Goal: Contribute content: Contribute content

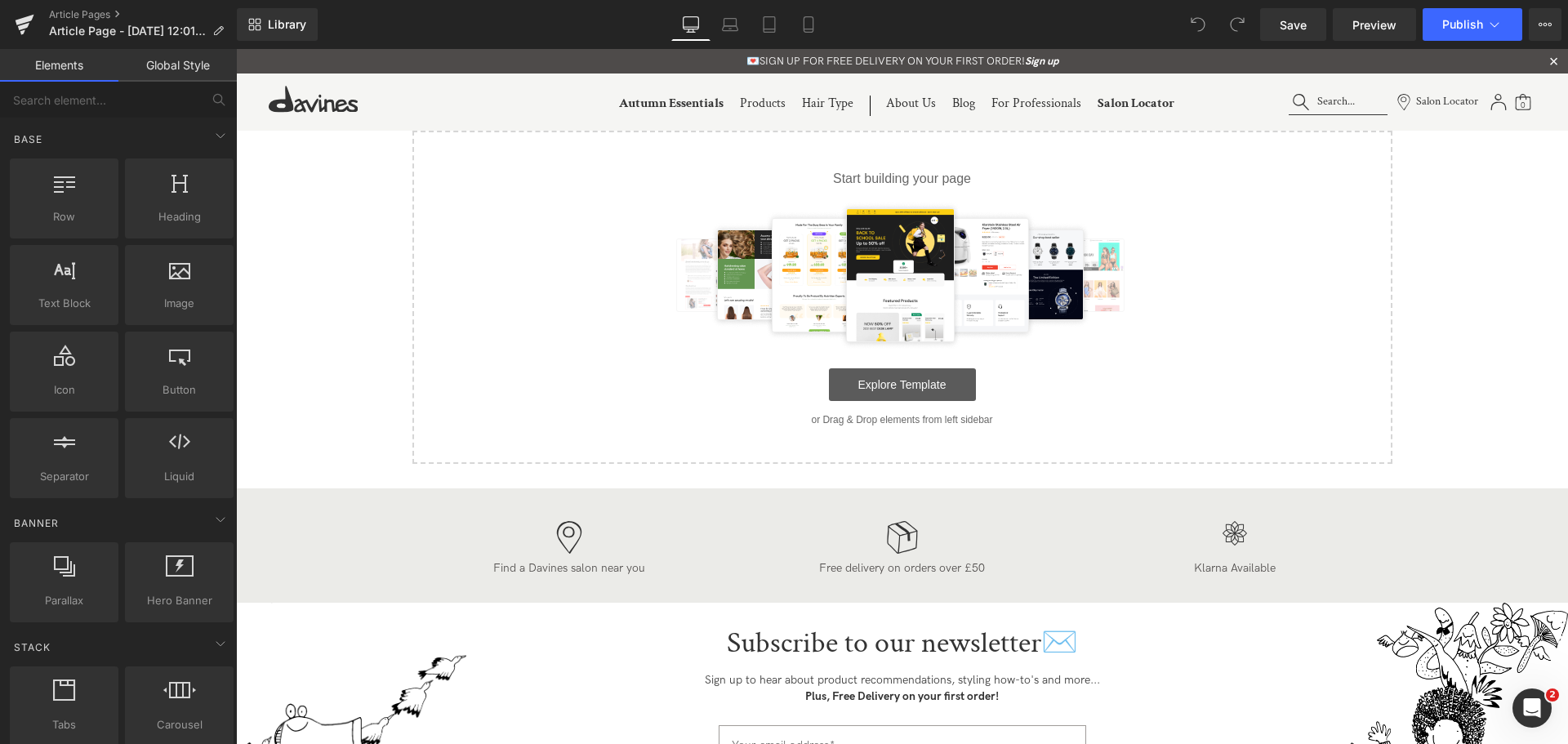
click at [876, 381] on link "Explore Template" at bounding box center [902, 384] width 147 height 33
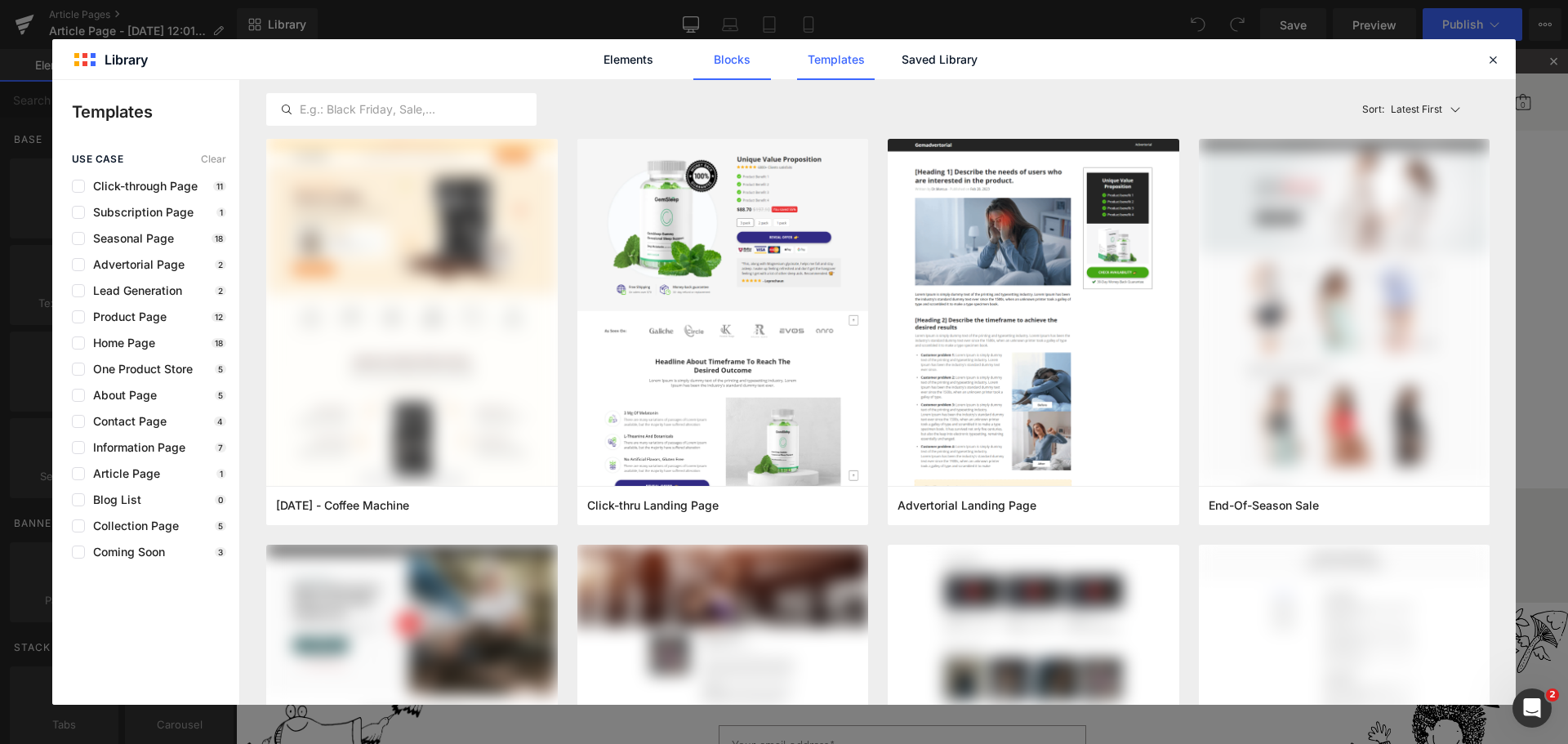
click at [730, 61] on link "Blocks" at bounding box center [732, 59] width 78 height 41
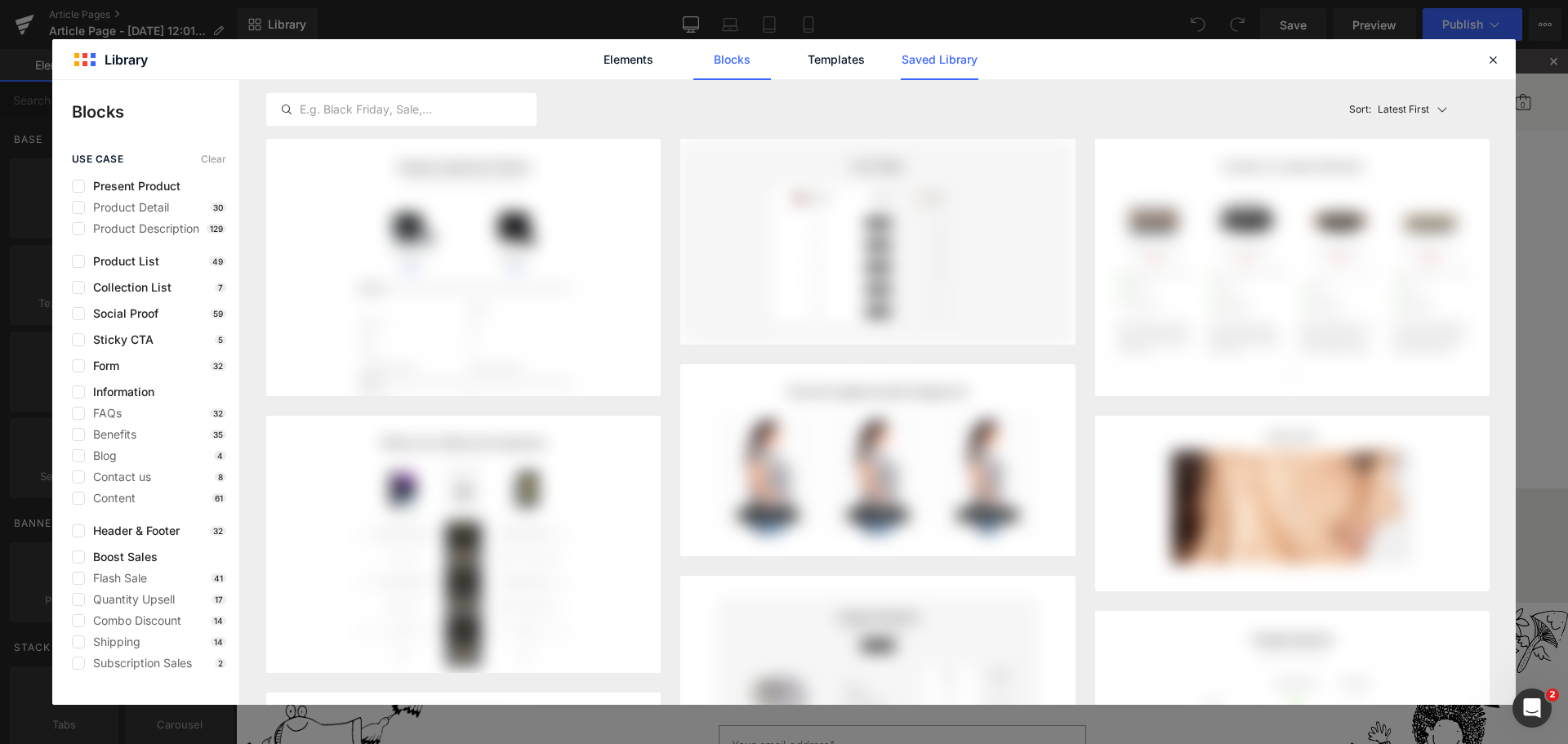
click at [948, 65] on link "Saved Library" at bounding box center [940, 59] width 78 height 41
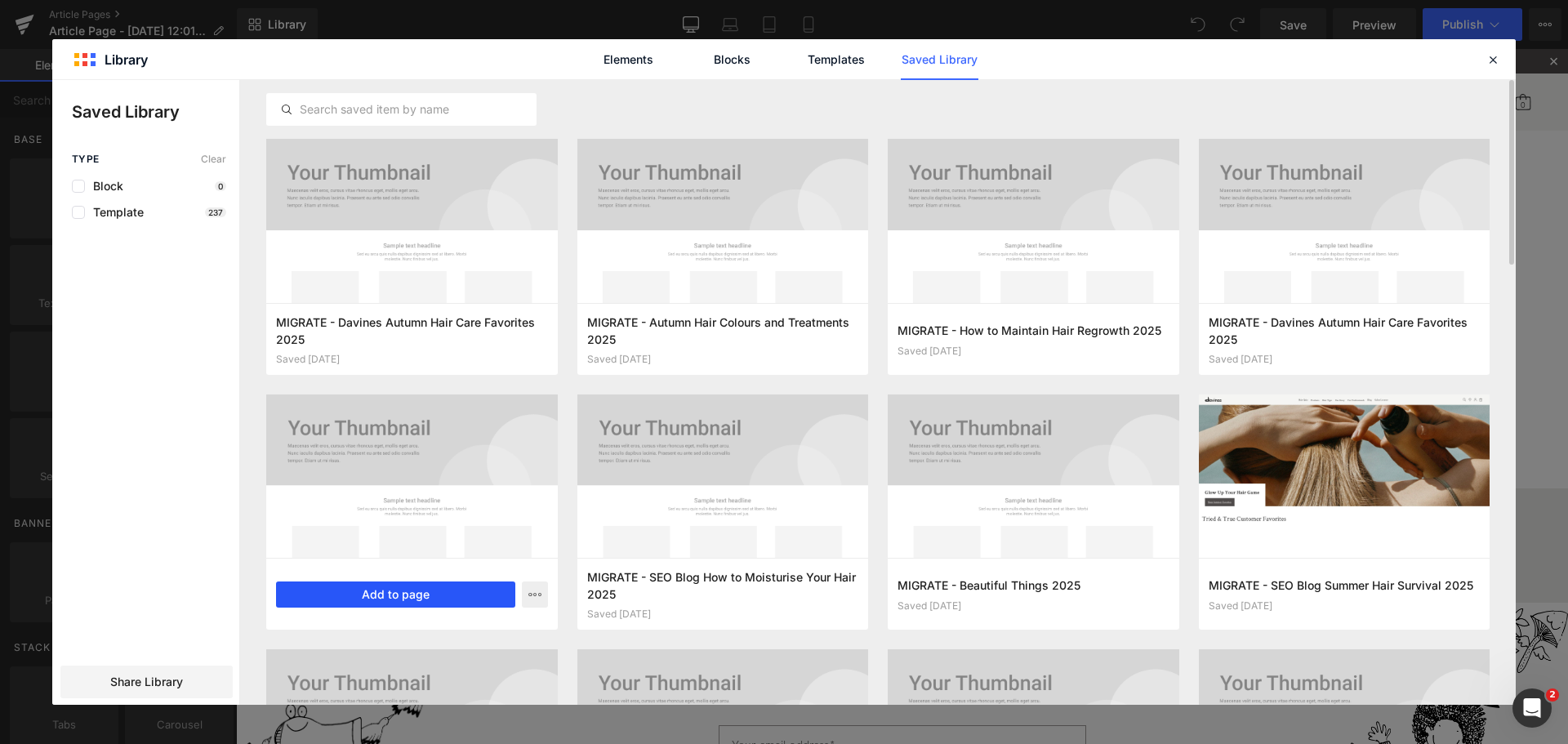
click at [399, 588] on button "Add to page" at bounding box center [396, 594] width 240 height 26
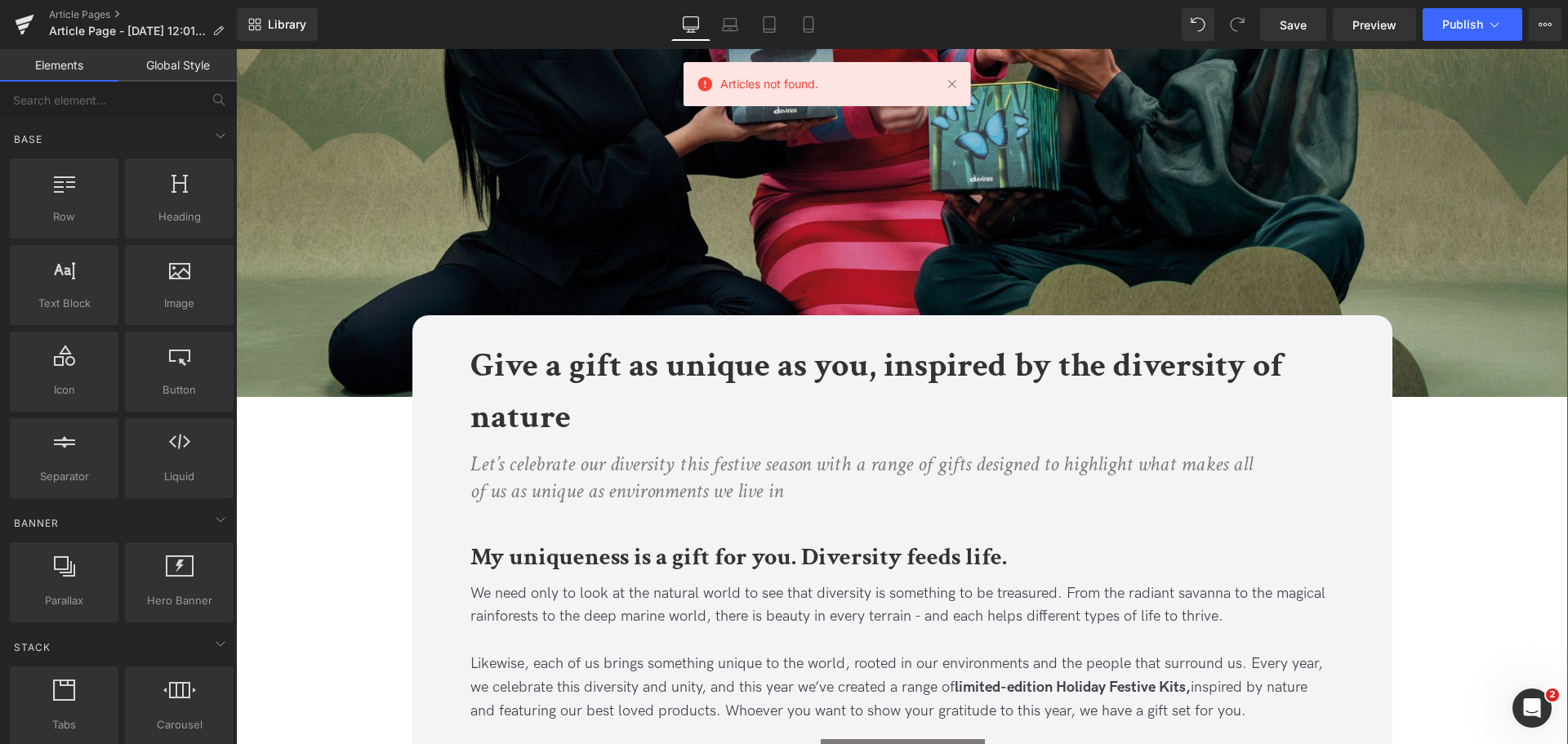
scroll to position [327, 0]
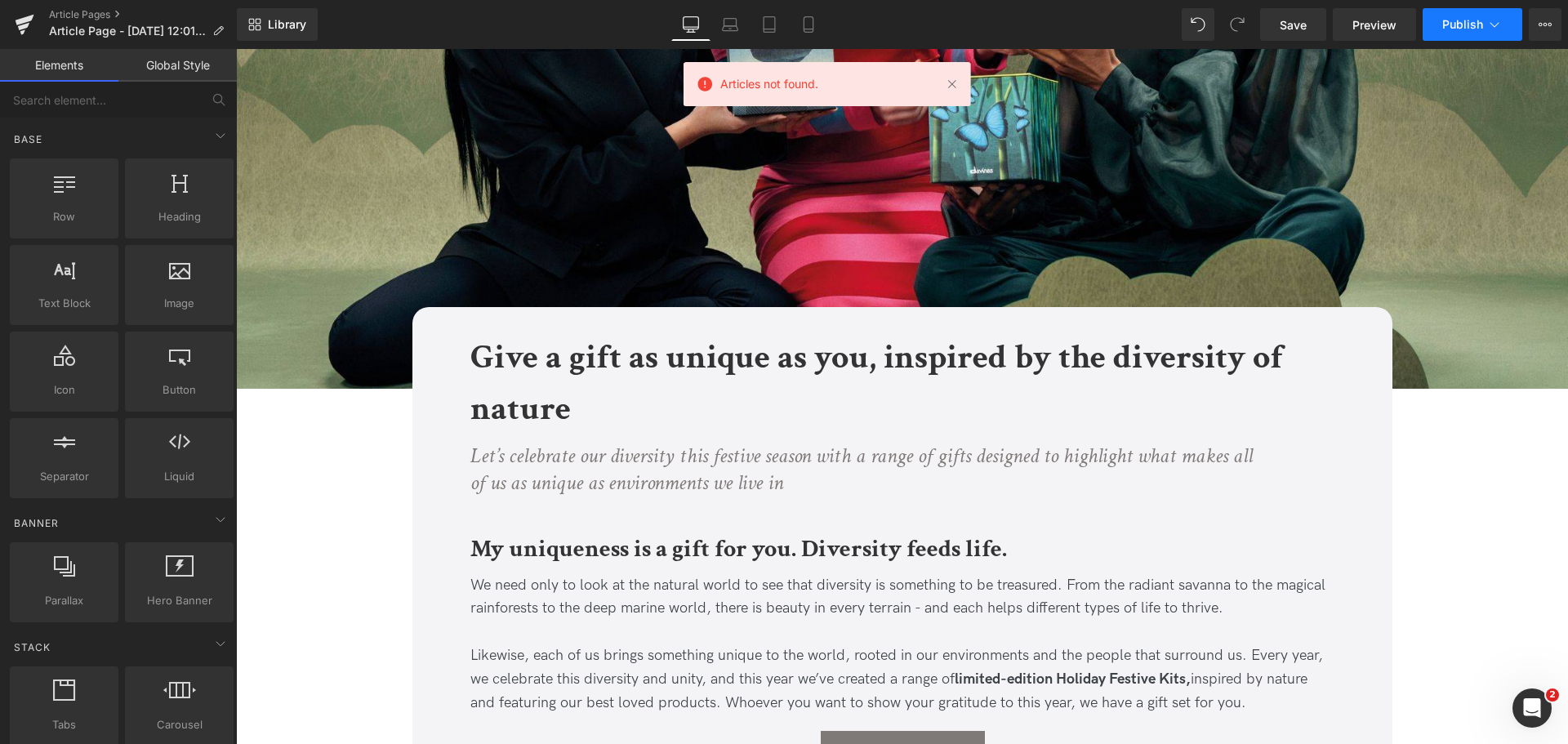
click at [1496, 23] on icon at bounding box center [1495, 25] width 17 height 17
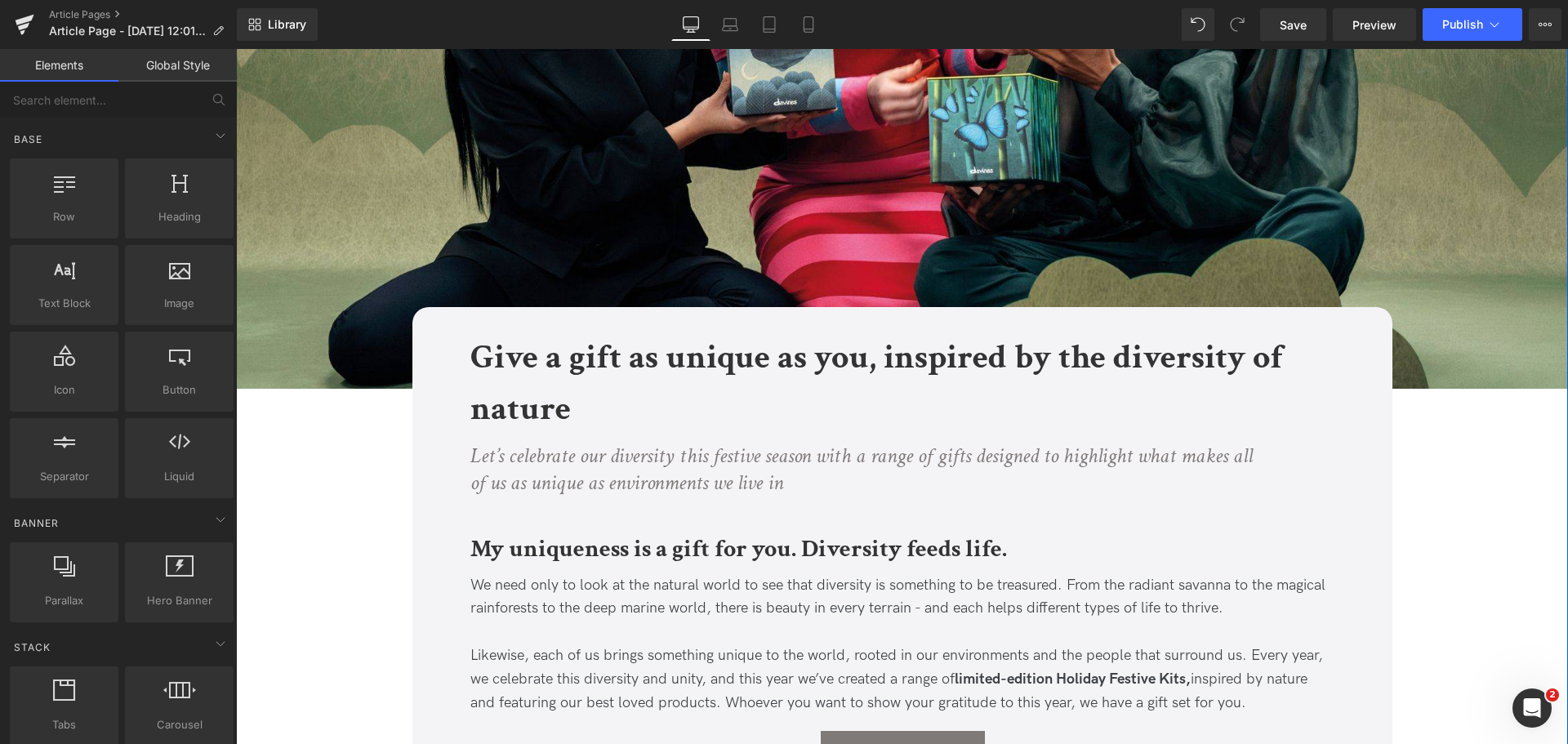
scroll to position [0, 0]
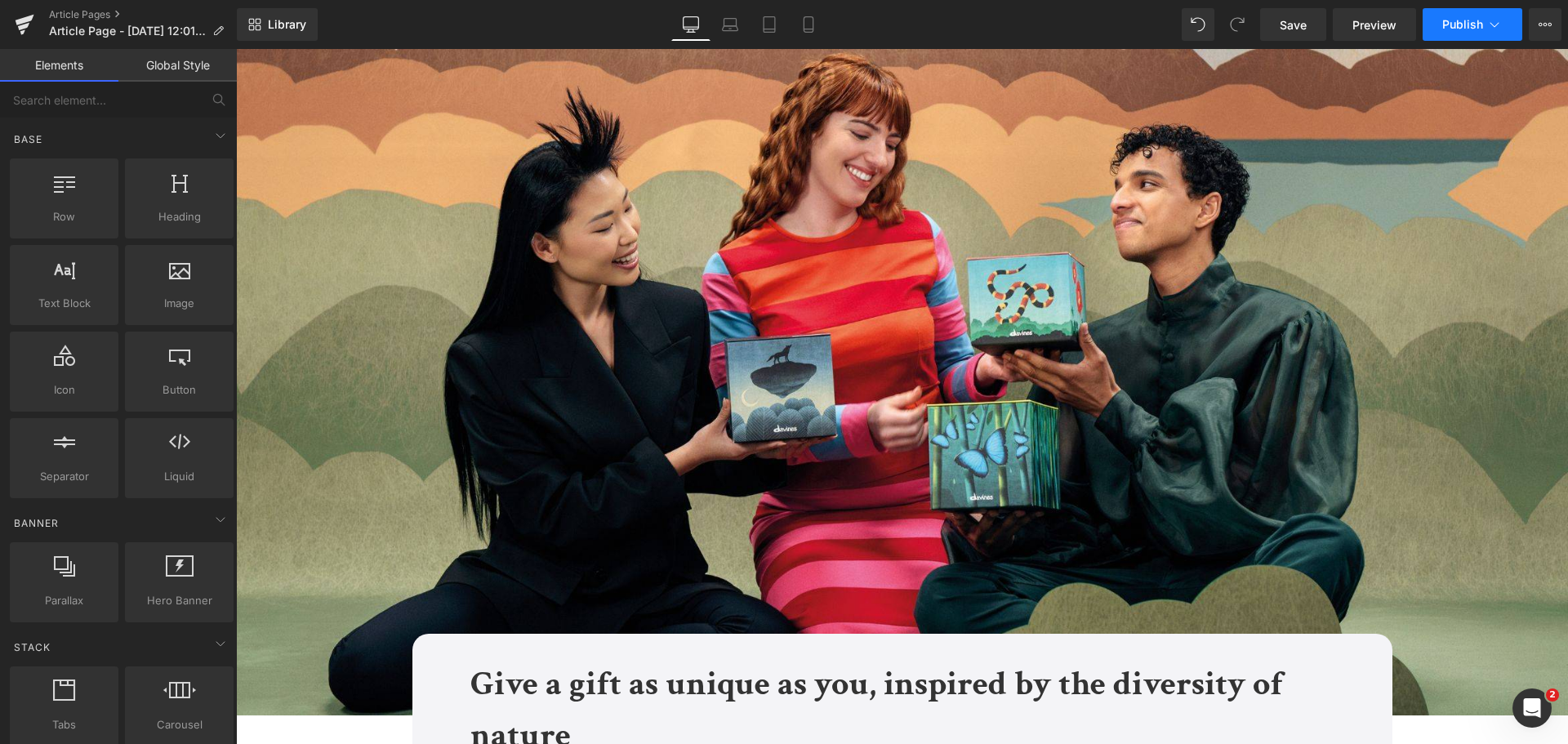
click at [1484, 33] on button "Publish" at bounding box center [1471, 24] width 99 height 33
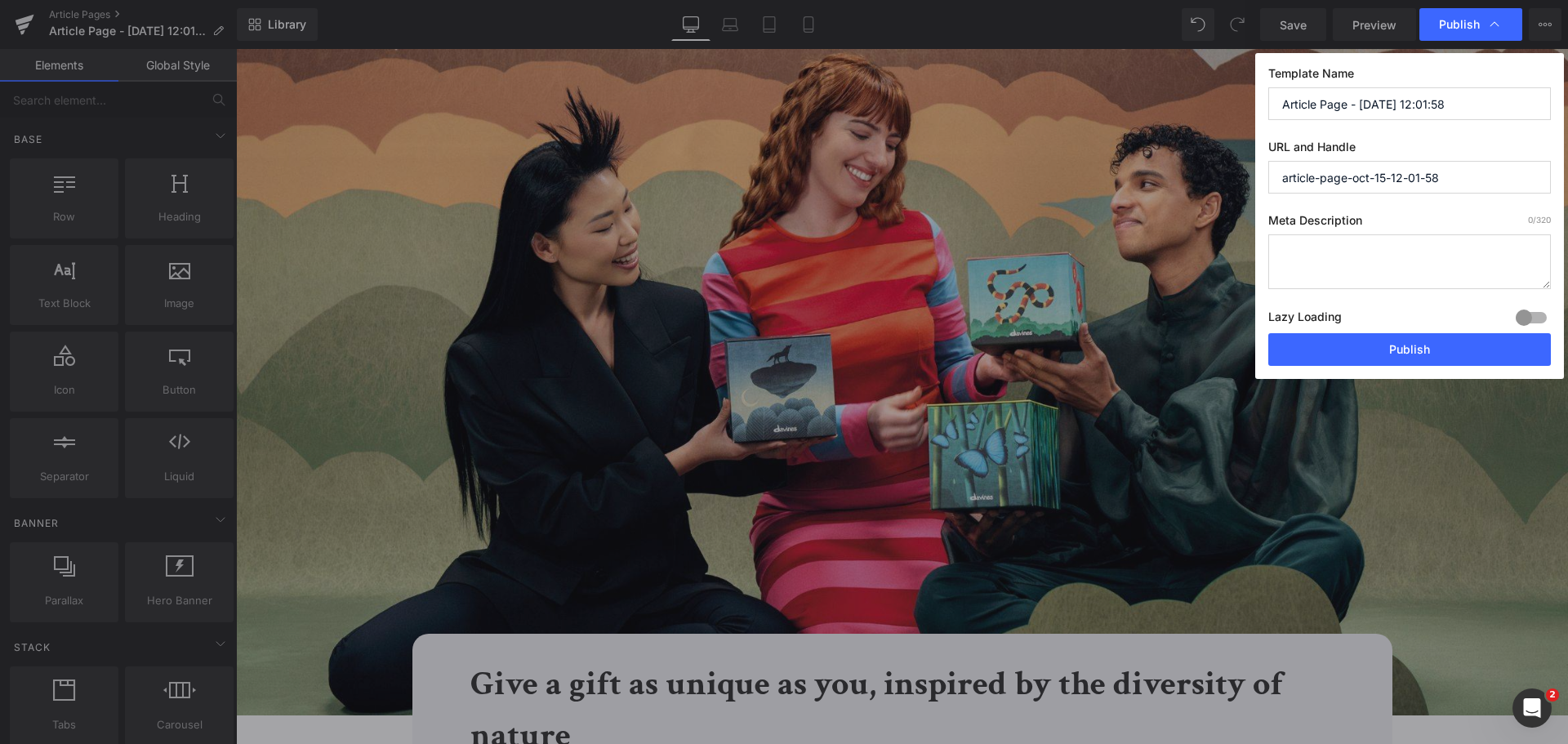
drag, startPoint x: 1496, startPoint y: 95, endPoint x: 1030, endPoint y: 81, distance: 466.2
click at [1065, 71] on div "Publish Template Name Article Page - [DATE] 12:01:58 URL and Handle article-pag…" at bounding box center [784, 372] width 1568 height 744
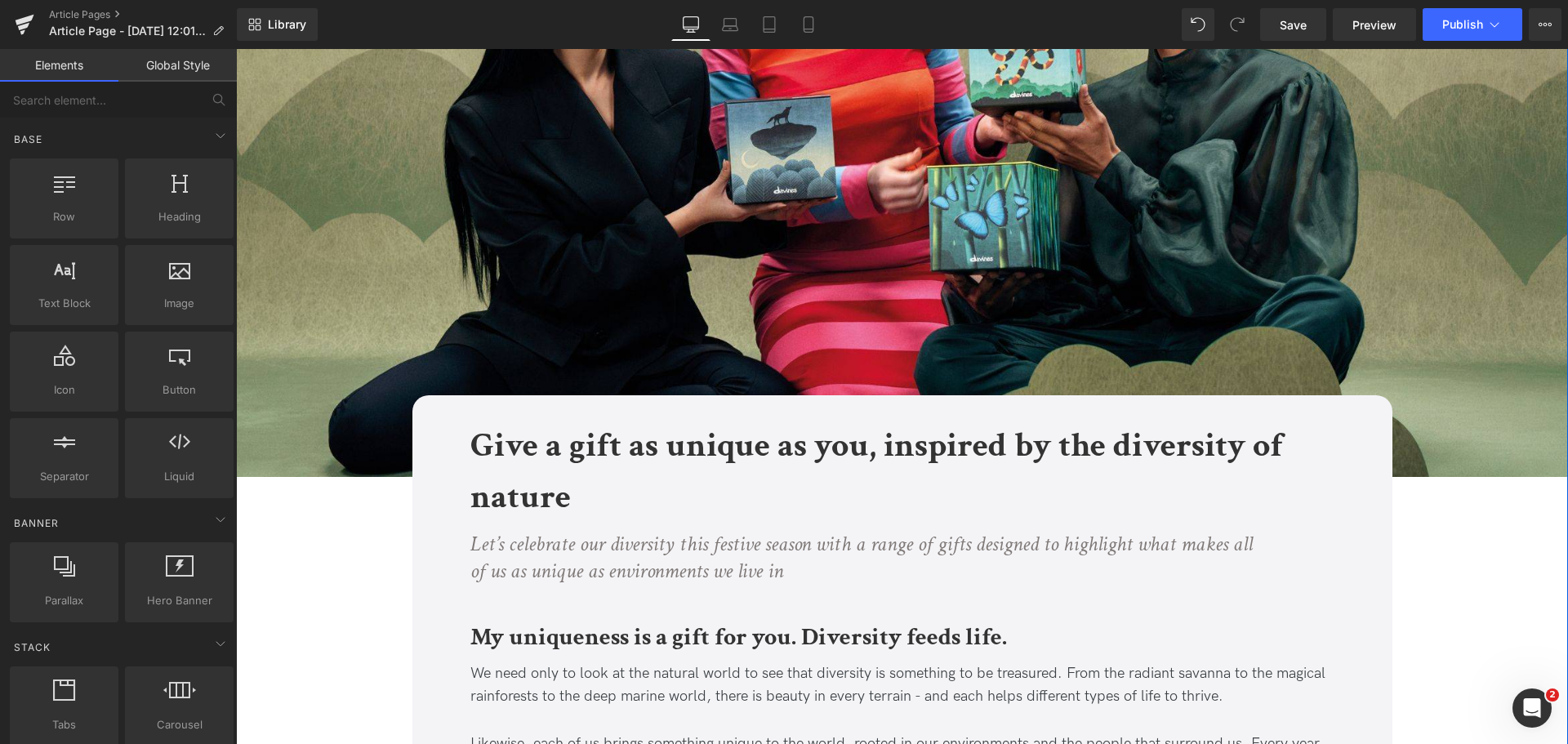
scroll to position [245, 0]
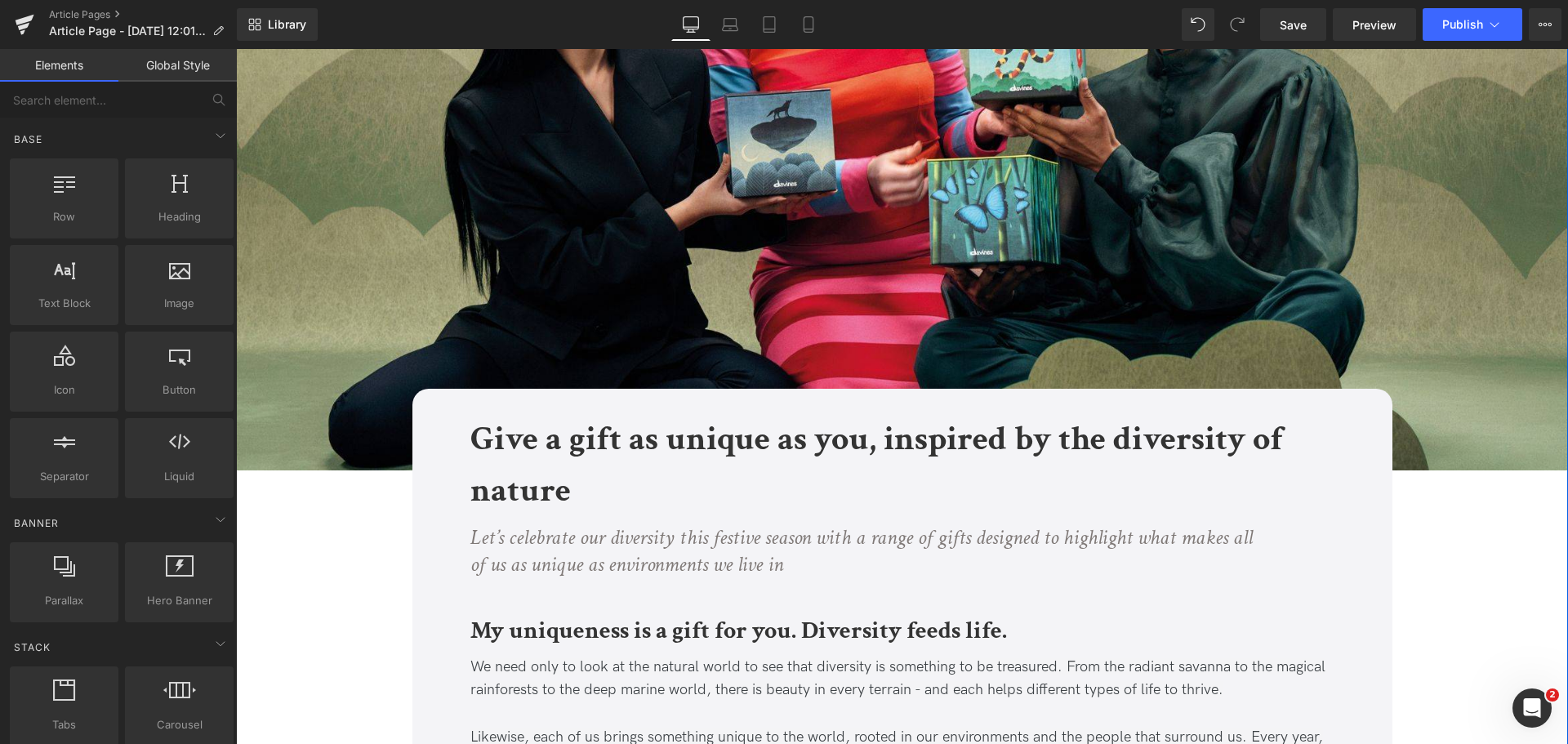
click at [692, 493] on h1 "Give a gift as unique as you, inspired by the diversity of nature" at bounding box center [902, 464] width 865 height 103
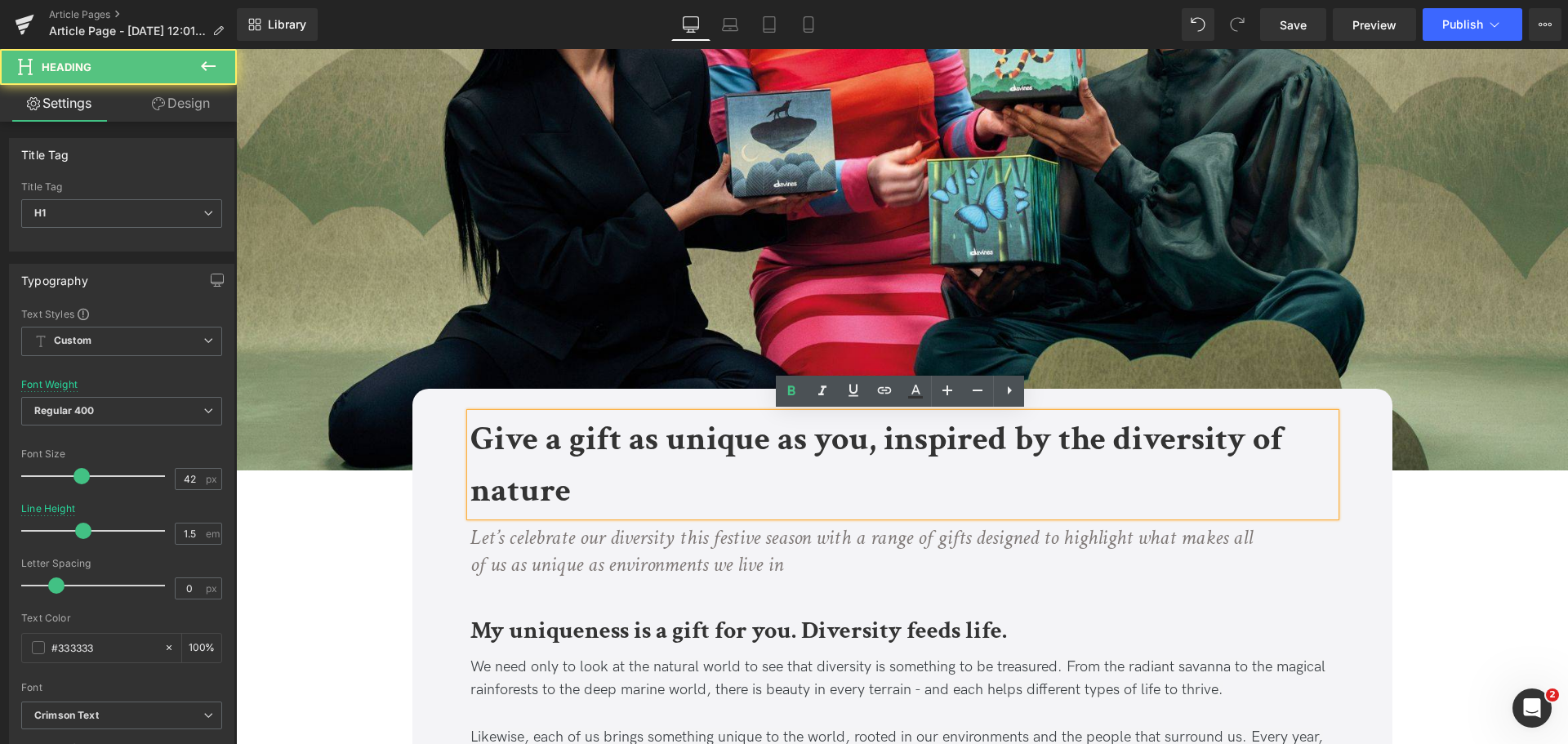
click at [537, 477] on b "Give a gift as unique as you, inspired by the diversity of nature" at bounding box center [876, 464] width 813 height 97
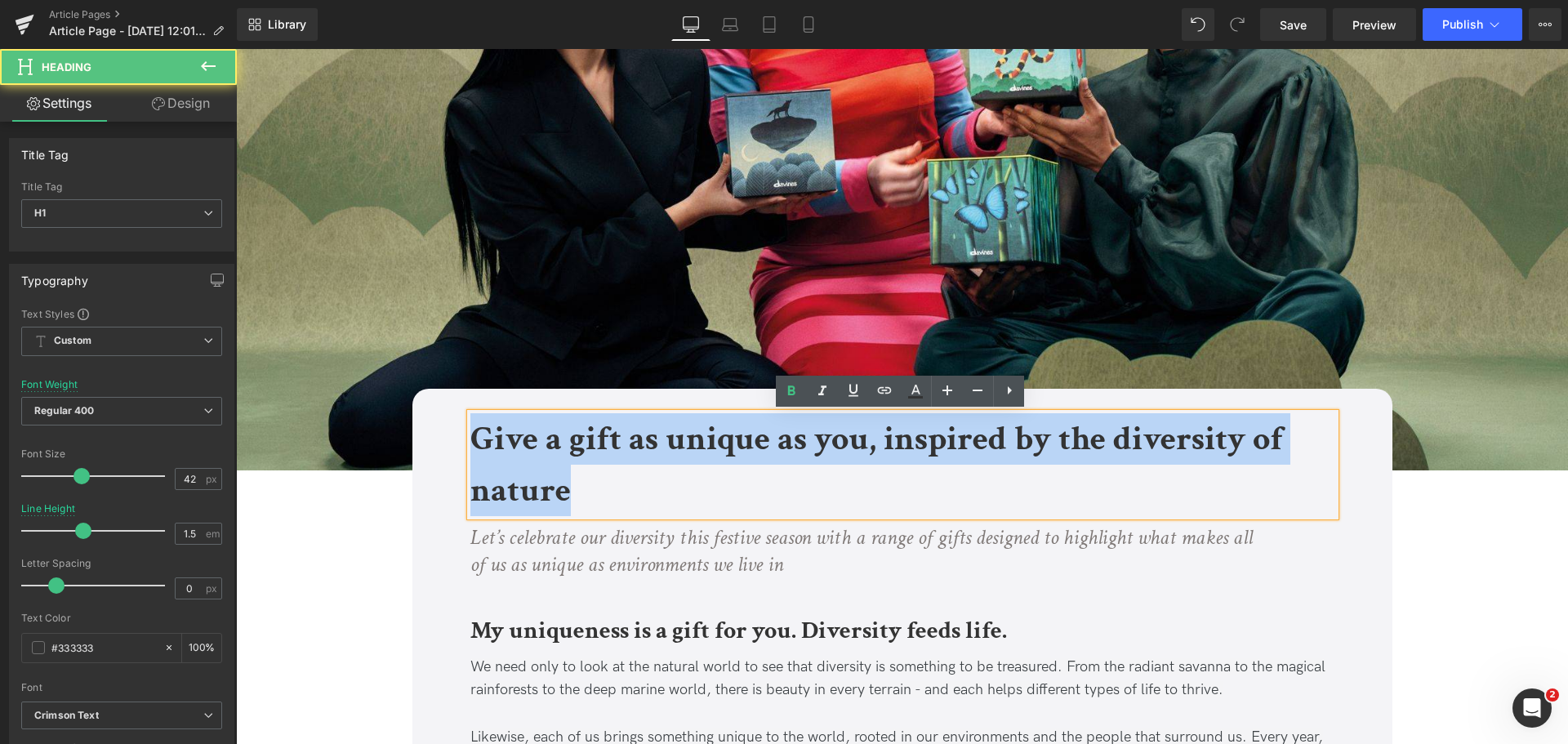
drag, startPoint x: 617, startPoint y: 488, endPoint x: 473, endPoint y: 433, distance: 154.1
click at [473, 433] on h1 "Give a gift as unique as you, inspired by the diversity of nature" at bounding box center [902, 464] width 865 height 103
copy b "Give a gift as unique as you, inspired by the diversity of nature"
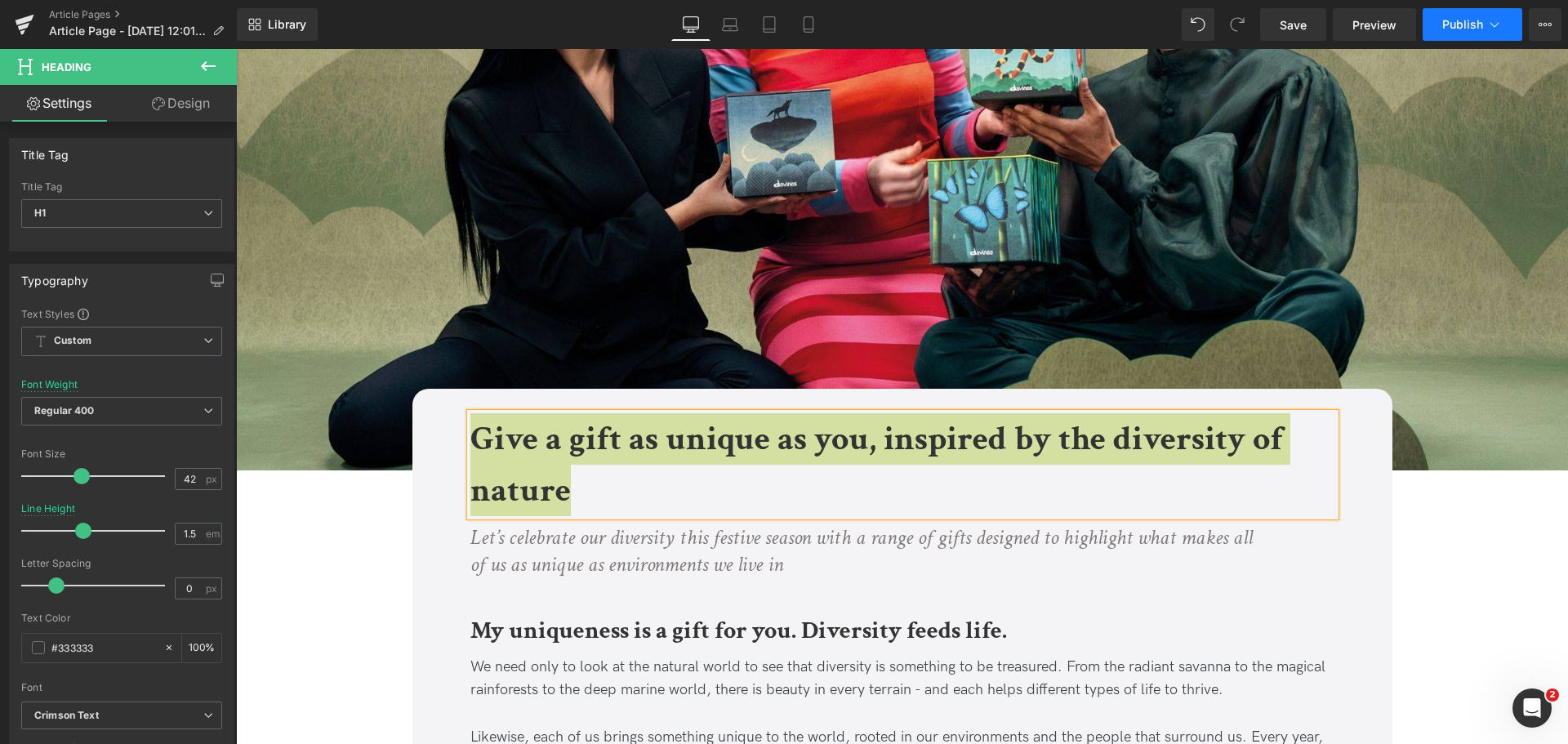
click at [1496, 33] on button "Publish" at bounding box center [1471, 24] width 99 height 33
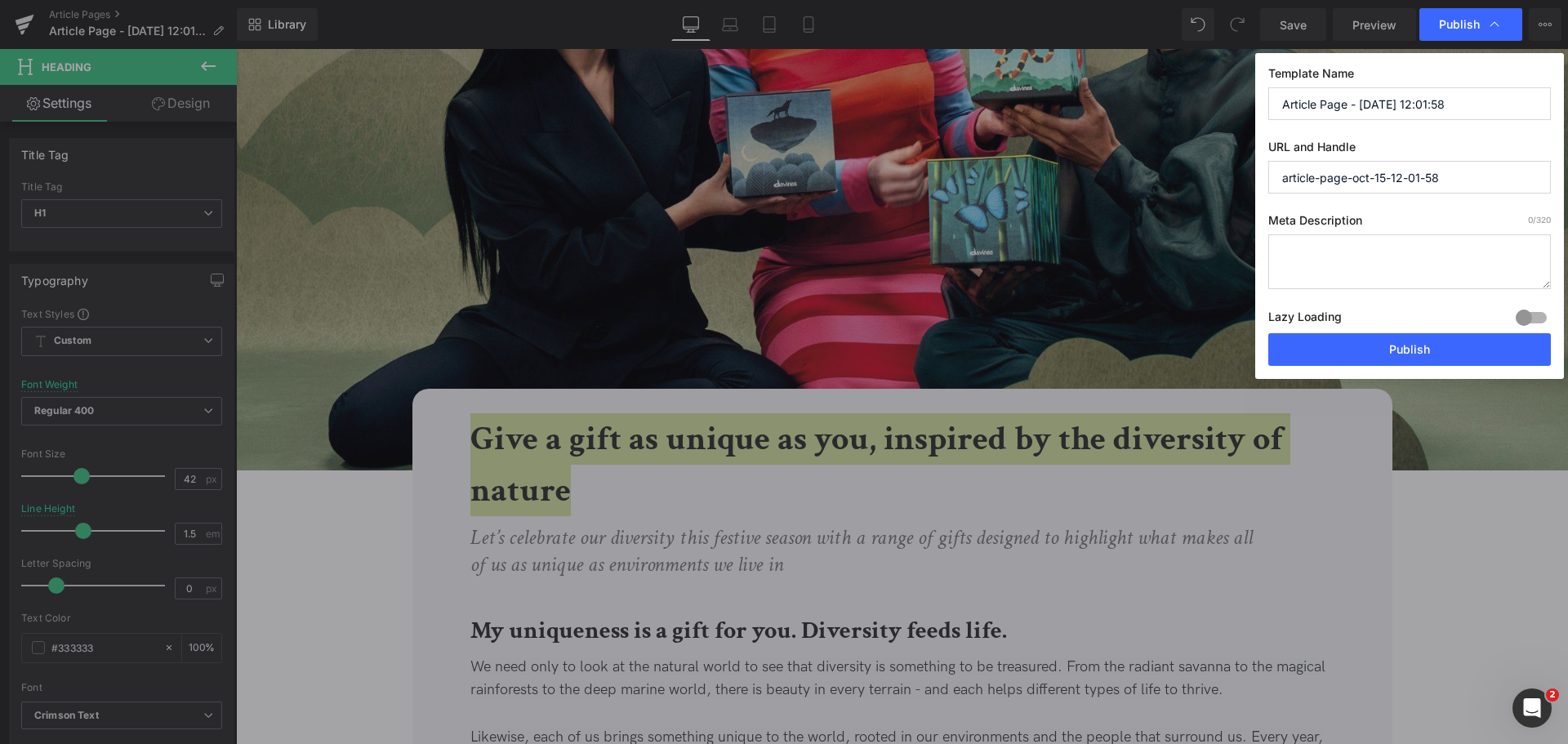
drag, startPoint x: 1471, startPoint y: 98, endPoint x: 983, endPoint y: 114, distance: 488.3
click at [1050, 109] on div "Publish Template Name Article Page - [DATE] 12:01:58 URL and Handle article-pag…" at bounding box center [784, 372] width 1568 height 744
paste input "Give a gift as unique as you, inspired by the diversity of nature"
drag, startPoint x: 1507, startPoint y: 107, endPoint x: 1166, endPoint y: 109, distance: 341.0
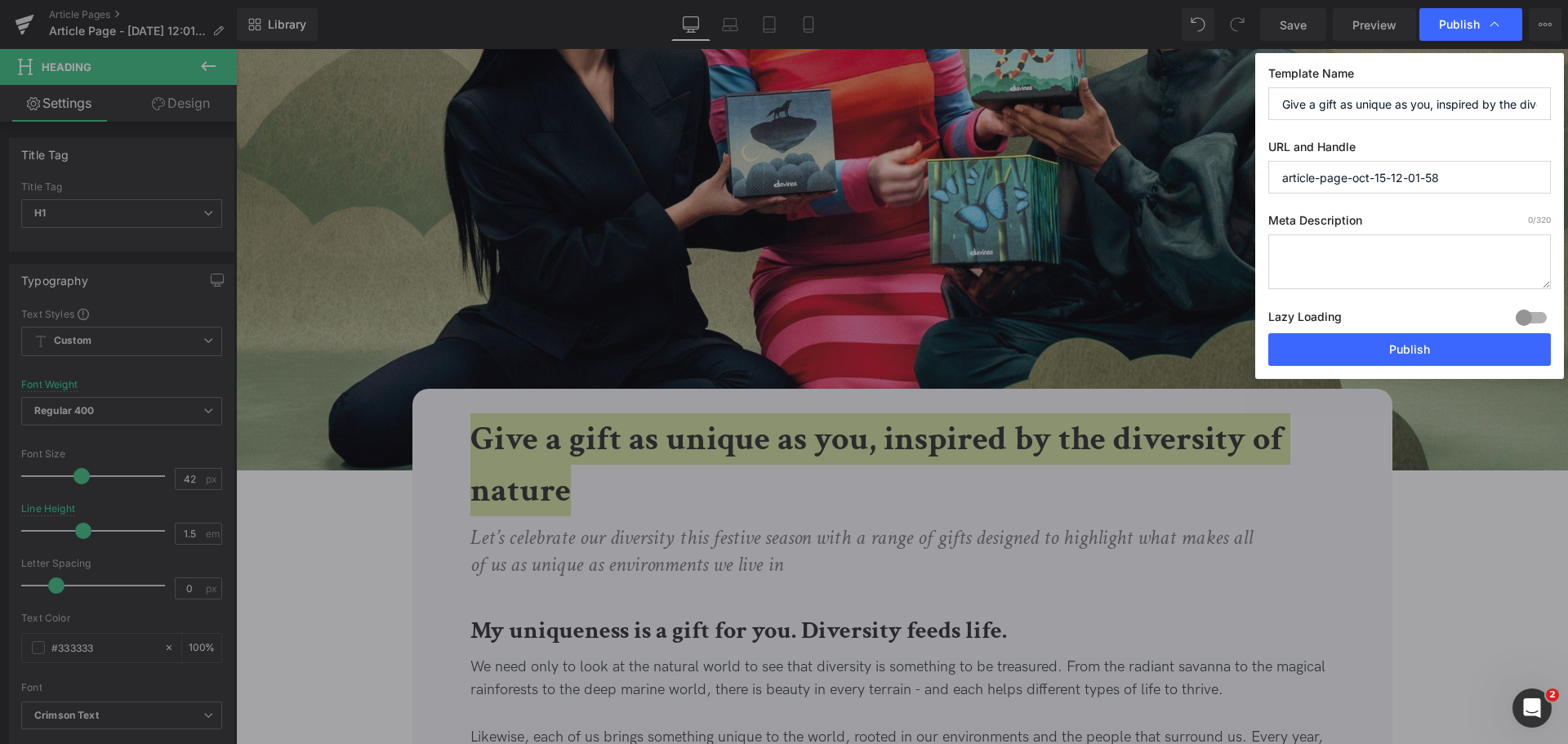
click at [1166, 109] on div "Publish Template Name Give a gift as unique as you, inspired by the diversity o…" at bounding box center [784, 372] width 1568 height 744
type input "Give a gift as unique as you, inspired by the diversity of nature"
click at [1480, 165] on input "article-page-oct-15-12-01-58" at bounding box center [1409, 176] width 282 height 33
drag, startPoint x: 1478, startPoint y: 176, endPoint x: 1162, endPoint y: 173, distance: 316.0
click at [1166, 173] on div "Publish Template Name Give a gift as unique as you, inspired by the diversity o…" at bounding box center [784, 372] width 1568 height 744
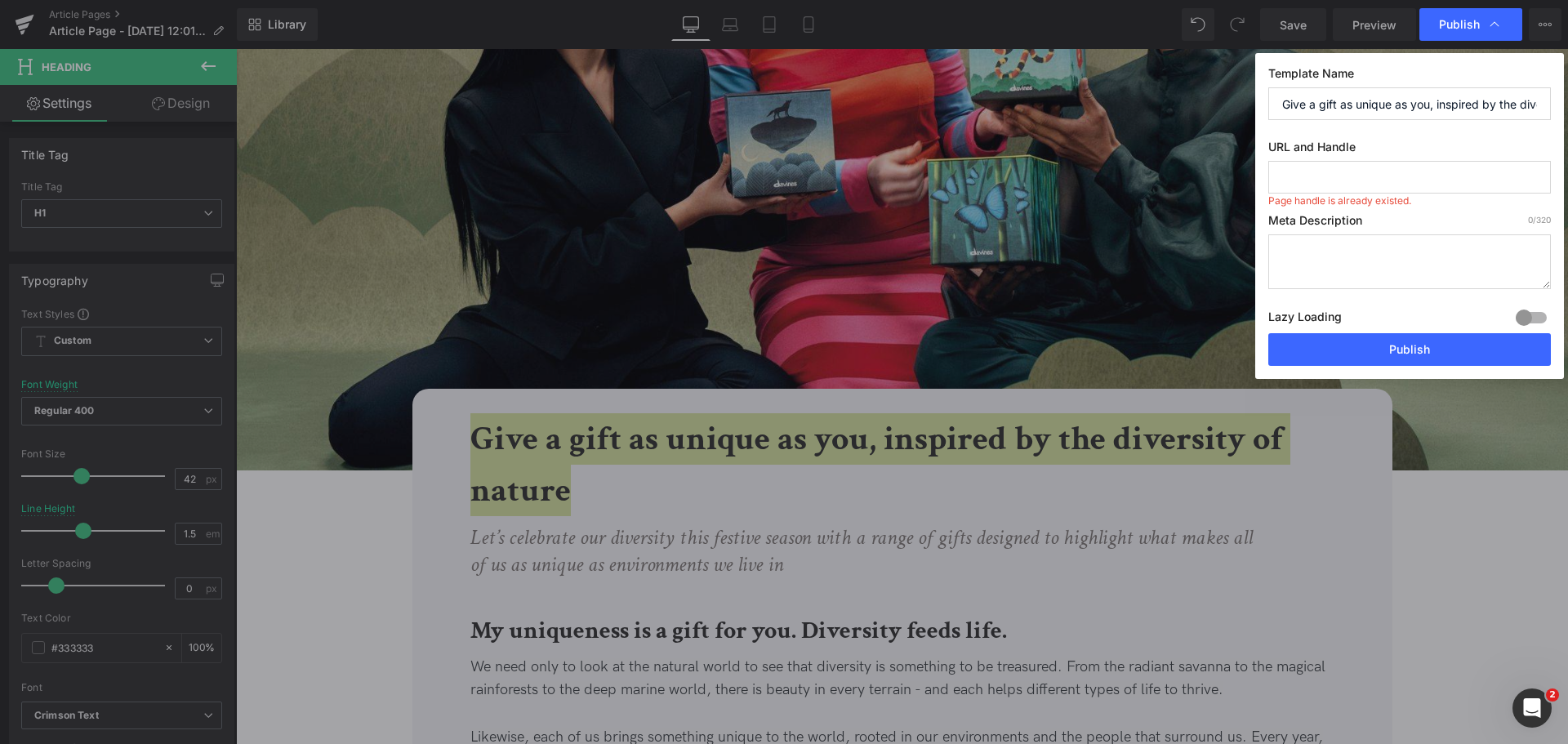
scroll to position [0, 82]
drag, startPoint x: 1327, startPoint y: 111, endPoint x: 1488, endPoint y: 102, distance: 161.3
click at [1564, 121] on div "Publish Template Name Give a gift as unique as you, inspired by the diversity o…" at bounding box center [784, 372] width 1568 height 744
click at [1488, 102] on input "Give a gift as unique as you, inspired by the diversity of nature" at bounding box center [1409, 103] width 282 height 33
click at [1362, 179] on input "text" at bounding box center [1409, 176] width 282 height 33
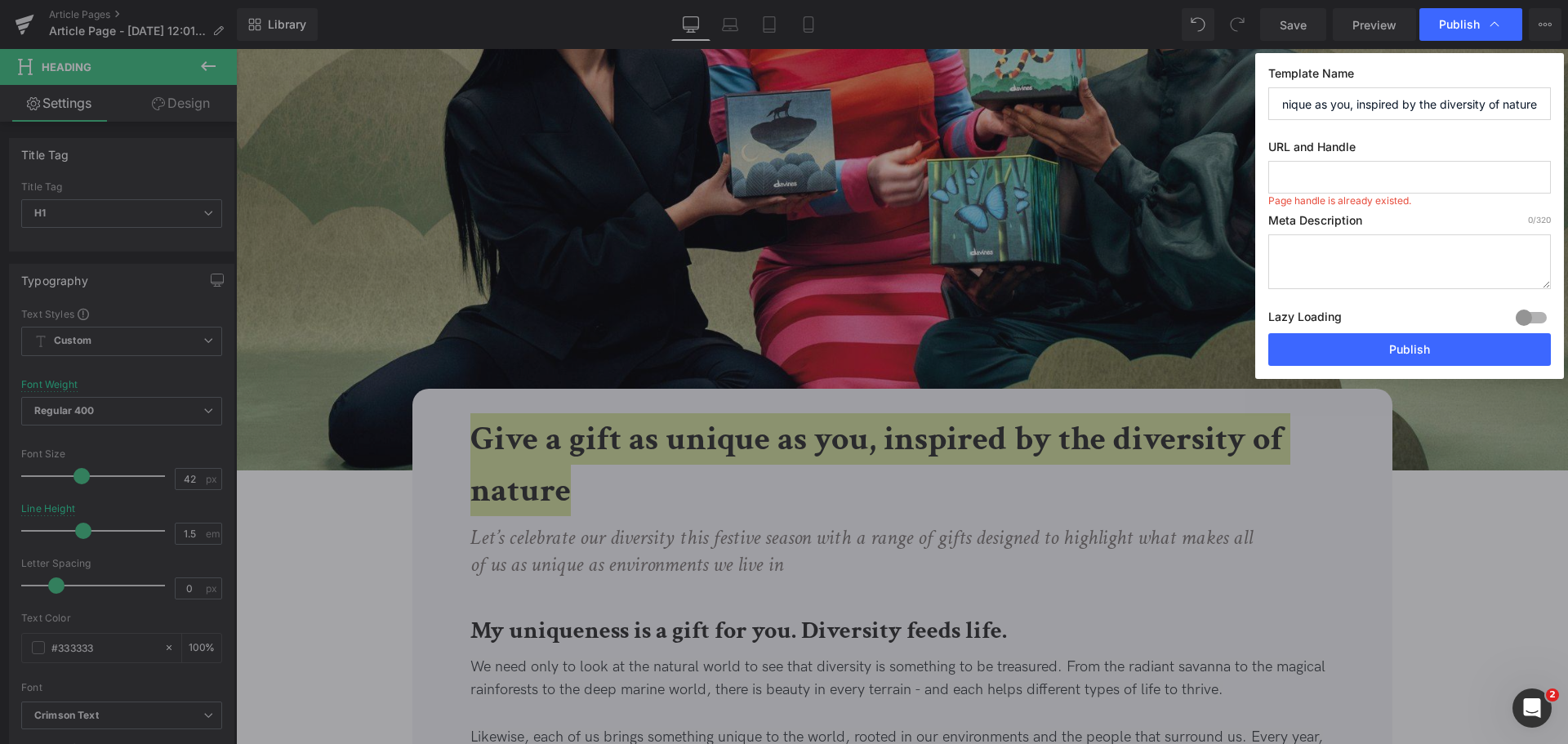
scroll to position [0, 0]
type input "g"
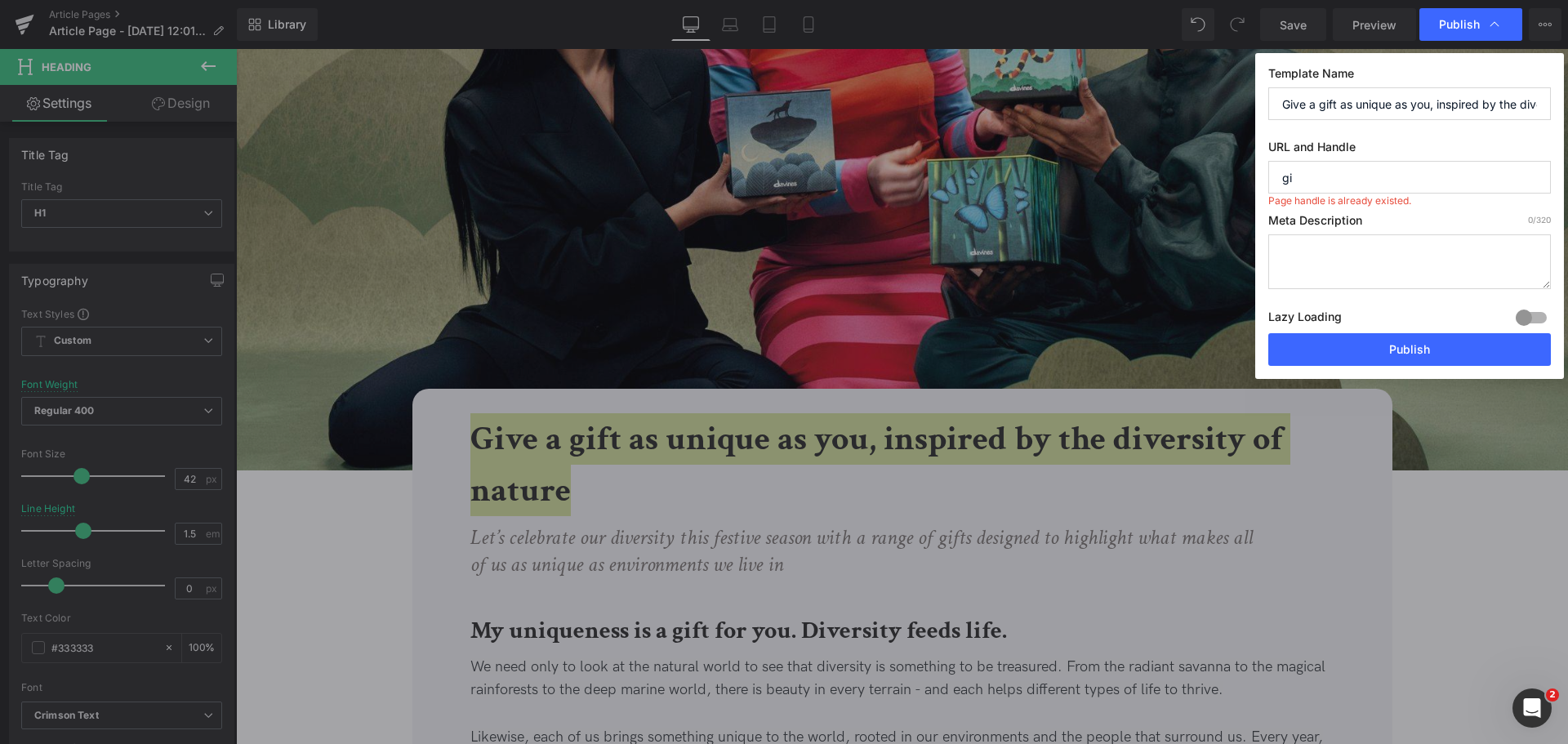
type input "g"
type input "give-a-gift-as-unique-as-you"
click at [1404, 347] on button "Publish" at bounding box center [1409, 349] width 282 height 33
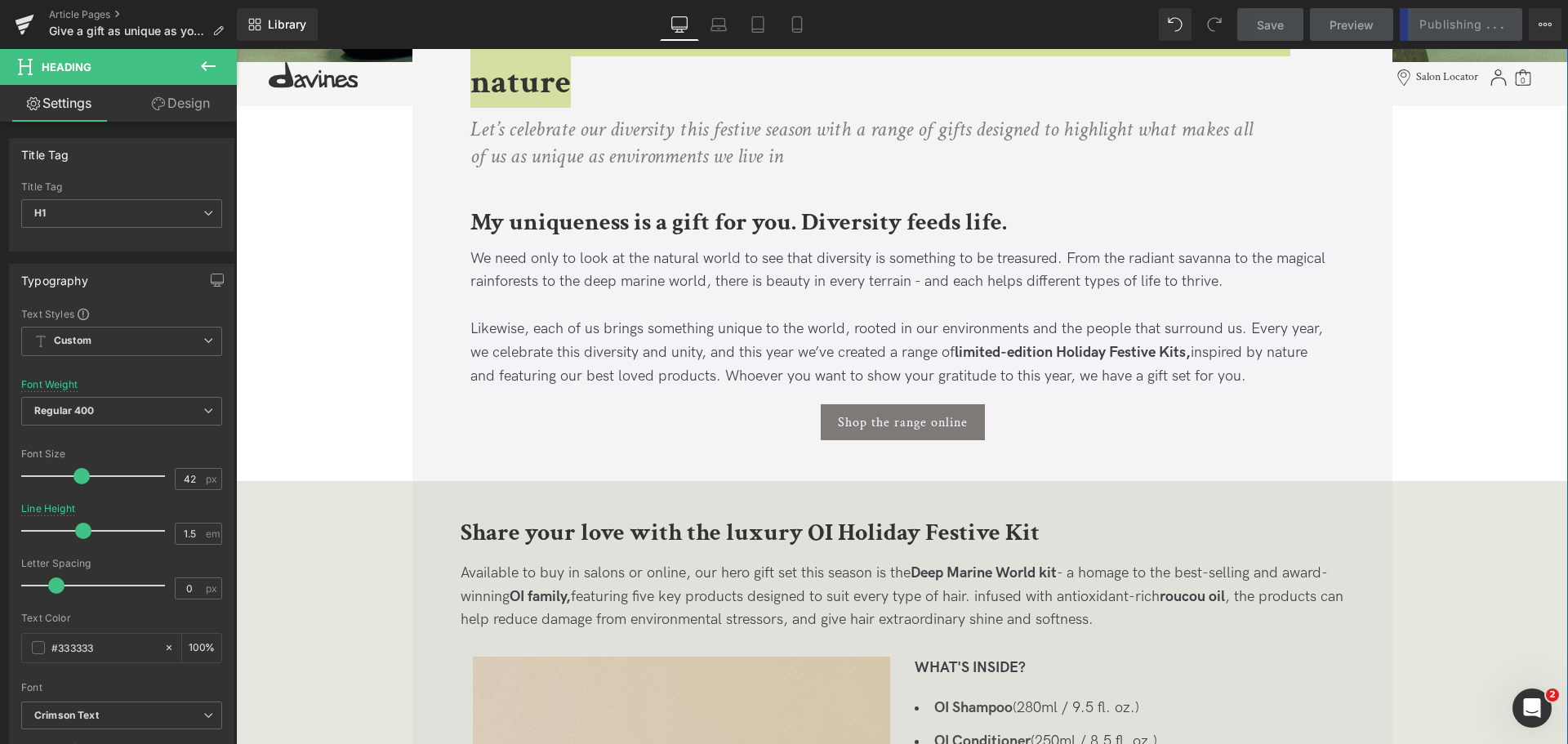
scroll to position [980, 0]
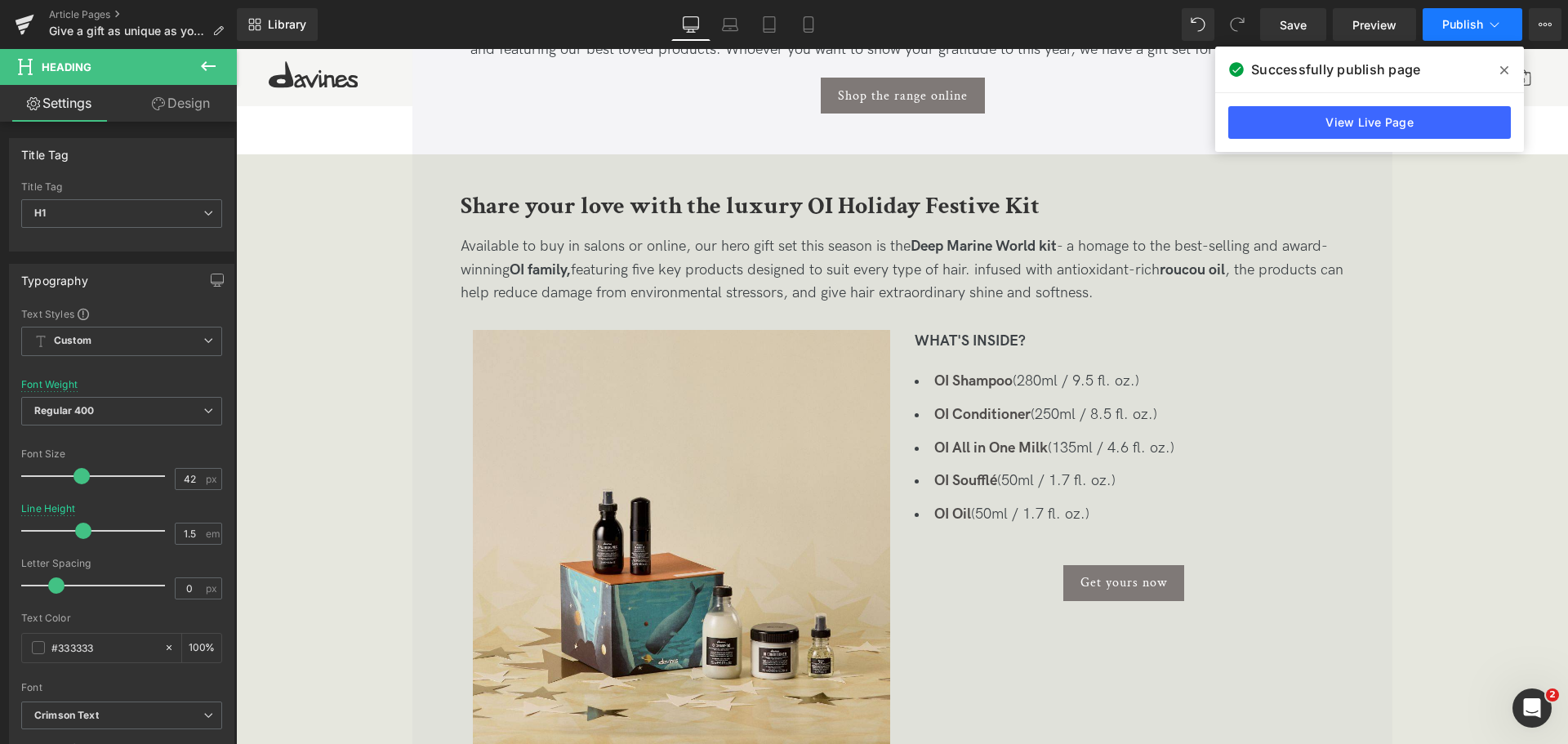
click at [1512, 31] on button "Publish" at bounding box center [1471, 24] width 99 height 33
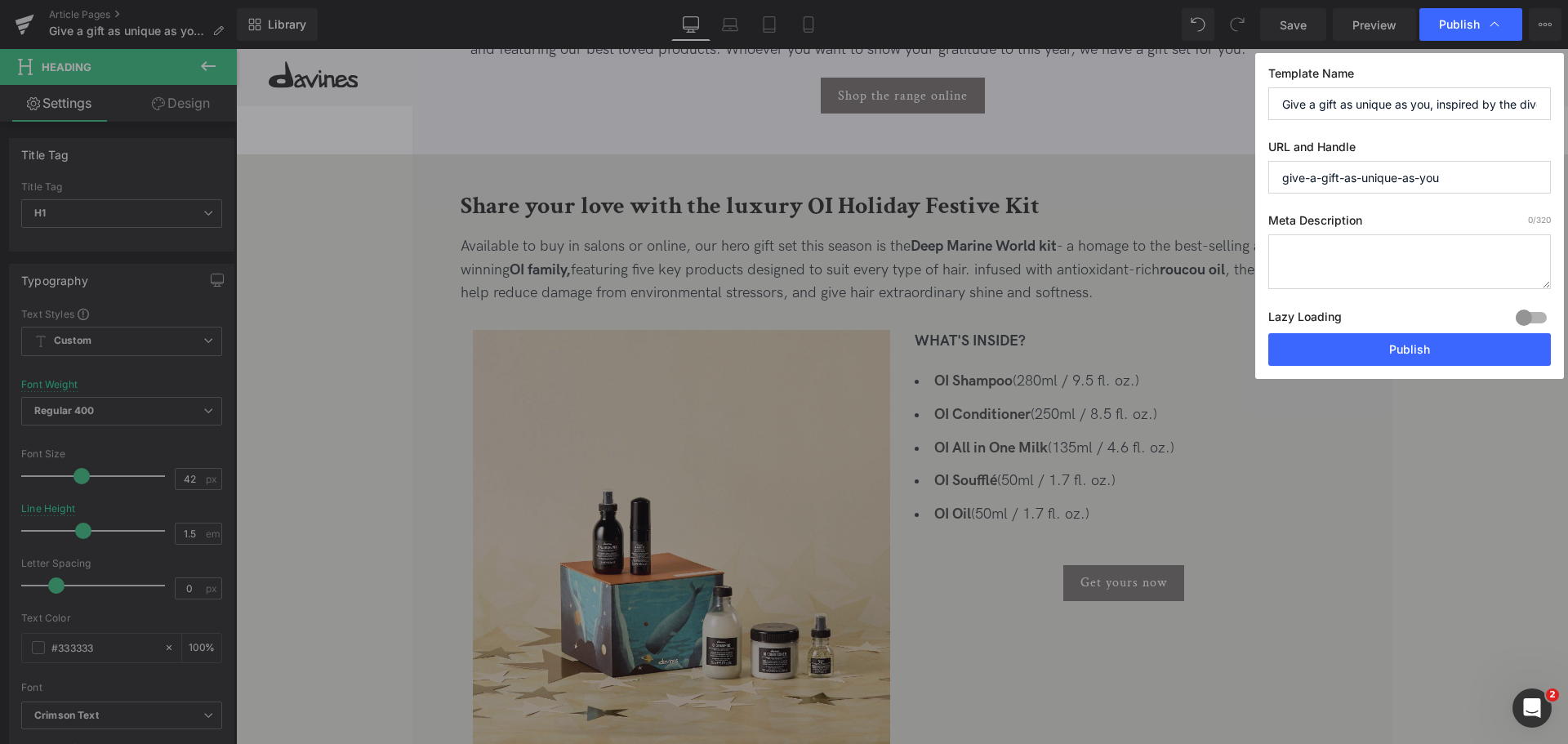
click at [1464, 244] on textarea at bounding box center [1409, 261] width 282 height 55
paste textarea ""Celebrate the festive season with Davines Holiday Festive Kits, inspired by th…"
click at [1282, 249] on textarea ""Celebrate the festive season with Davines Holiday Festive Kits, inspired by th…" at bounding box center [1409, 261] width 282 height 55
click at [1289, 248] on textarea ""Celebrate the festive season with Davines Holiday Festive Kits, inspired by th…" at bounding box center [1409, 261] width 282 height 55
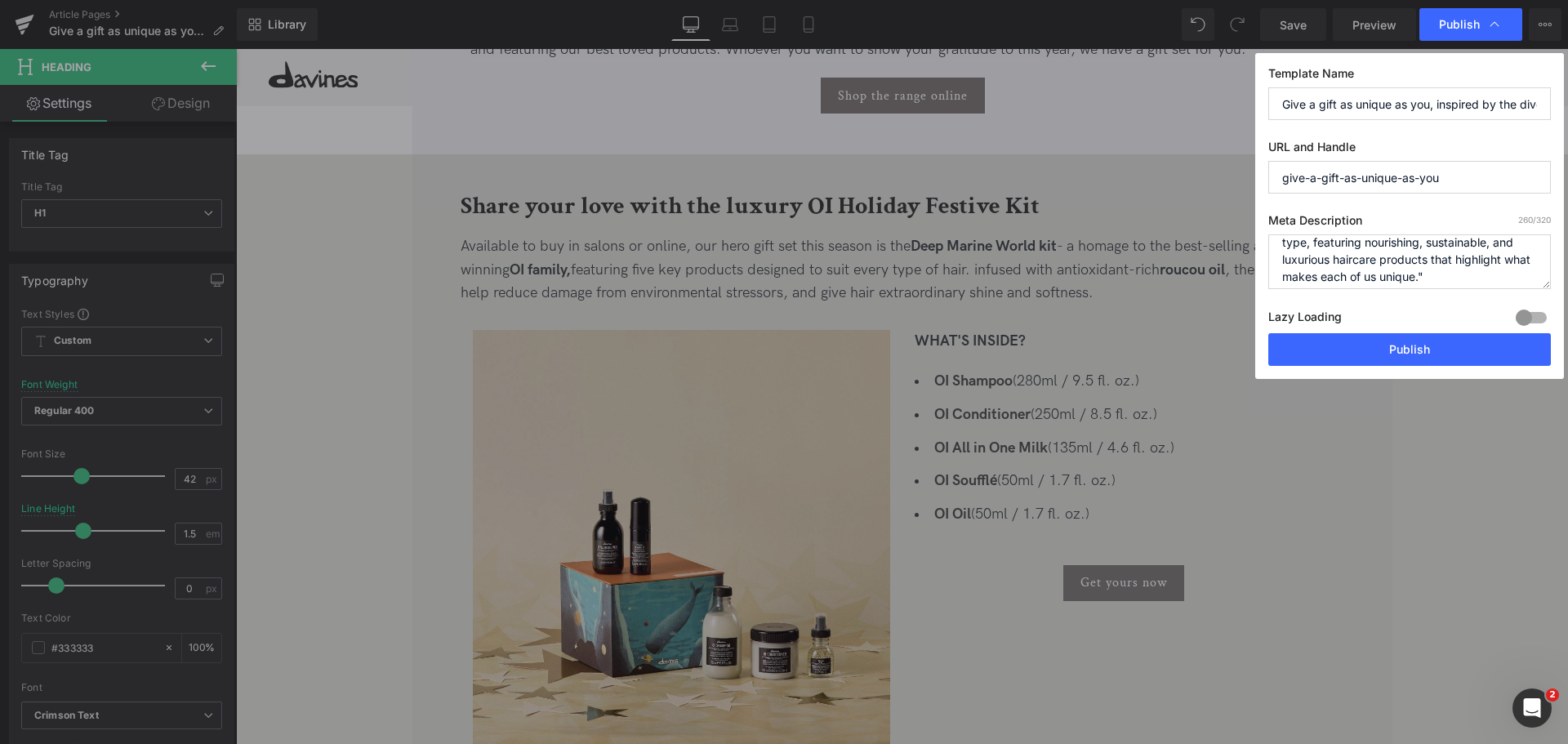
scroll to position [69, 0]
click at [1536, 281] on textarea "Celebrate the festive season with Davines Holiday Festive Kits, inspired by the…" at bounding box center [1409, 261] width 282 height 55
type textarea "Celebrate the festive season with Davines Holiday Festive Kits, inspired by the…"
drag, startPoint x: 1522, startPoint y: 345, endPoint x: 1286, endPoint y: 295, distance: 241.2
click at [1522, 345] on button "Publish" at bounding box center [1409, 349] width 282 height 33
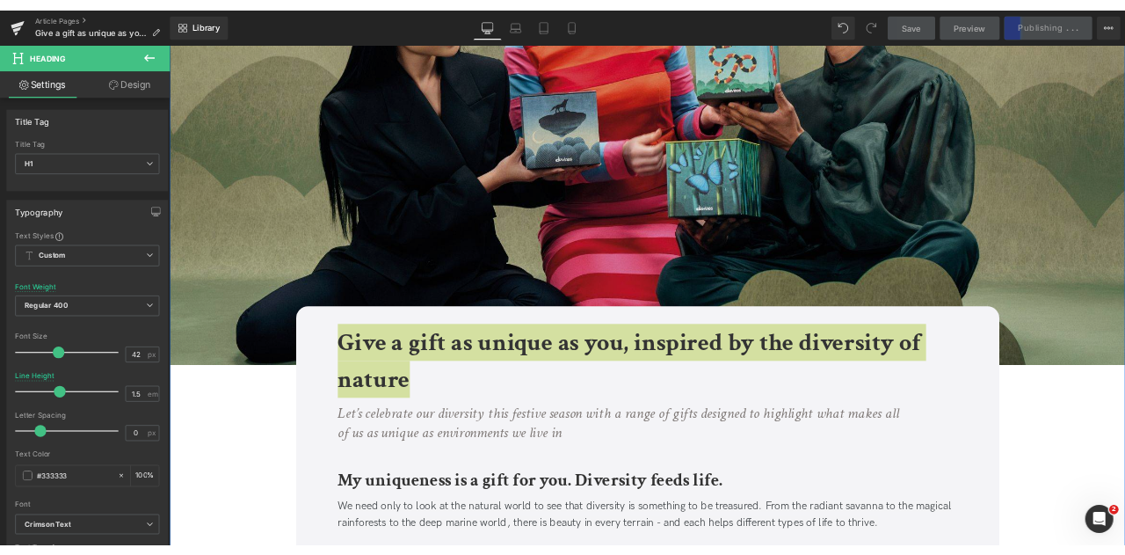
scroll to position [0, 0]
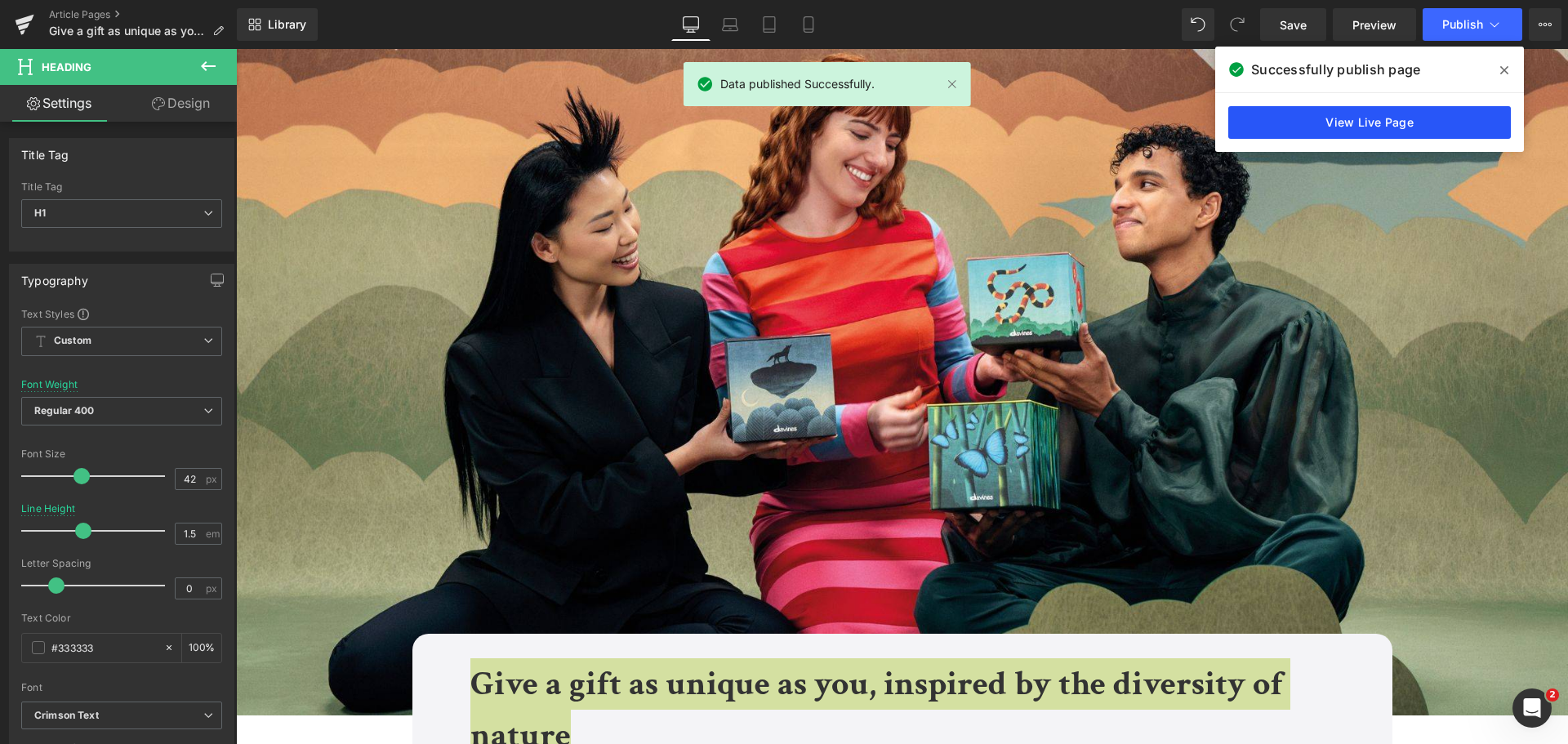
click at [1283, 119] on link "View Live Page" at bounding box center [1369, 122] width 282 height 33
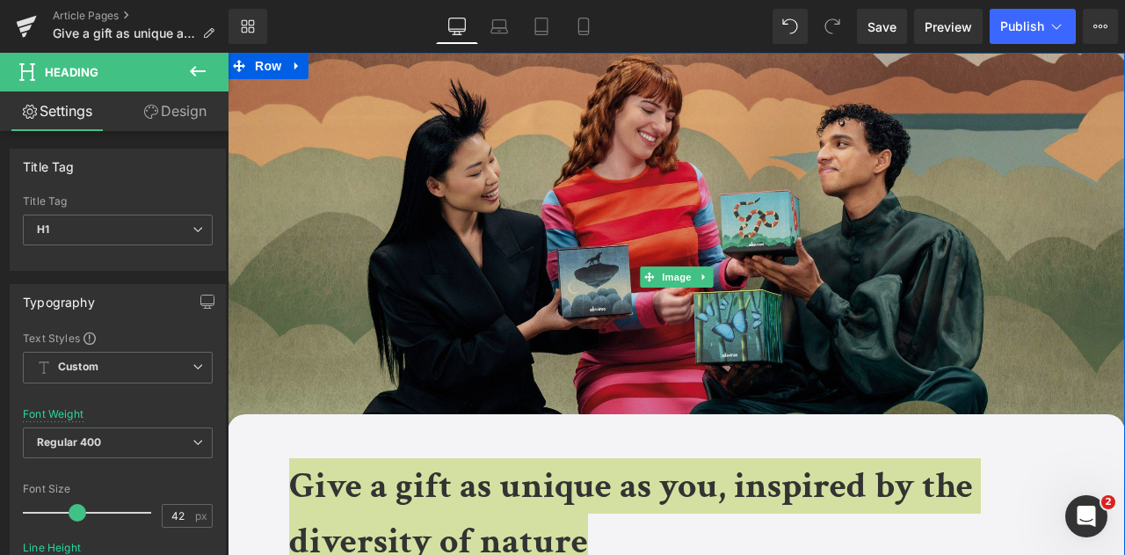
scroll to position [352, 0]
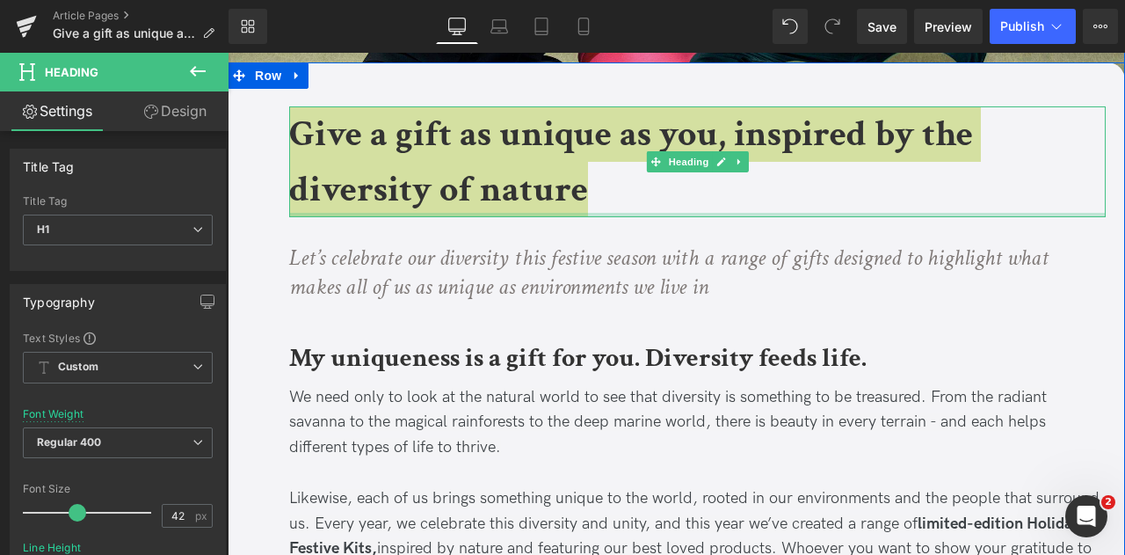
click at [648, 215] on div at bounding box center [697, 215] width 817 height 4
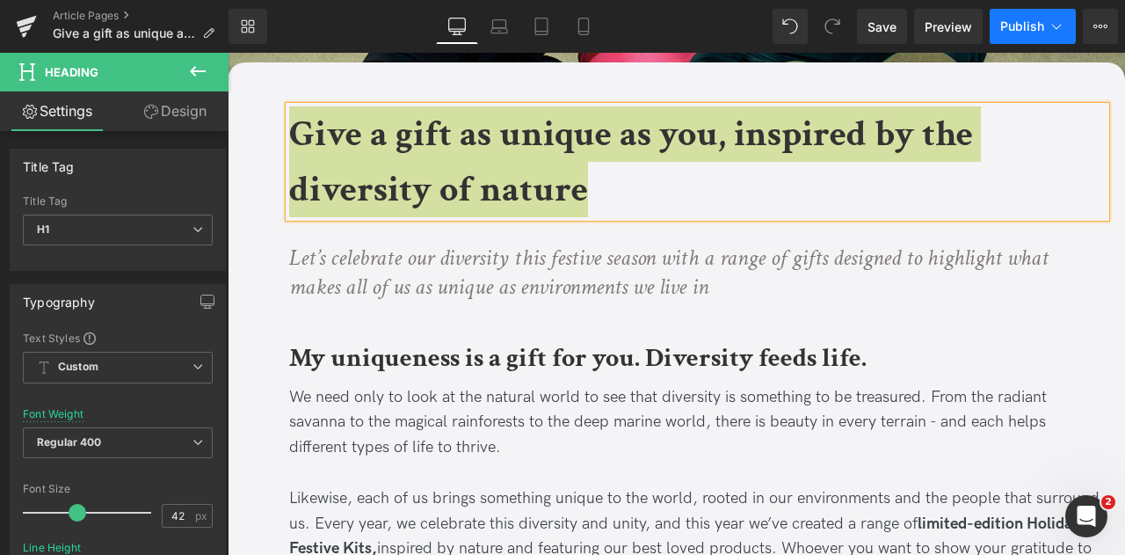
click at [1060, 23] on icon at bounding box center [1057, 27] width 18 height 18
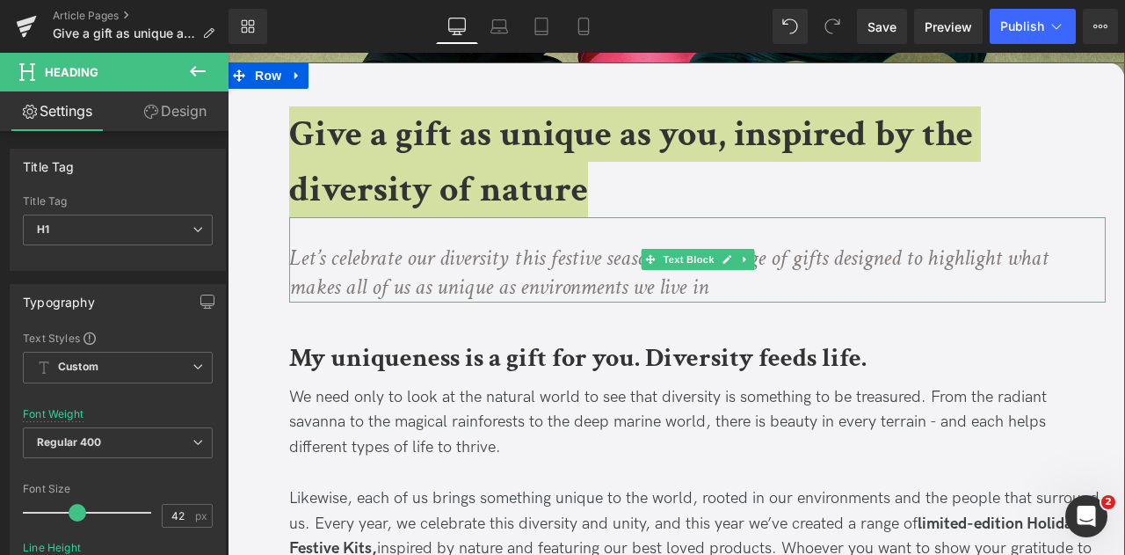
scroll to position [615, 0]
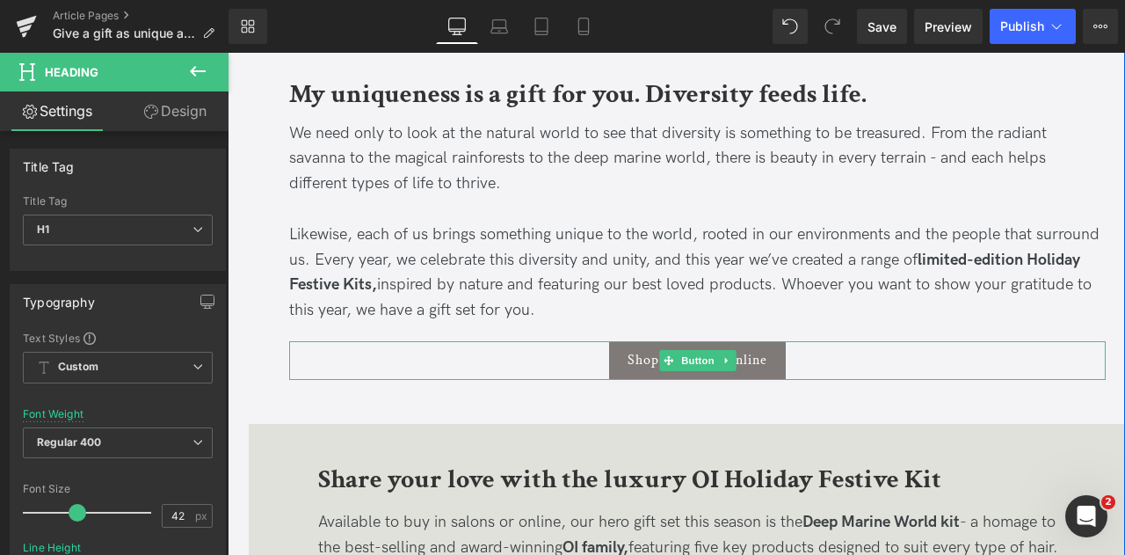
click at [593, 354] on div "Shop the range online" at bounding box center [697, 360] width 817 height 39
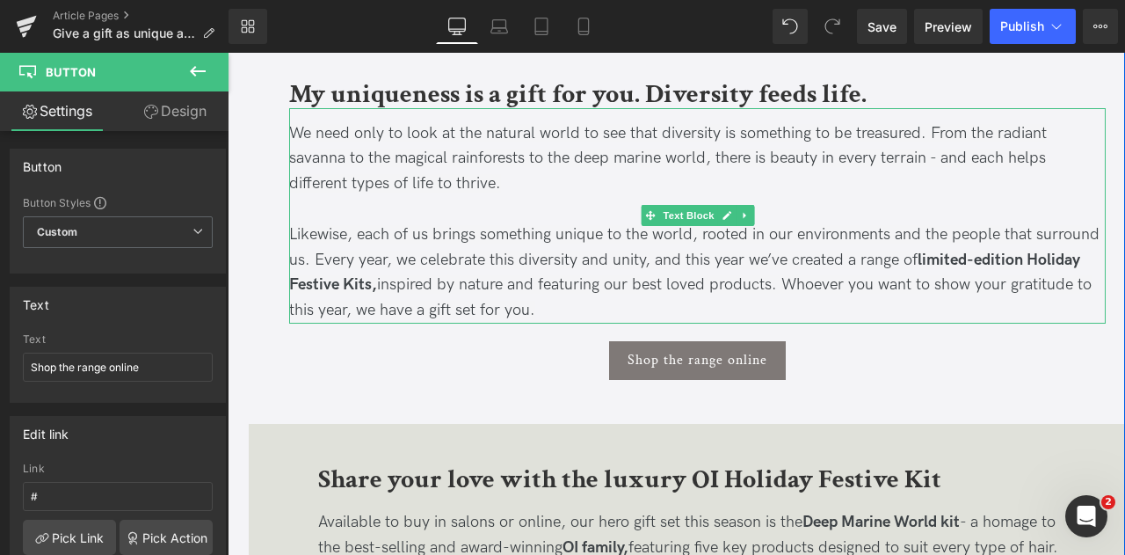
click at [449, 210] on p at bounding box center [697, 209] width 817 height 25
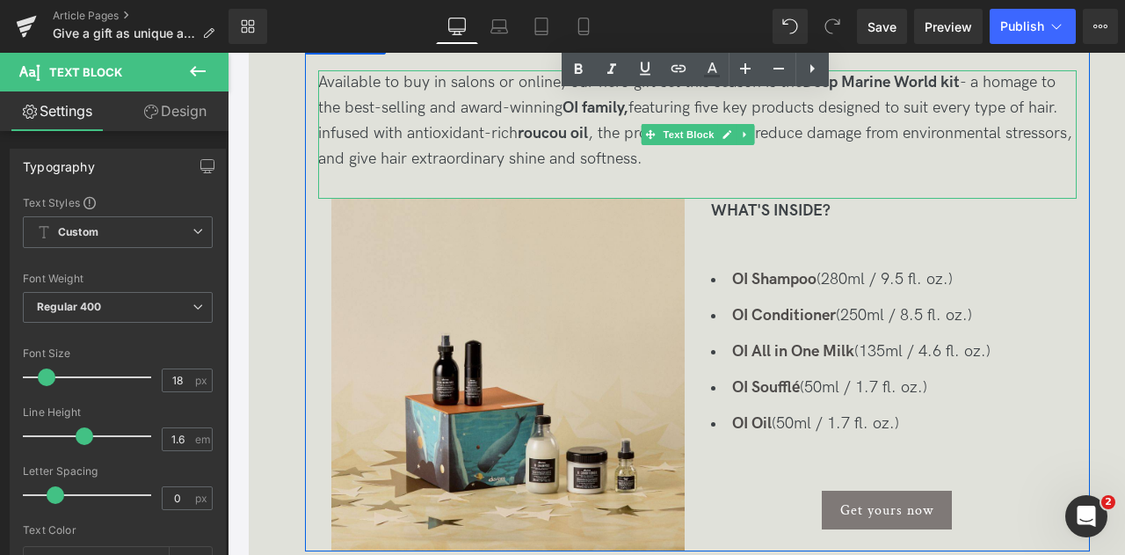
scroll to position [967, 0]
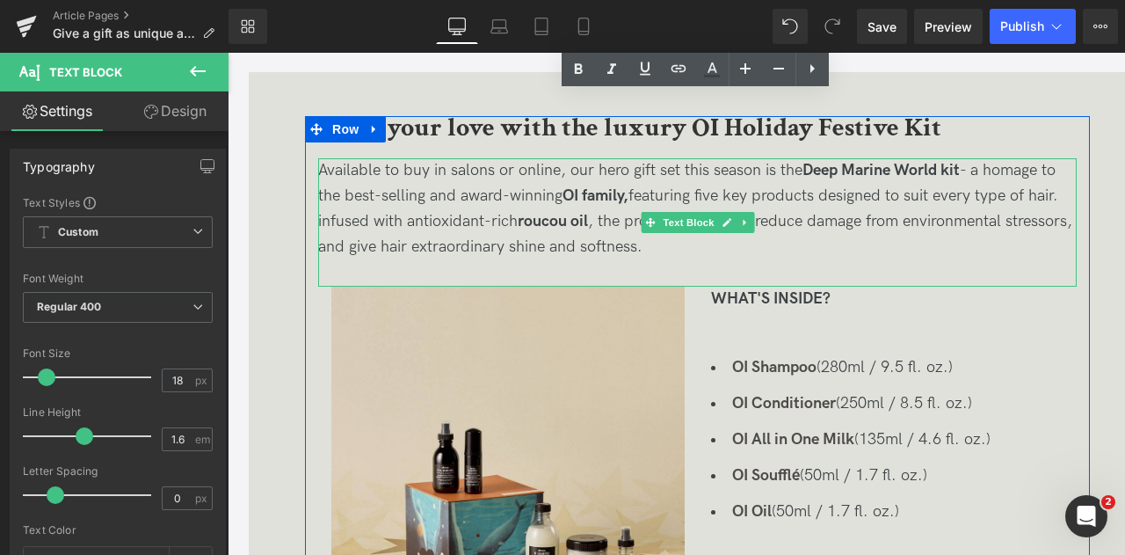
click at [484, 219] on p "Available to buy in salons or online, our hero gift set this season is the Deep…" at bounding box center [697, 208] width 759 height 101
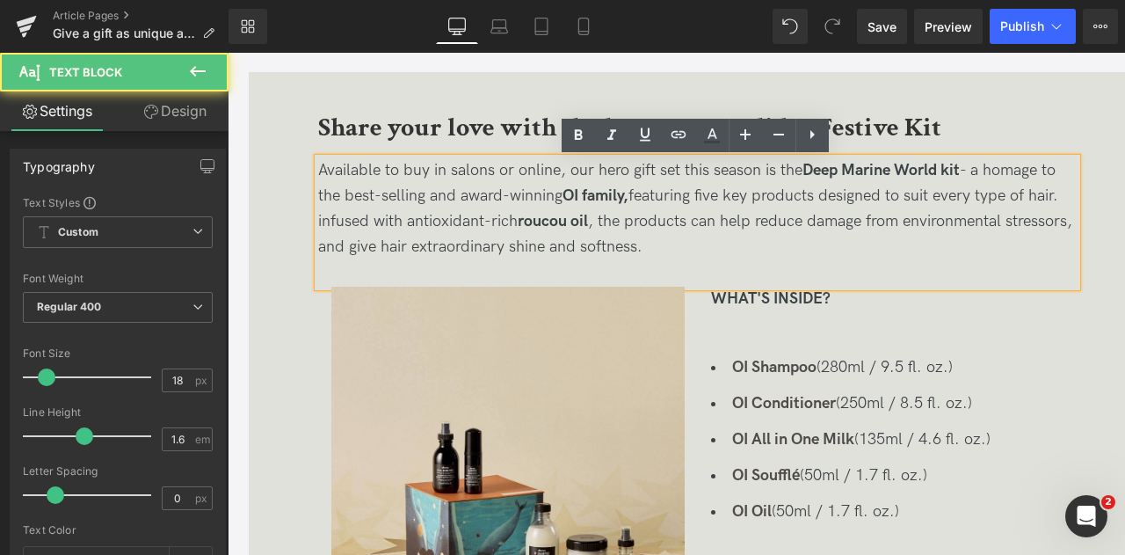
click at [434, 132] on b "Share your love with the luxury OI Holiday Festive Kit" at bounding box center [629, 128] width 623 height 34
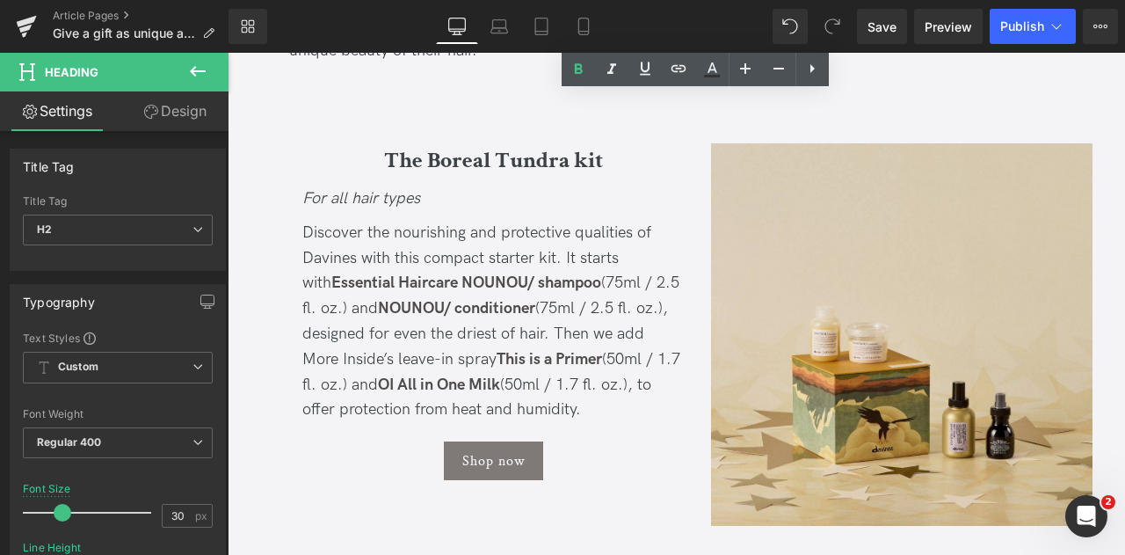
scroll to position [1758, 0]
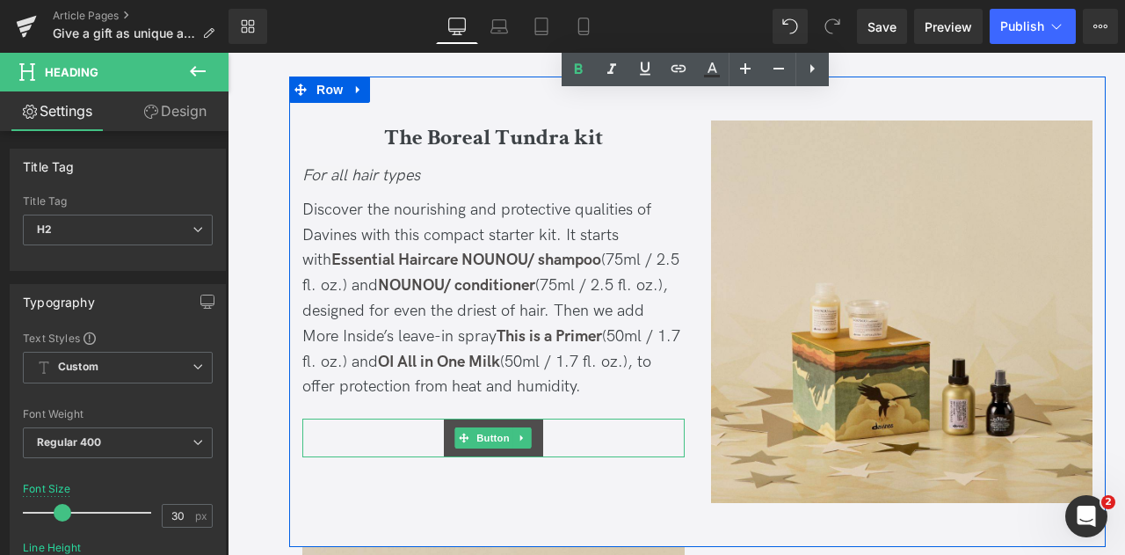
click at [458, 453] on link "Shop now" at bounding box center [493, 437] width 99 height 39
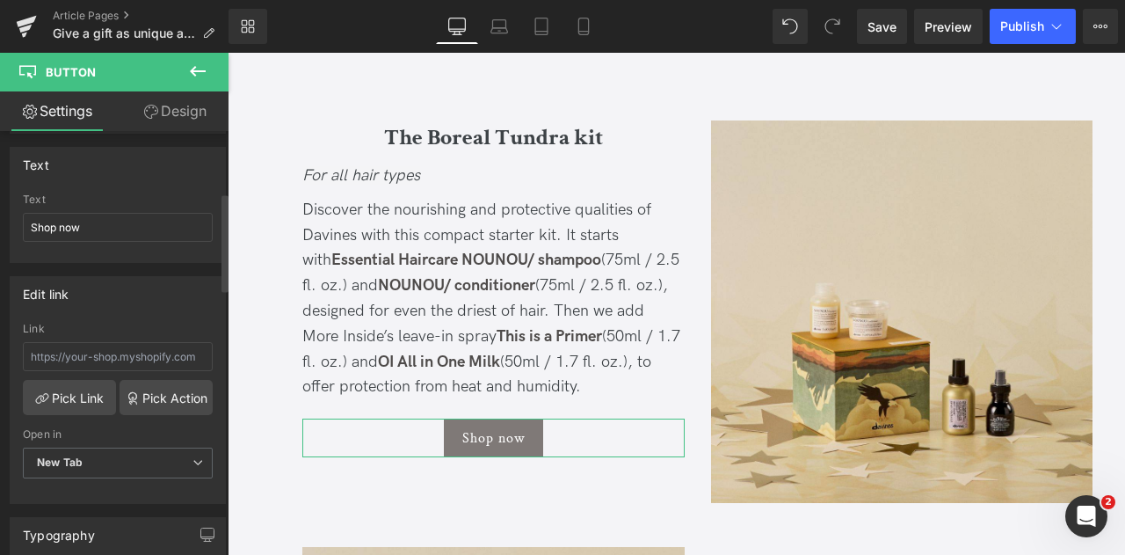
scroll to position [264, 0]
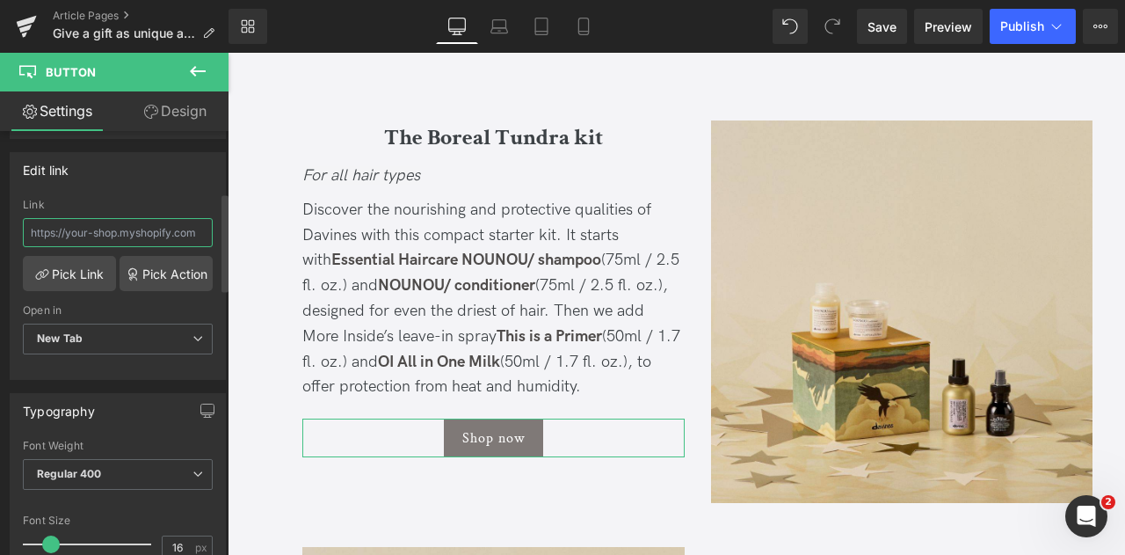
click at [101, 238] on input "text" at bounding box center [118, 232] width 190 height 29
paste input "/products/boreal-tundra-gift-set-for-all-hair-types"
type input "/products/boreal-tundra-gift-set-for-all-hair-types"
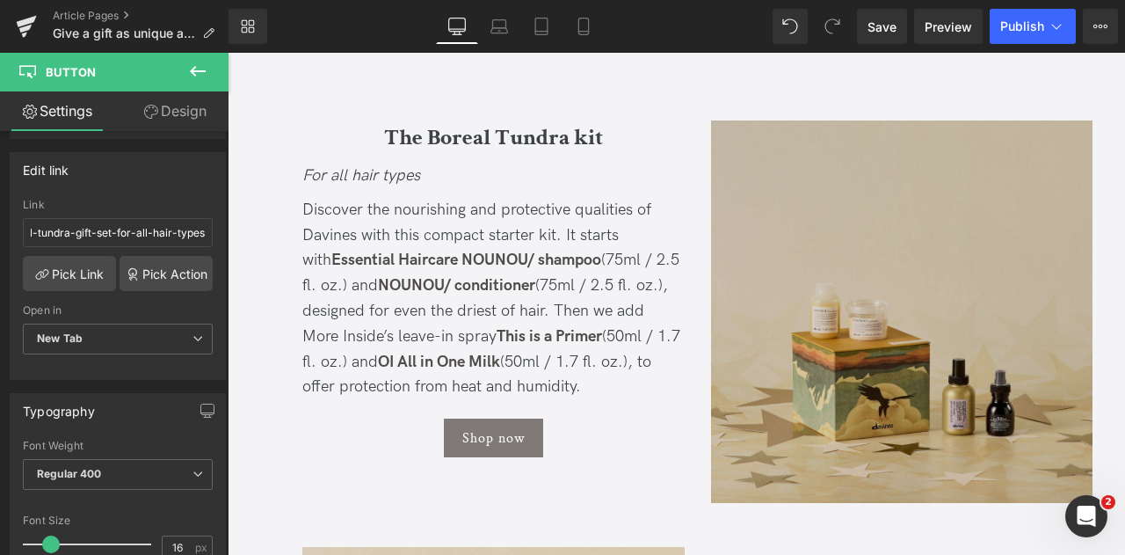
click at [779, 171] on img at bounding box center [902, 311] width 382 height 382
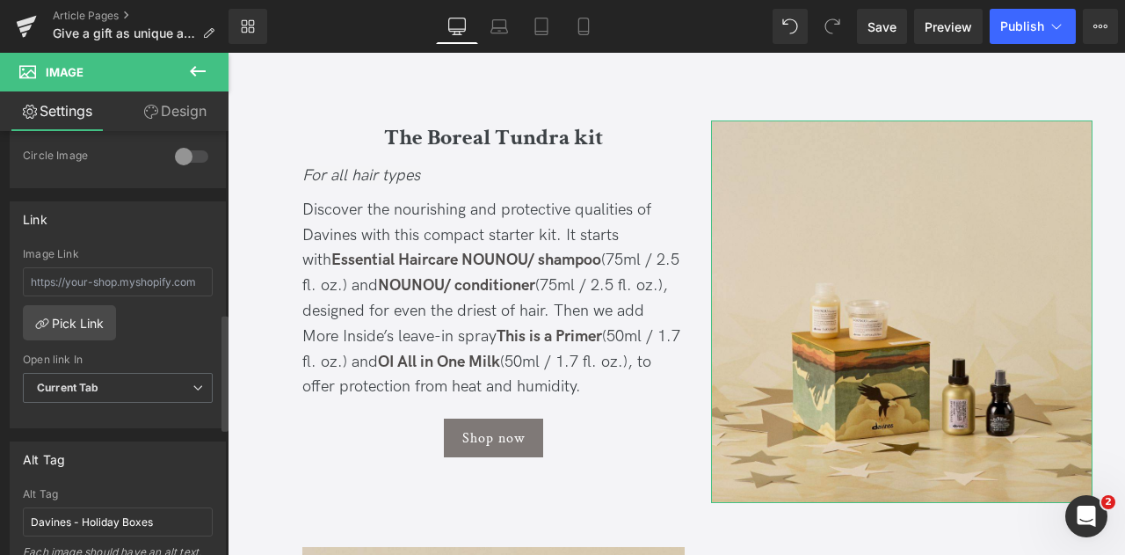
scroll to position [703, 0]
click at [141, 276] on input "text" at bounding box center [118, 280] width 190 height 29
paste input "/products/boreal-tundra-gift-set-for-all-hair-types"
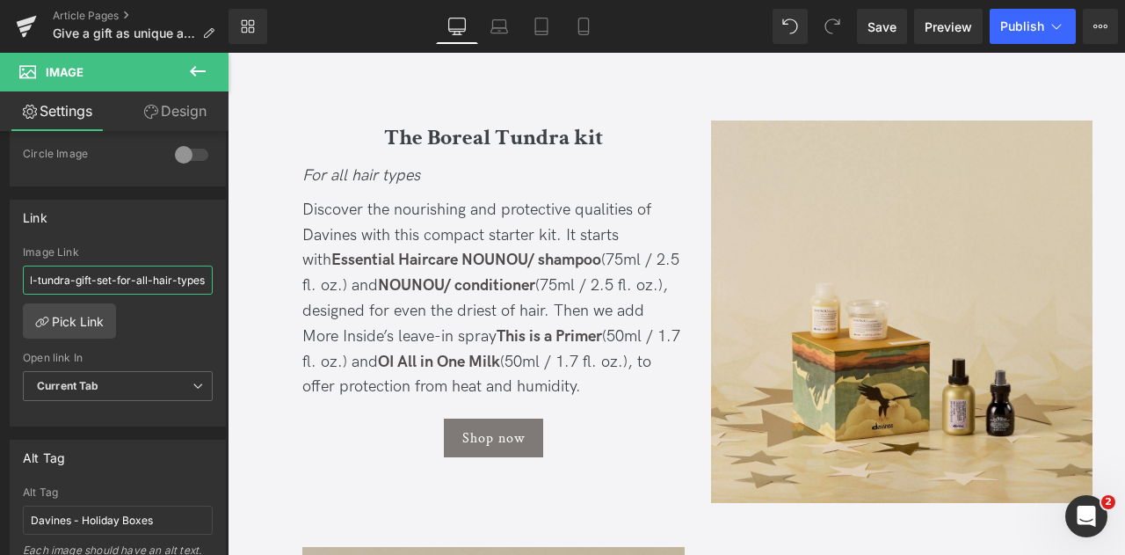
type input "/products/boreal-tundra-gift-set-for-all-hair-types"
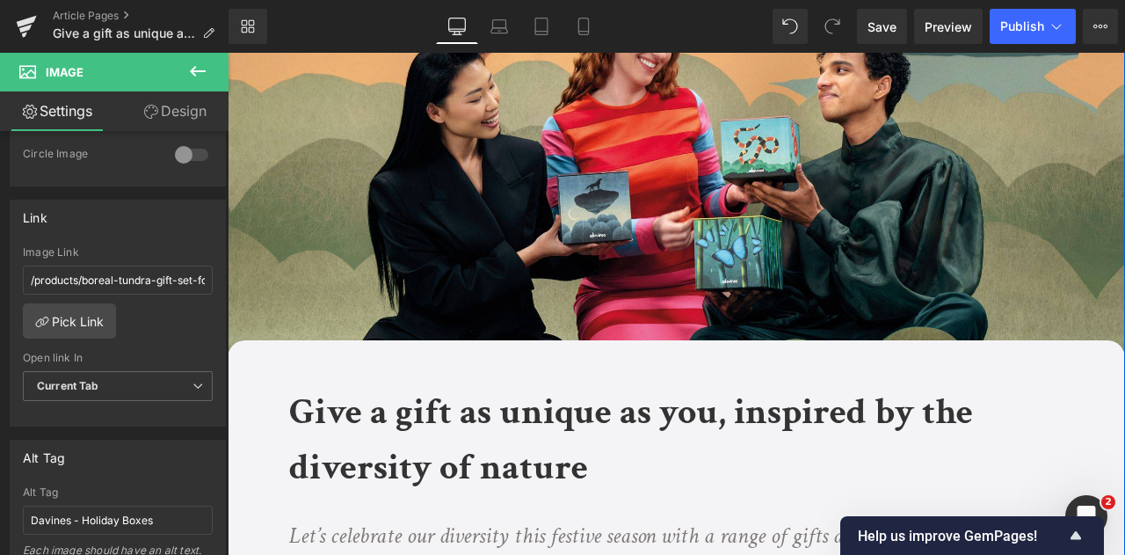
scroll to position [0, 0]
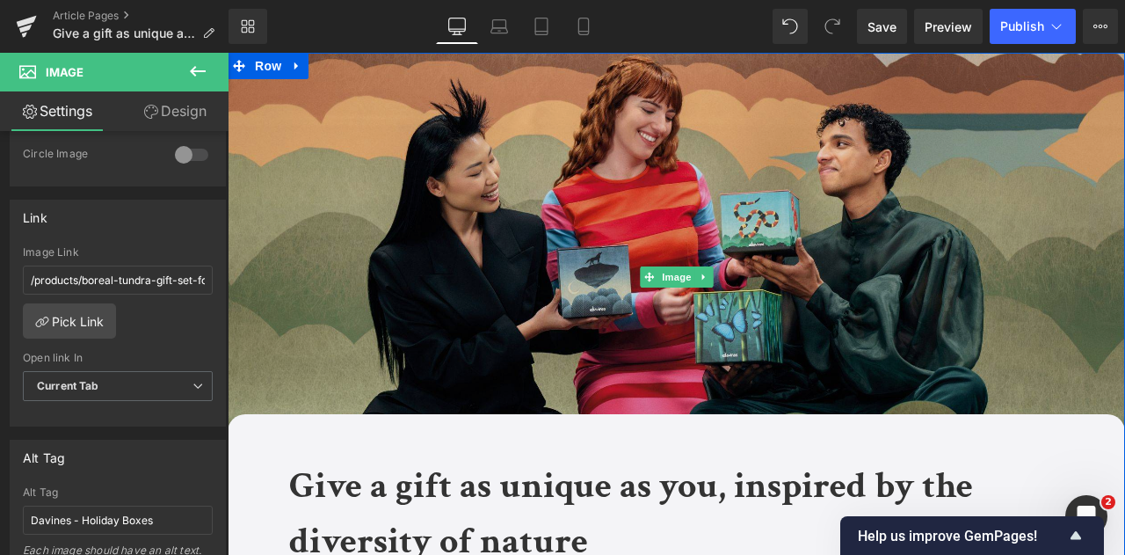
click at [644, 155] on img at bounding box center [677, 277] width 898 height 449
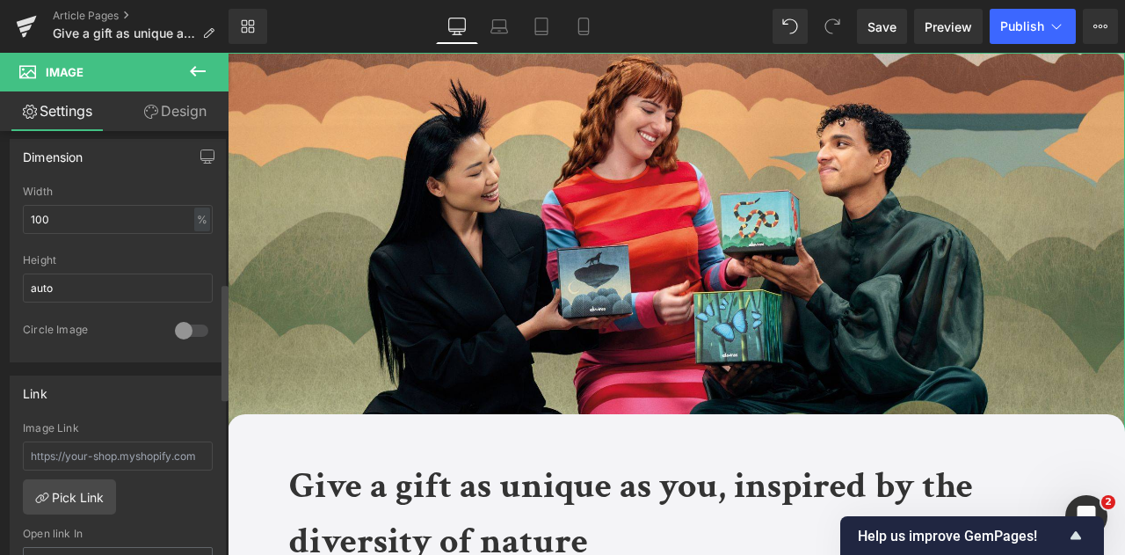
scroll to position [703, 0]
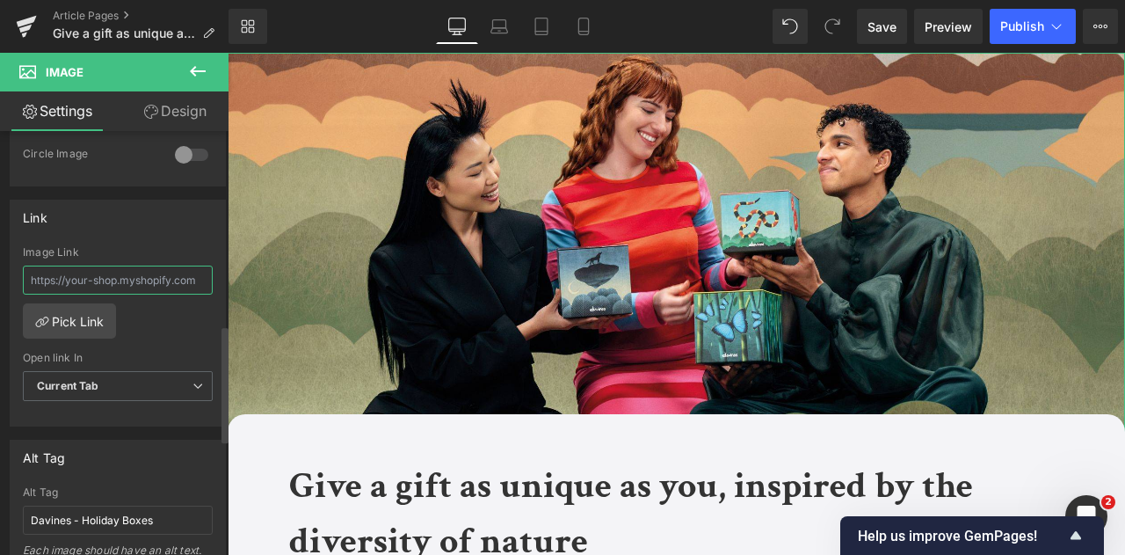
click at [121, 266] on input "text" at bounding box center [118, 280] width 190 height 29
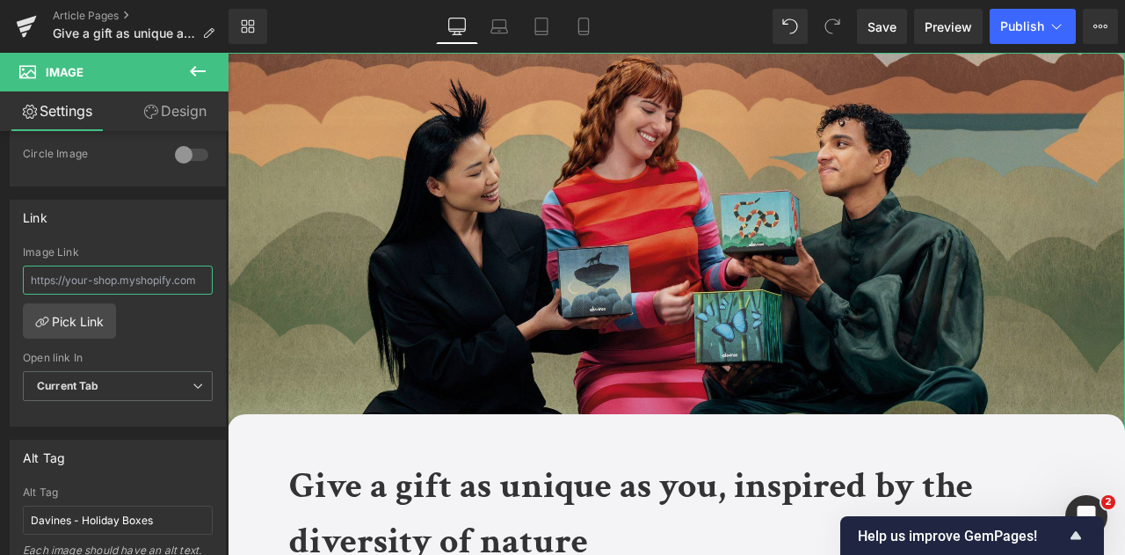
paste input "[URL][DOMAIN_NAME]"
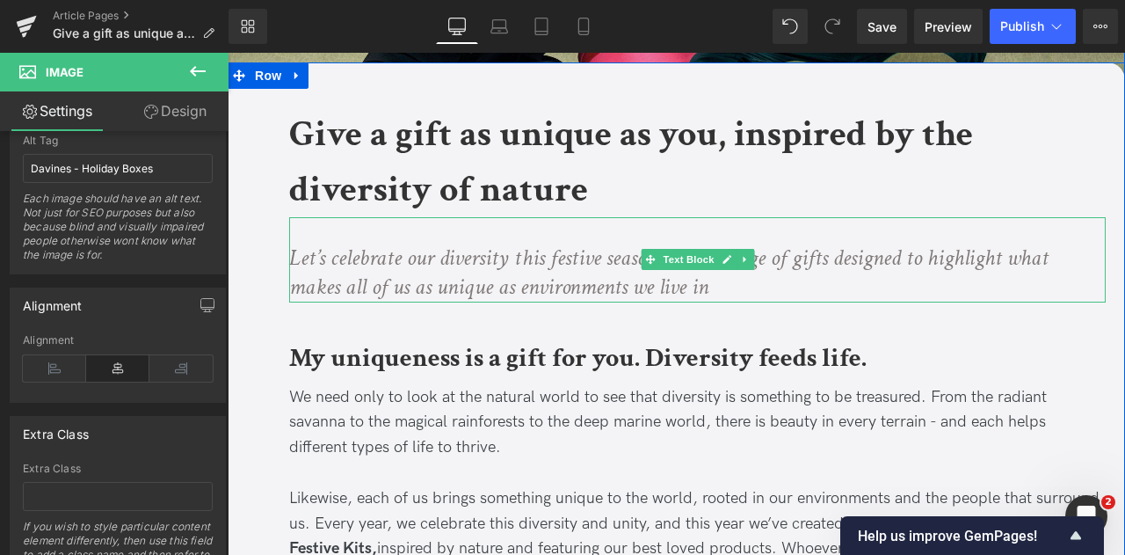
scroll to position [440, 0]
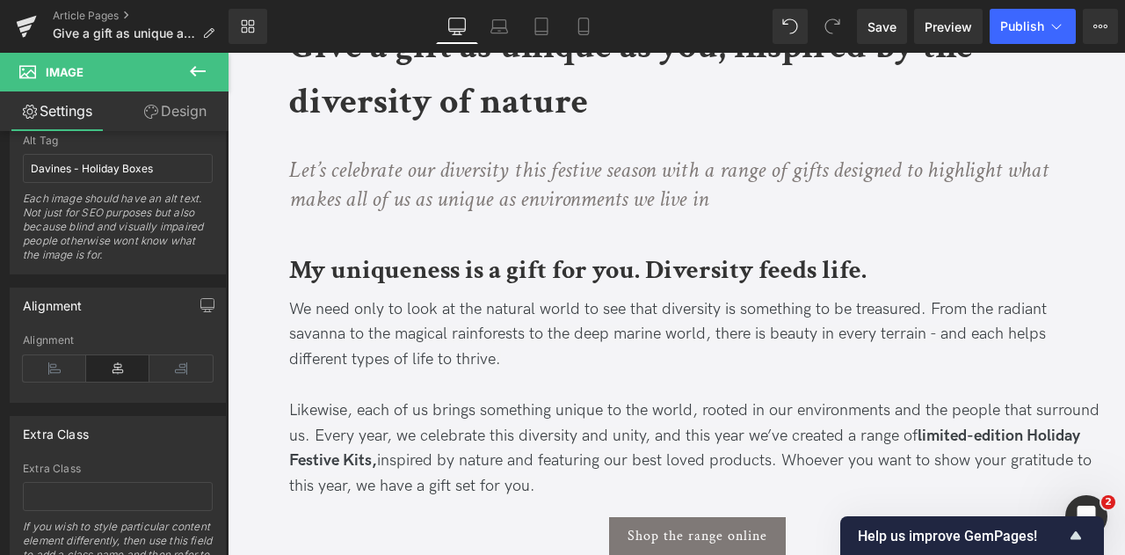
type input "[URL][DOMAIN_NAME]"
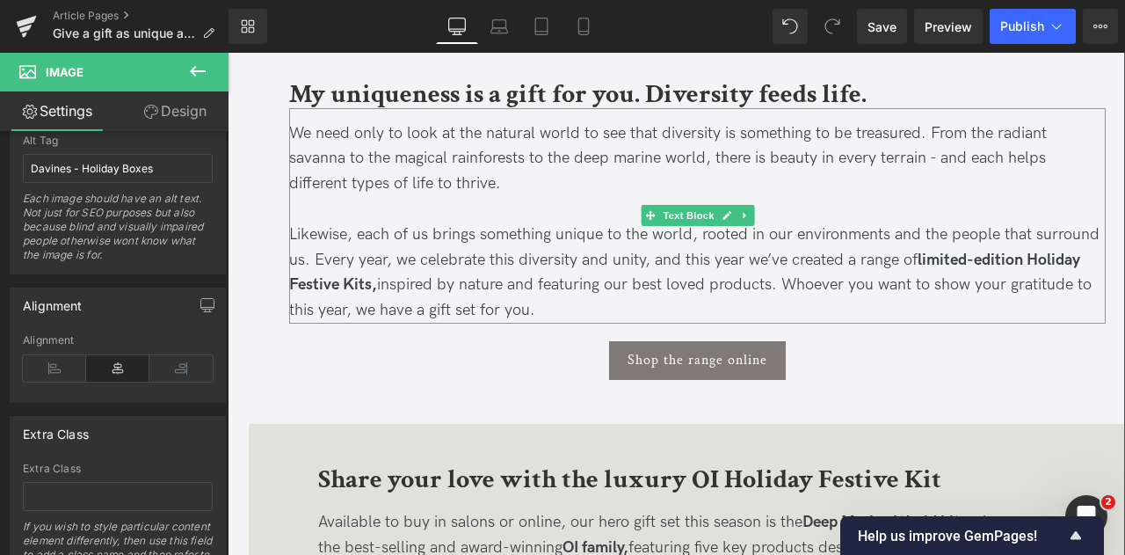
scroll to position [703, 0]
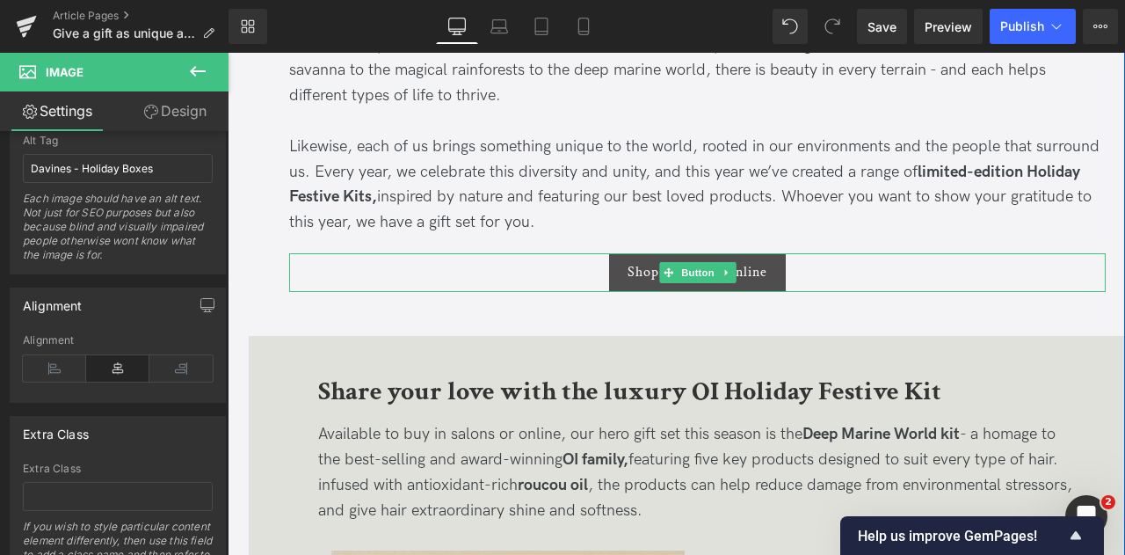
click at [622, 277] on link "Shop the range online" at bounding box center [697, 272] width 177 height 39
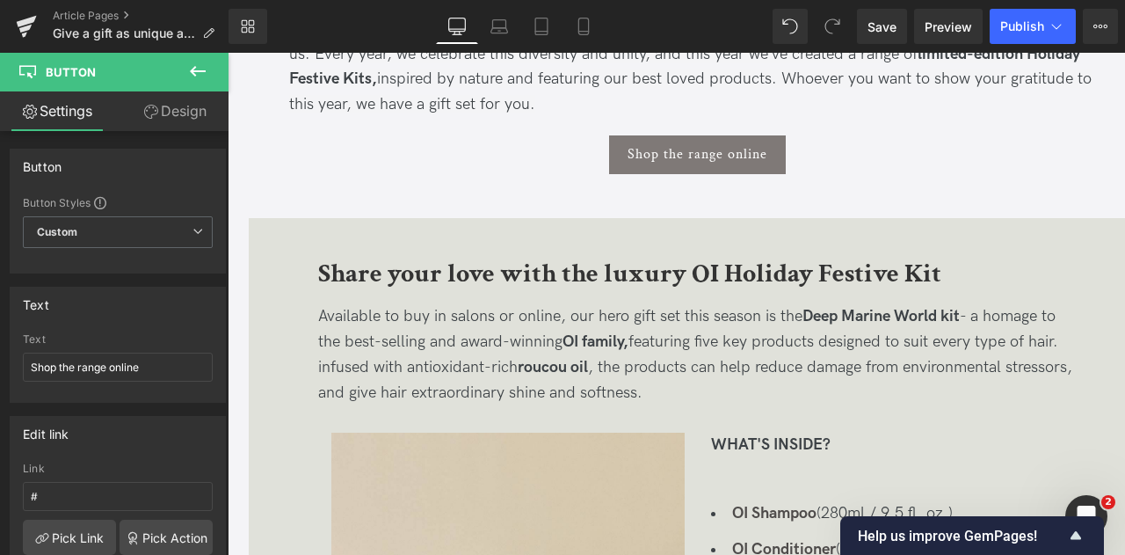
scroll to position [791, 0]
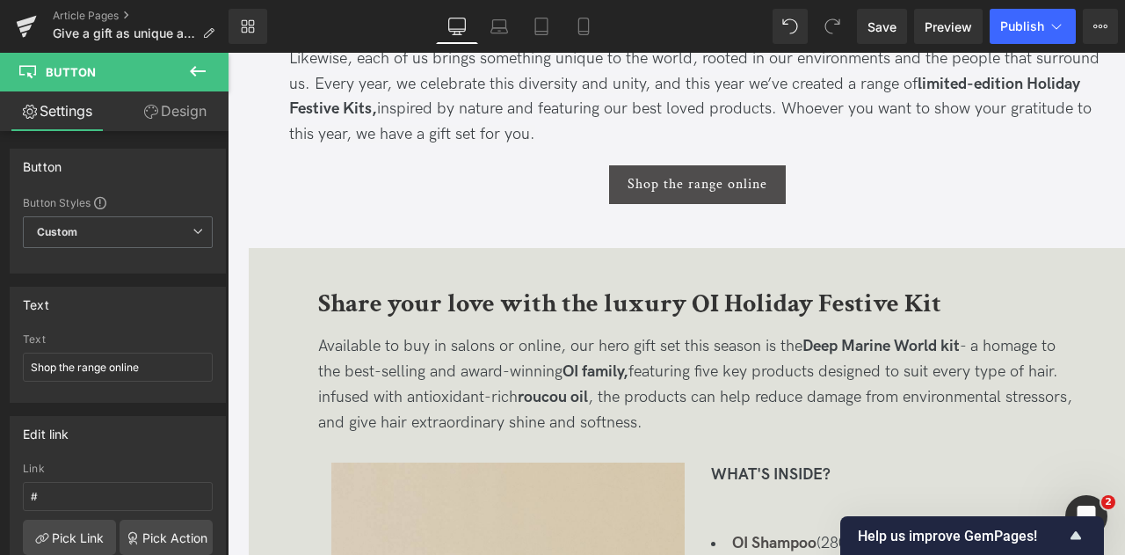
click at [644, 180] on span "Shop the range online" at bounding box center [698, 184] width 140 height 17
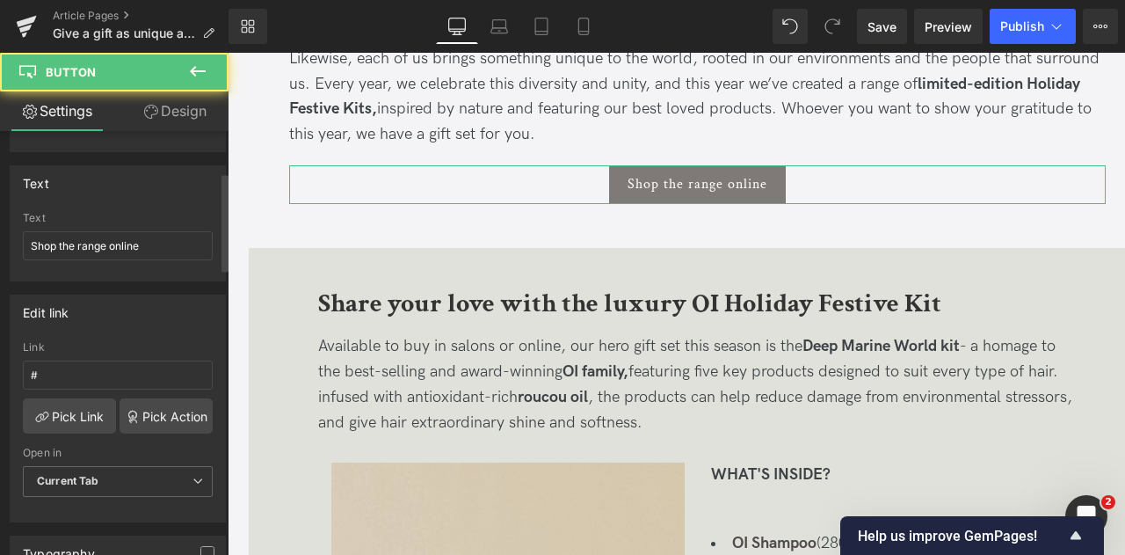
scroll to position [176, 0]
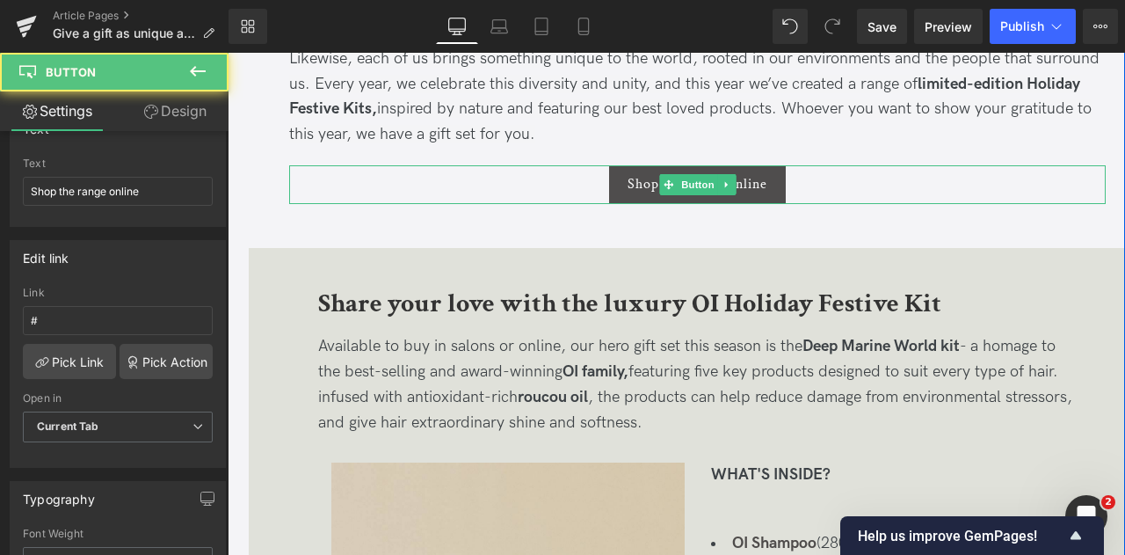
click at [631, 182] on span "Shop the range online" at bounding box center [698, 184] width 140 height 17
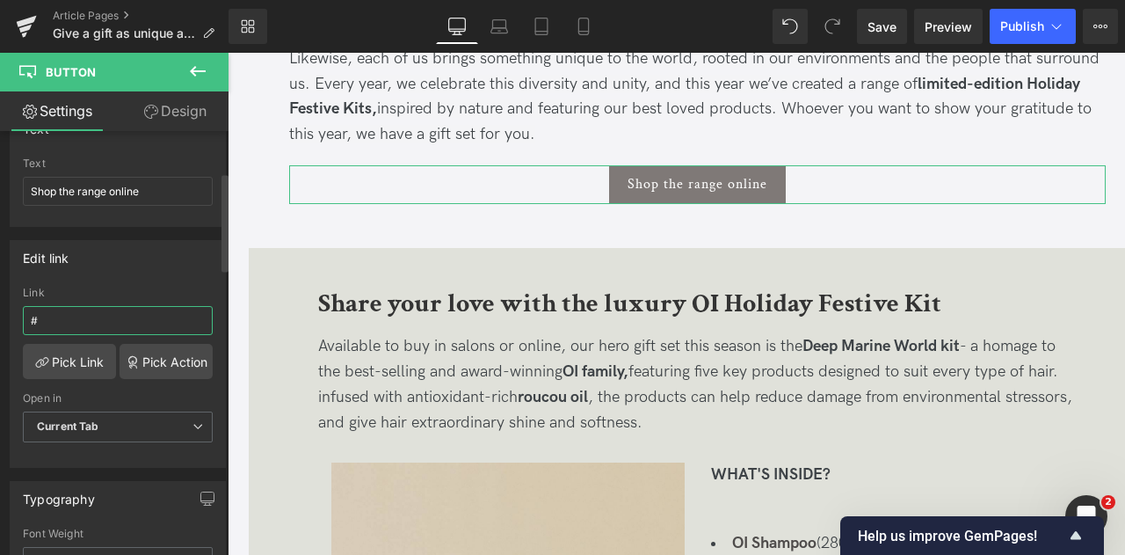
click at [62, 326] on input "#" at bounding box center [118, 320] width 190 height 29
paste input "[URL][DOMAIN_NAME]"
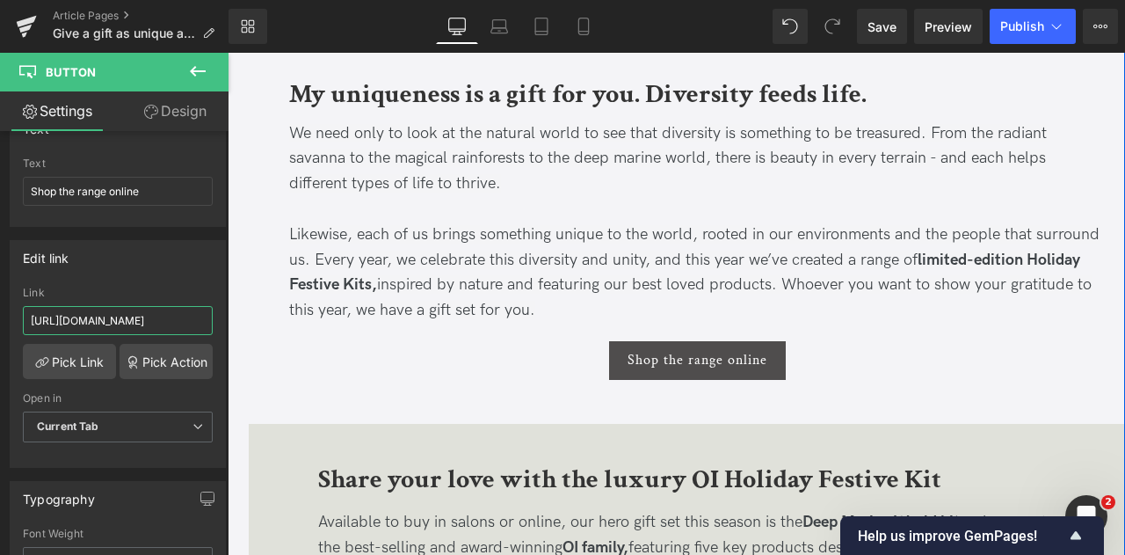
scroll to position [703, 0]
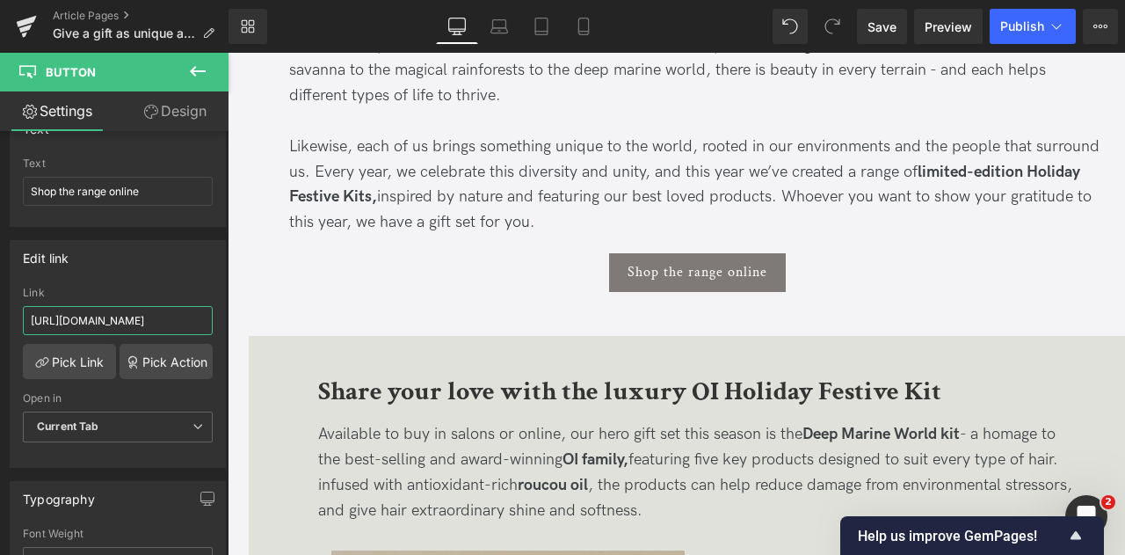
type input "[URL][DOMAIN_NAME]"
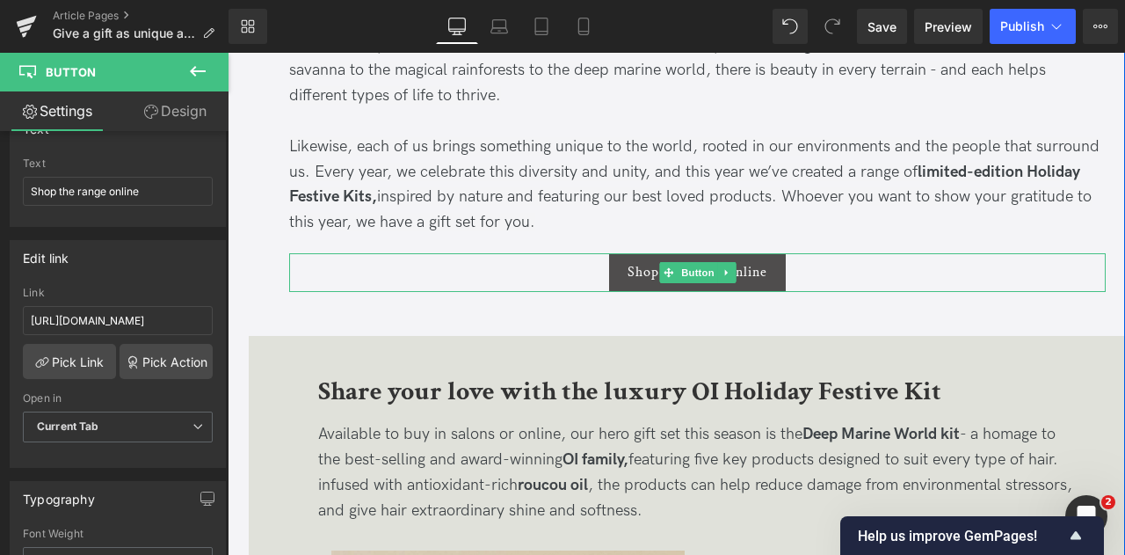
click at [619, 277] on link "Shop the range online" at bounding box center [697, 272] width 177 height 39
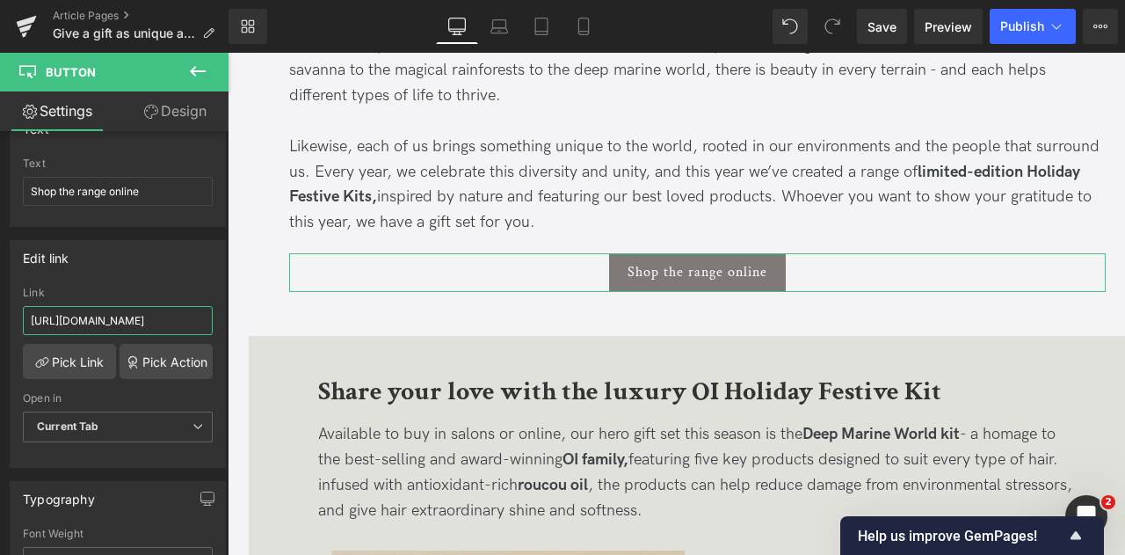
scroll to position [0, 70]
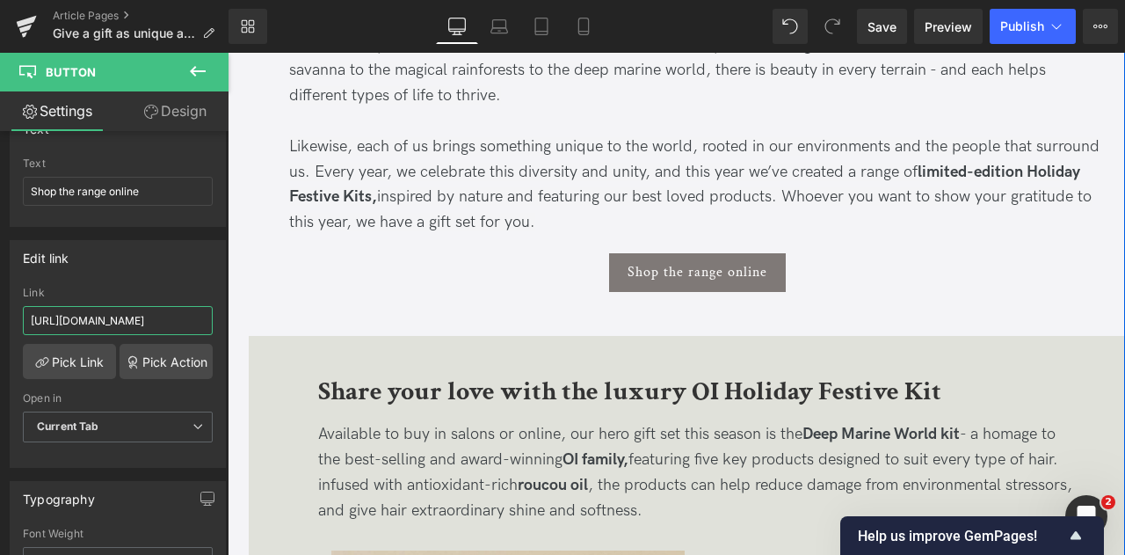
drag, startPoint x: 357, startPoint y: 367, endPoint x: 331, endPoint y: 318, distance: 55.9
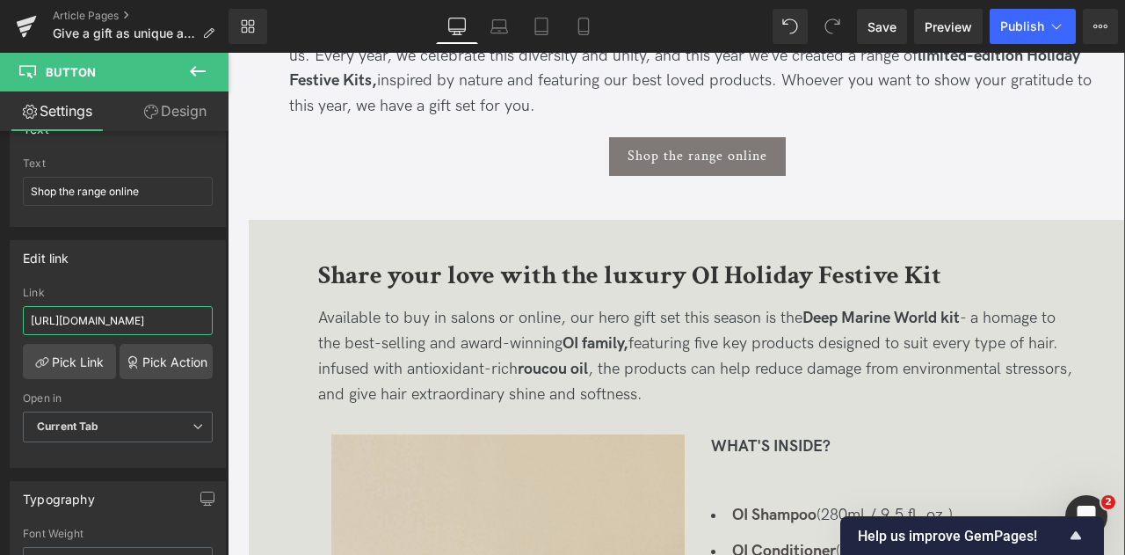
scroll to position [879, 0]
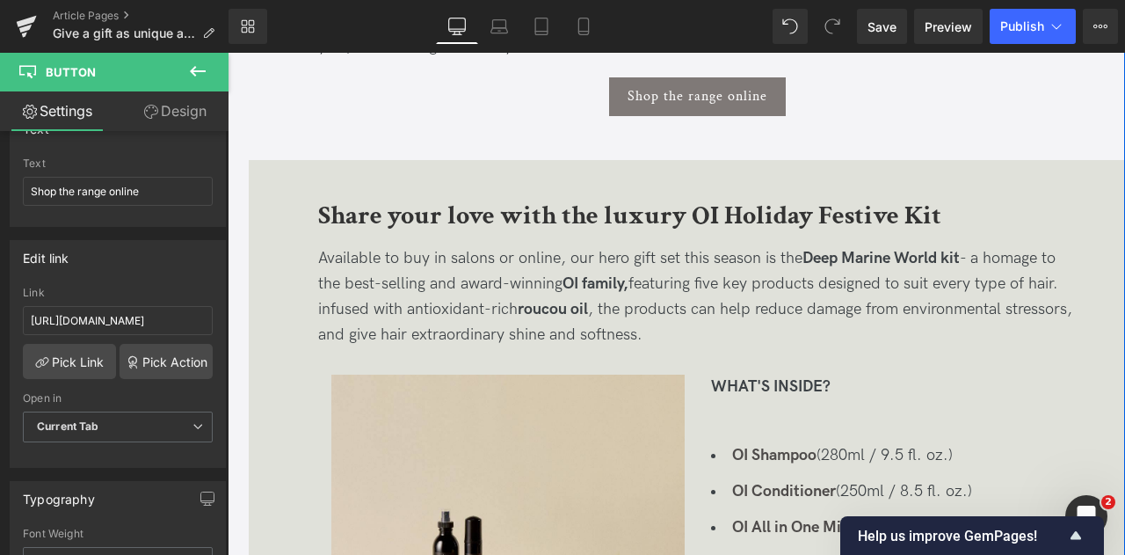
click at [531, 250] on div "Available to buy in salons or online, our hero gift set this season is the Deep…" at bounding box center [697, 309] width 759 height 127
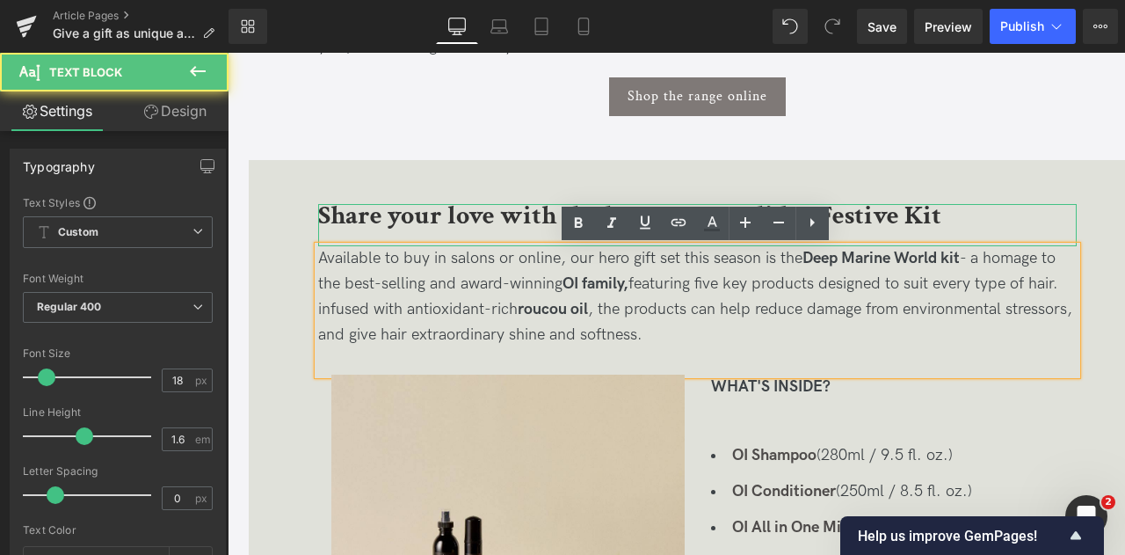
click at [508, 222] on b "Share your love with the luxury OI Holiday Festive Kit" at bounding box center [629, 216] width 623 height 34
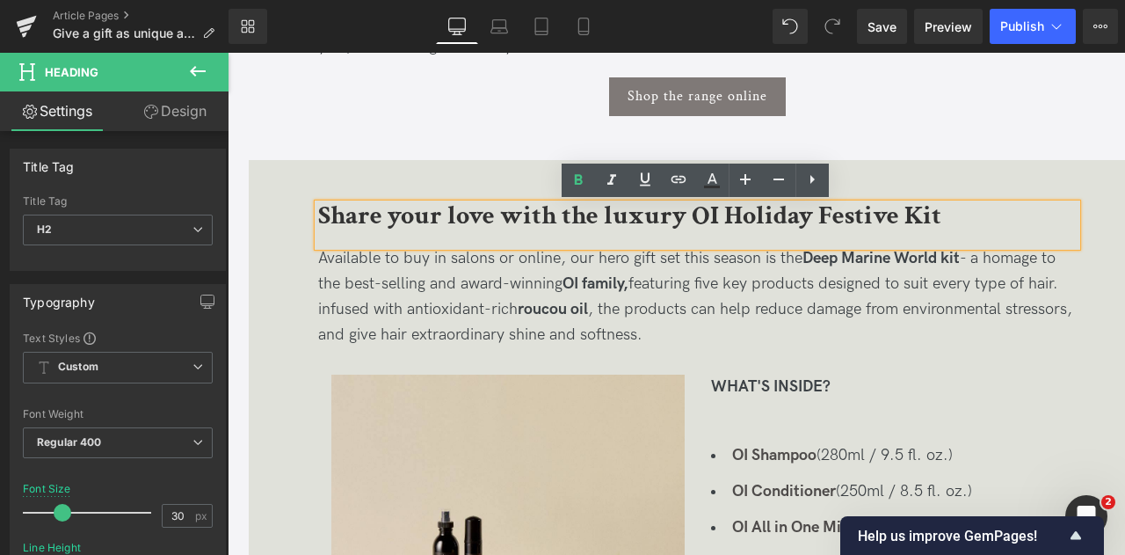
click at [274, 233] on div "Share your love with the luxury OI Holiday Festive Kit Heading Available to buy…" at bounding box center [697, 465] width 862 height 523
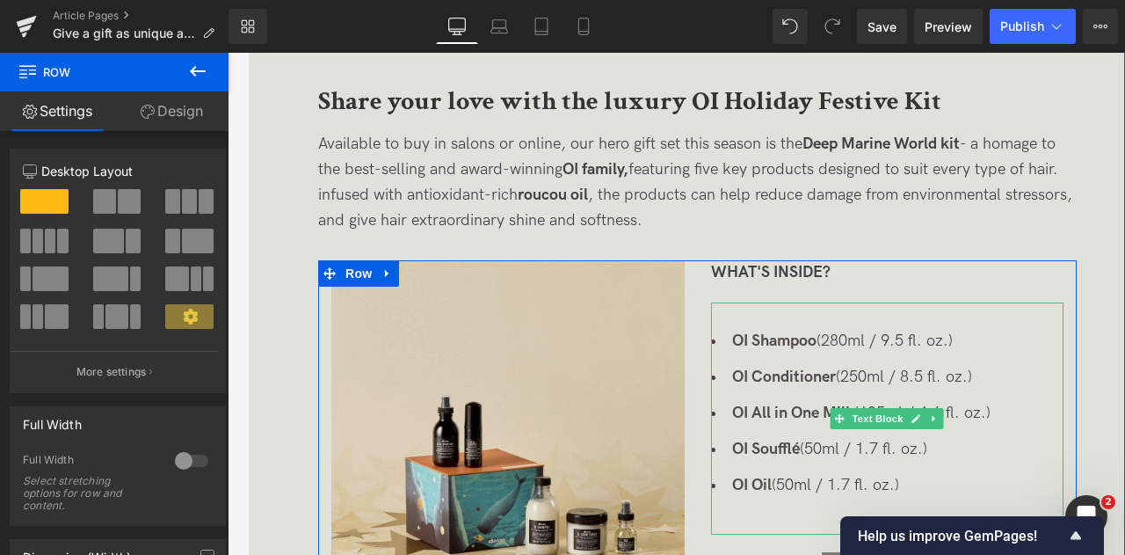
scroll to position [967, 0]
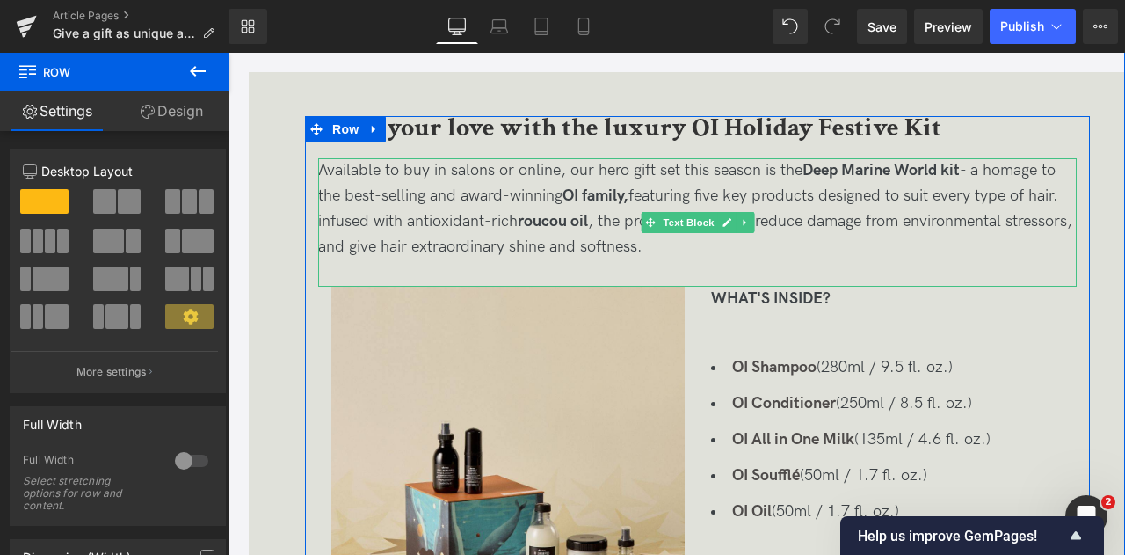
click at [535, 203] on p "Available to buy in salons or online, our hero gift set this season is the Deep…" at bounding box center [697, 208] width 759 height 101
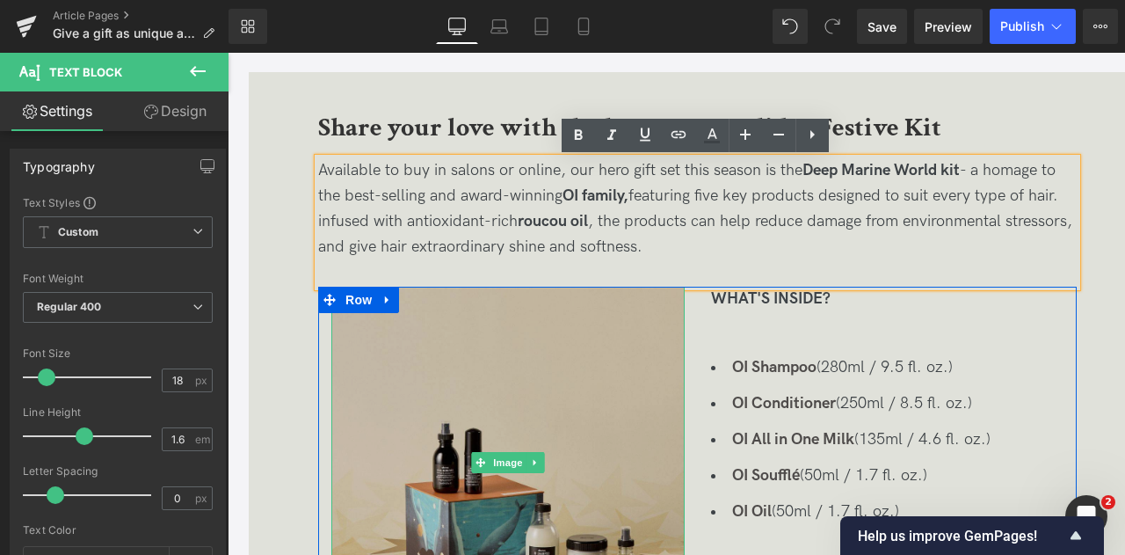
click at [498, 333] on img at bounding box center [507, 463] width 353 height 353
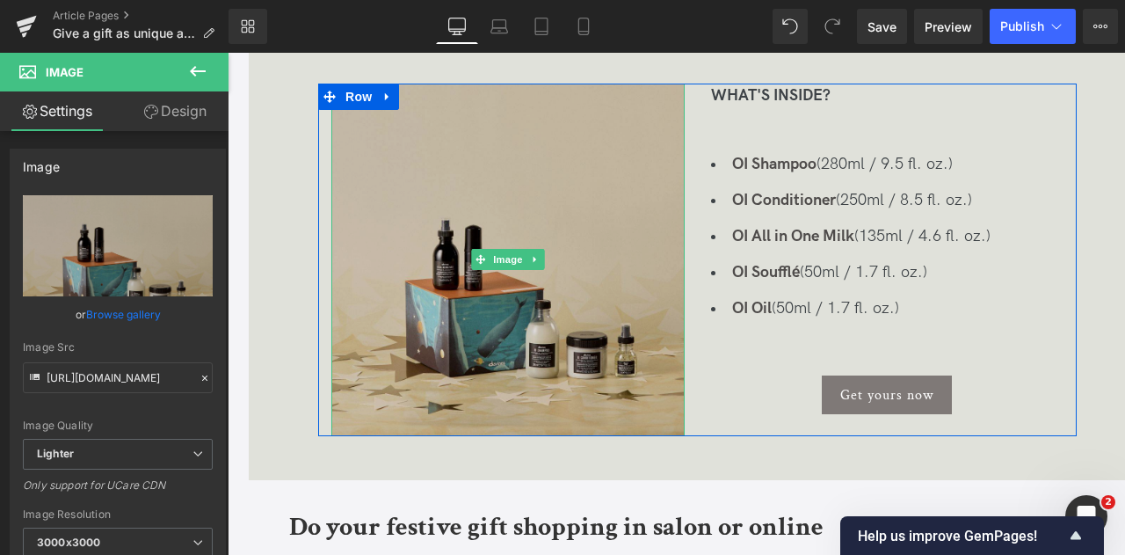
scroll to position [1143, 0]
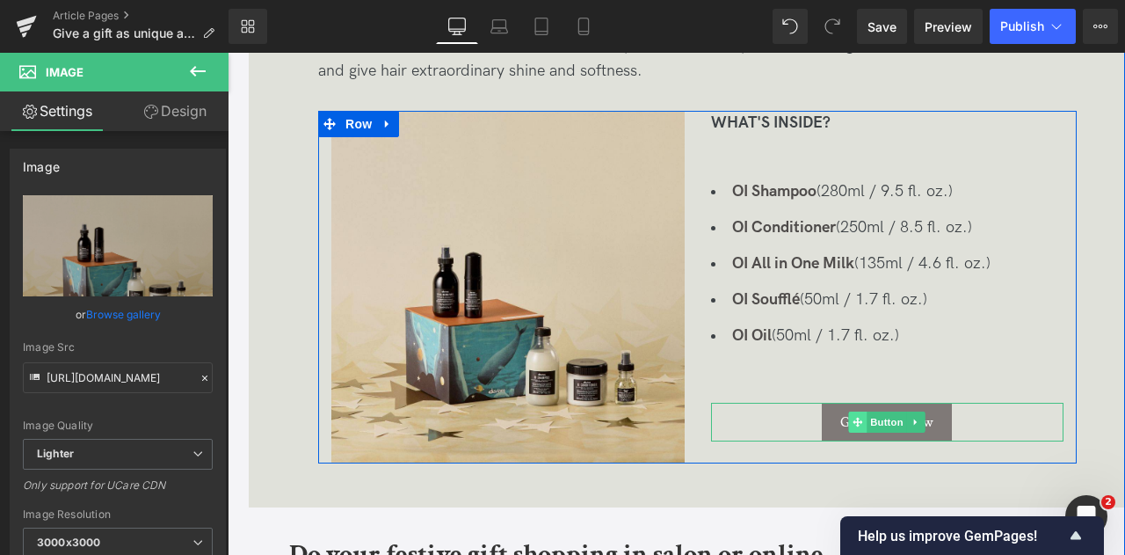
click at [849, 425] on span at bounding box center [858, 421] width 18 height 21
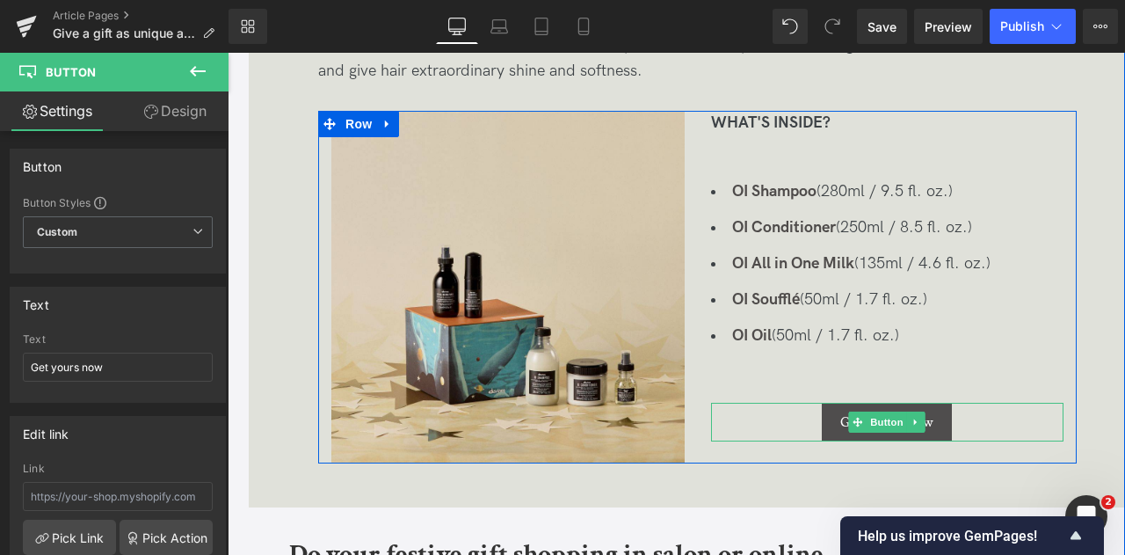
click at [840, 426] on span "Get yours now" at bounding box center [886, 422] width 93 height 17
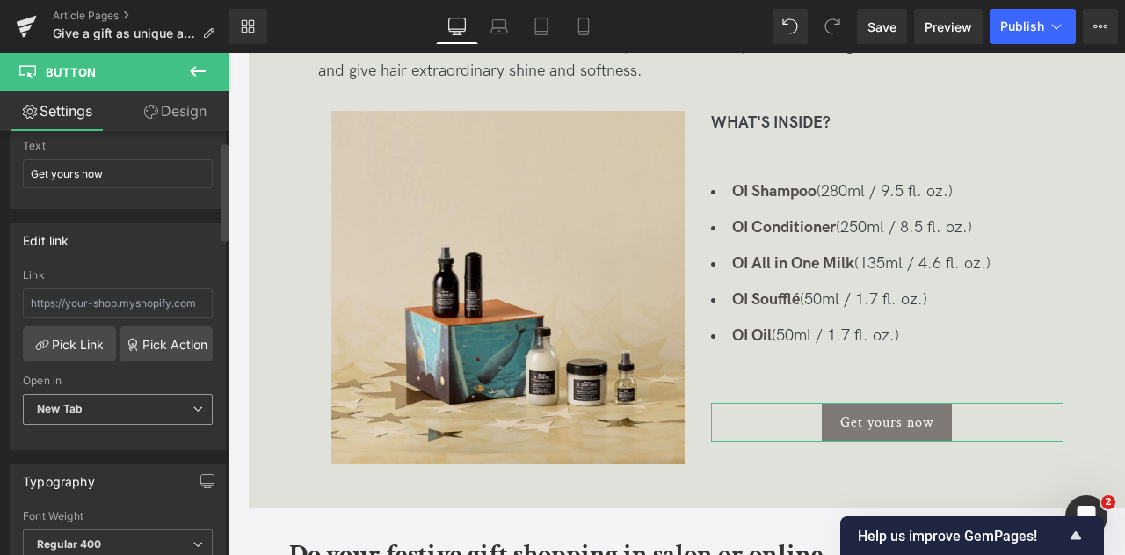
scroll to position [264, 0]
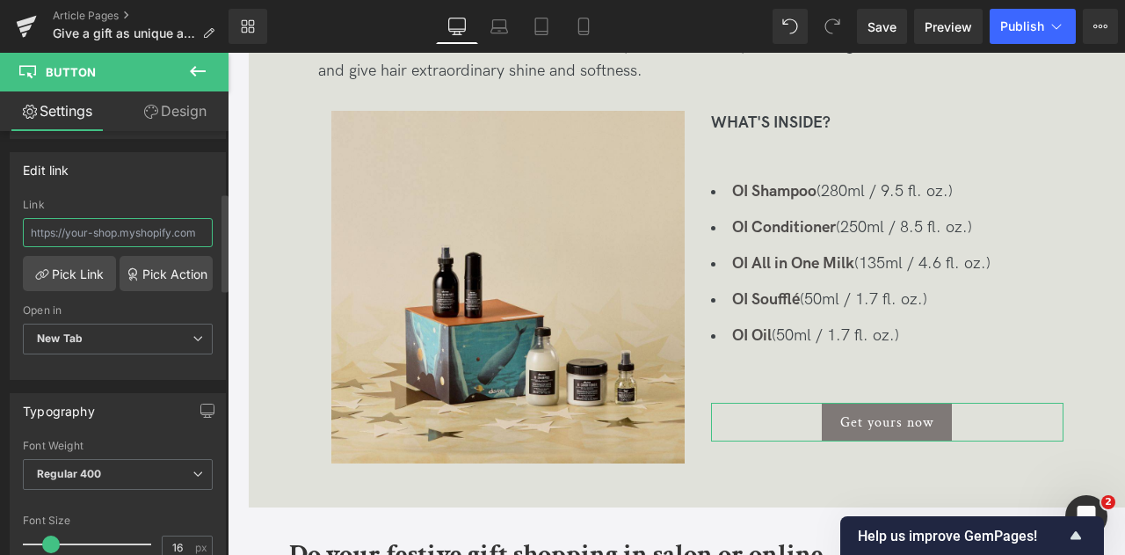
click at [140, 229] on input "text" at bounding box center [118, 232] width 190 height 29
type input "[URL][DOMAIN_NAME]"
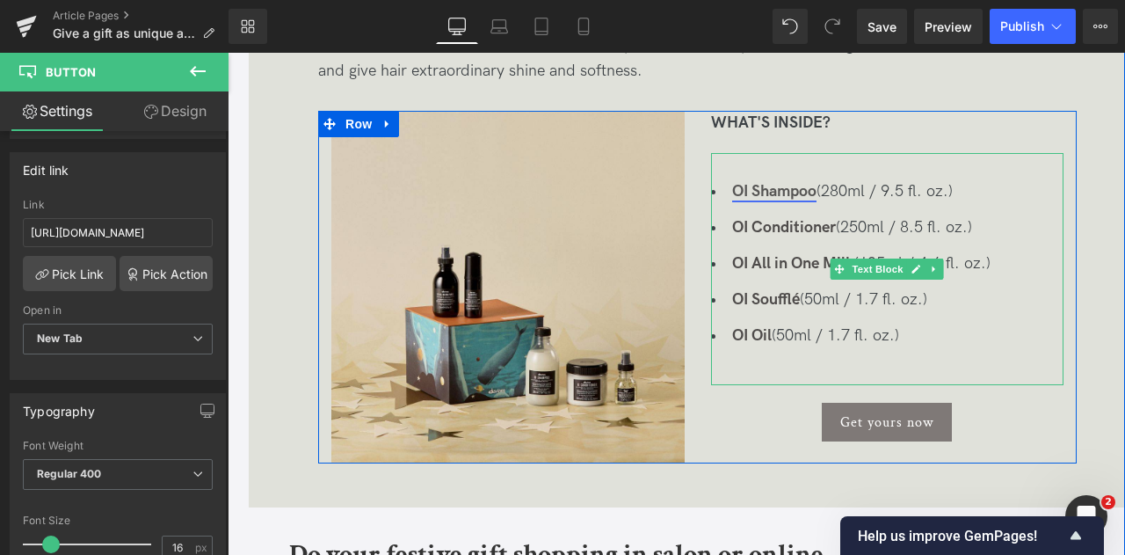
click at [749, 182] on link "OI Shampoo" at bounding box center [774, 191] width 84 height 18
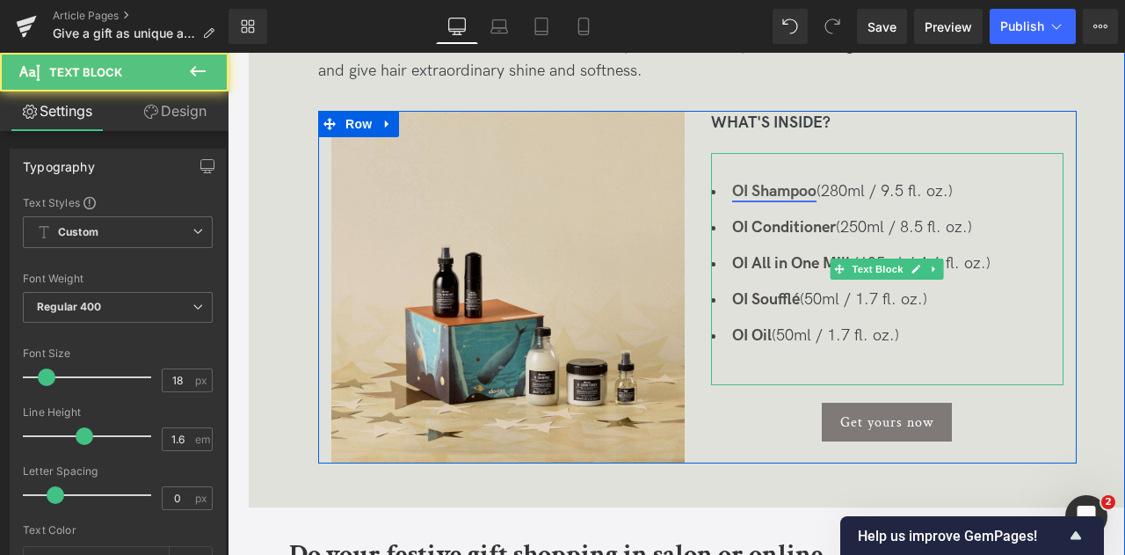
drag, startPoint x: 814, startPoint y: 192, endPoint x: 745, endPoint y: 193, distance: 69.5
click at [743, 193] on link "OI Shampoo" at bounding box center [774, 191] width 84 height 18
click at [798, 190] on link "OI Shampoo" at bounding box center [774, 191] width 84 height 18
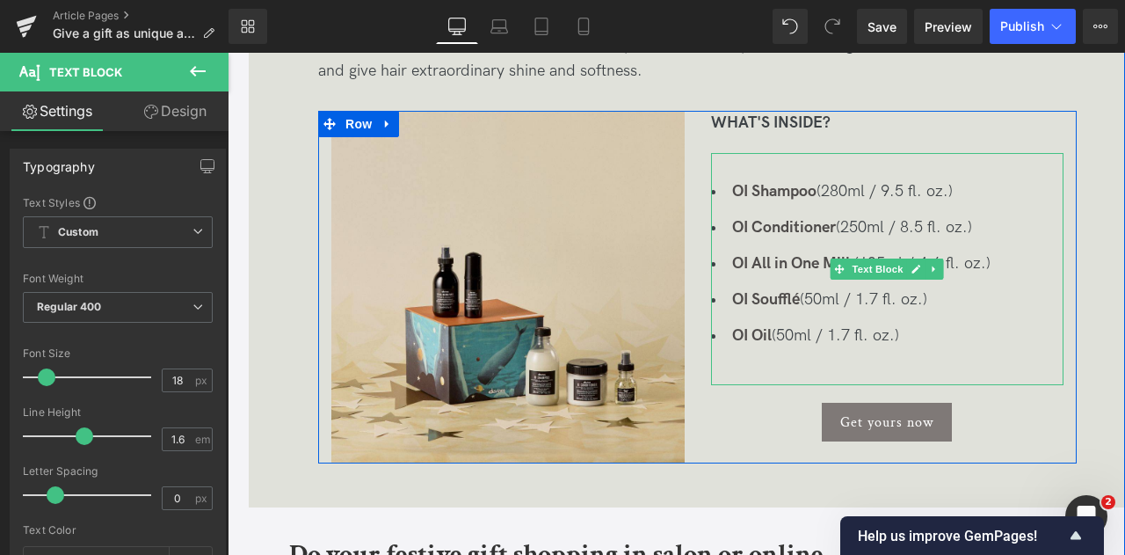
click at [978, 193] on li "OI Shampoo (280ml / 9.5 fl. oz.)" at bounding box center [887, 191] width 353 height 25
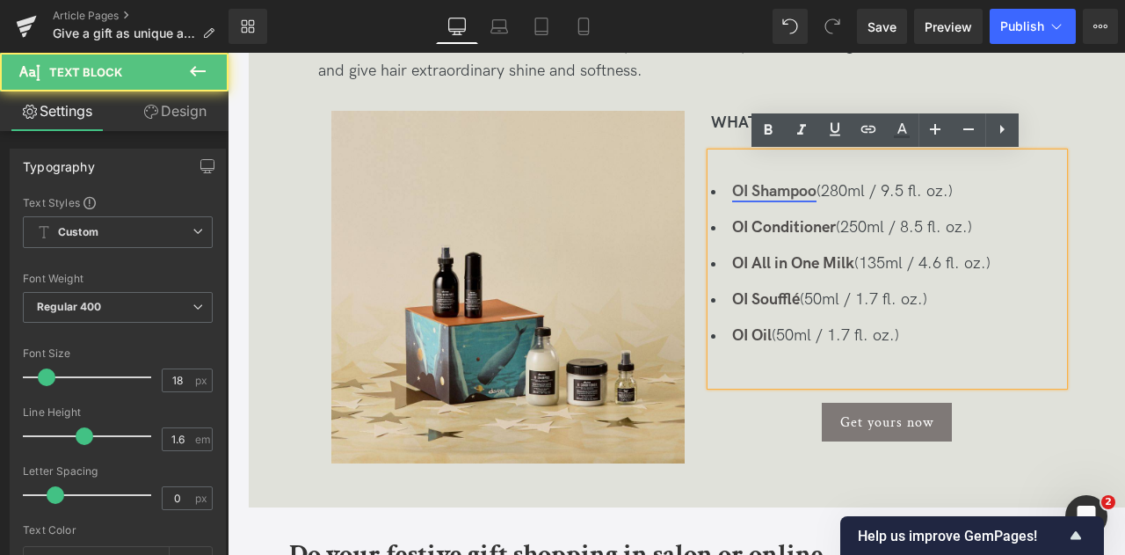
click at [781, 193] on link "OI Shampoo" at bounding box center [774, 191] width 84 height 18
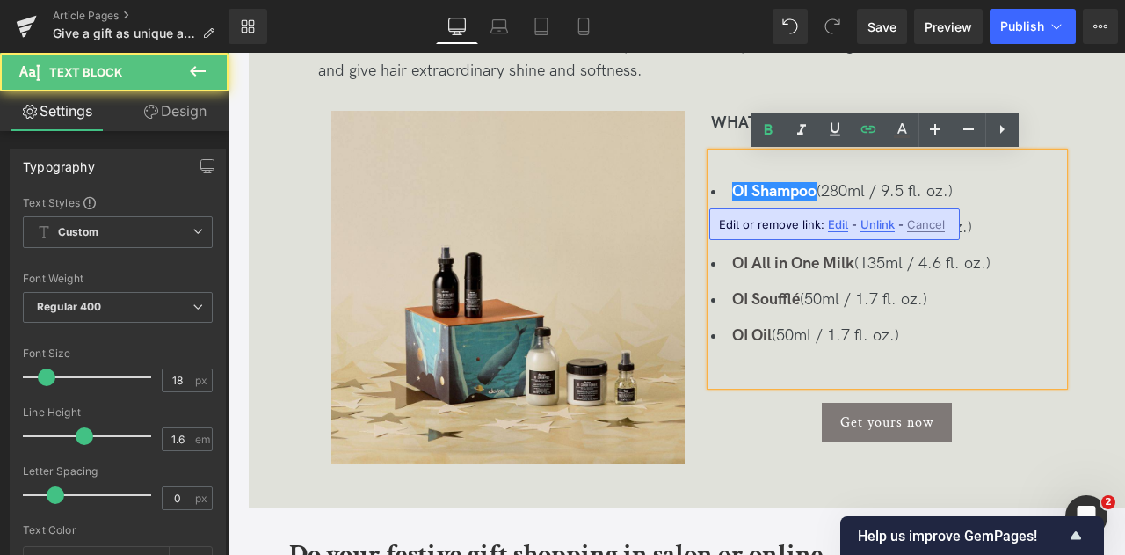
click at [833, 228] on span "Edit" at bounding box center [838, 224] width 20 height 15
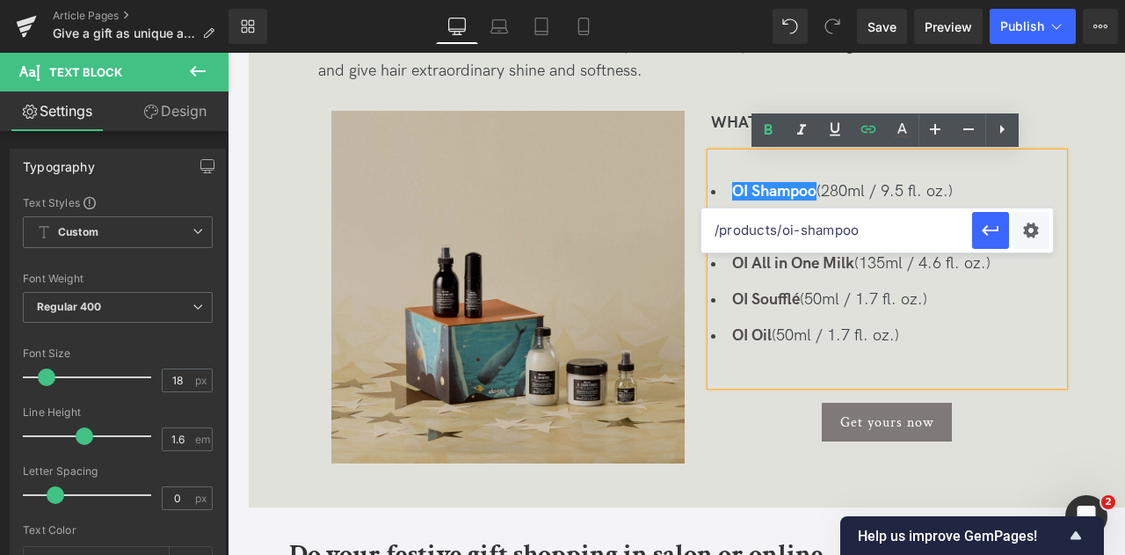
drag, startPoint x: 1121, startPoint y: 277, endPoint x: 666, endPoint y: 221, distance: 458.9
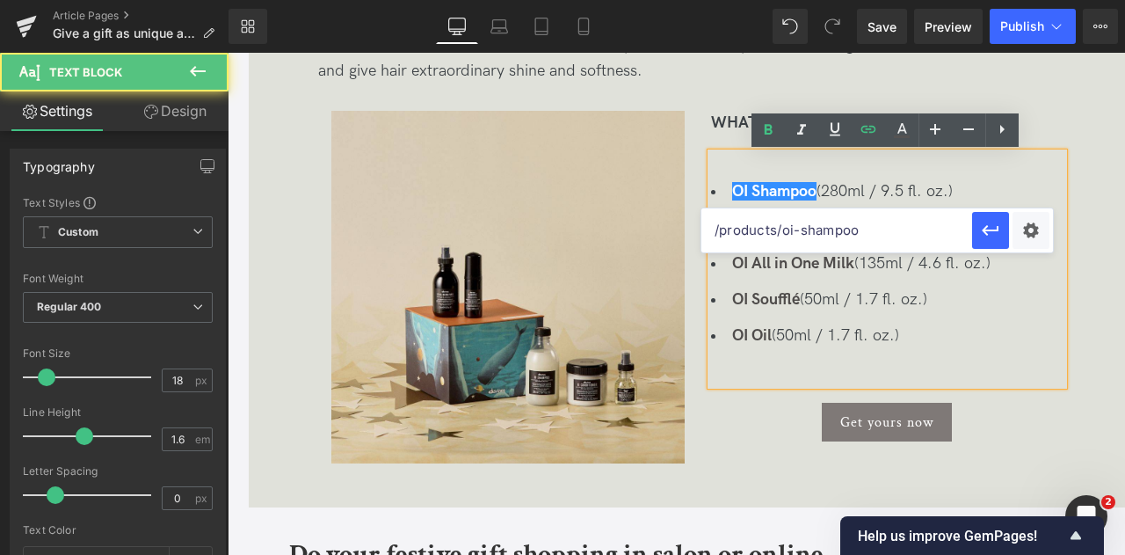
click at [993, 177] on div "OI Shampoo (280ml / 9.5 fl. oz.) OI Conditioner (250ml / 8.5 fl. oz.) OI All in…" at bounding box center [887, 269] width 353 height 232
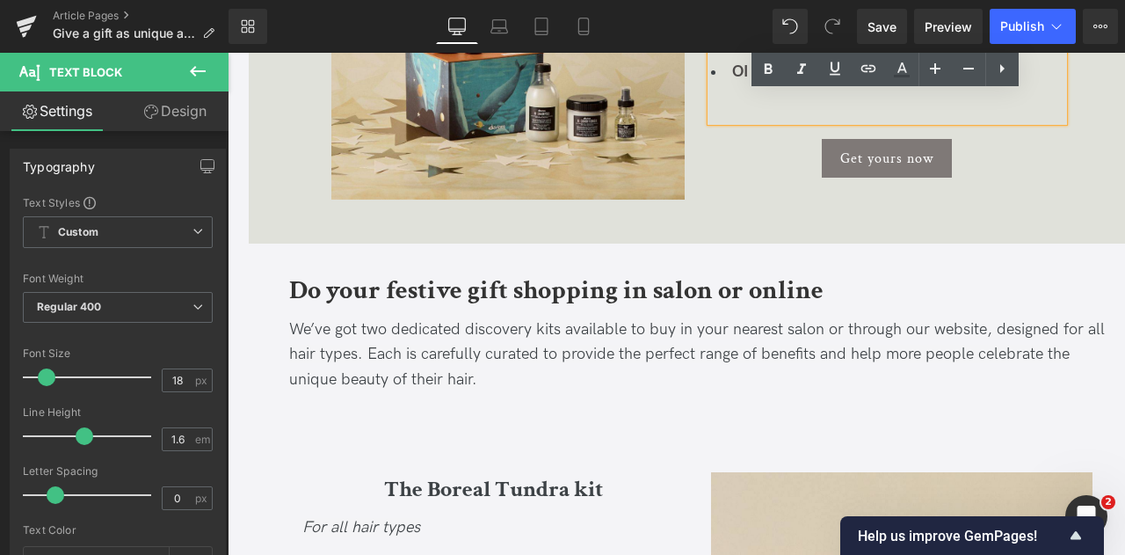
scroll to position [1495, 0]
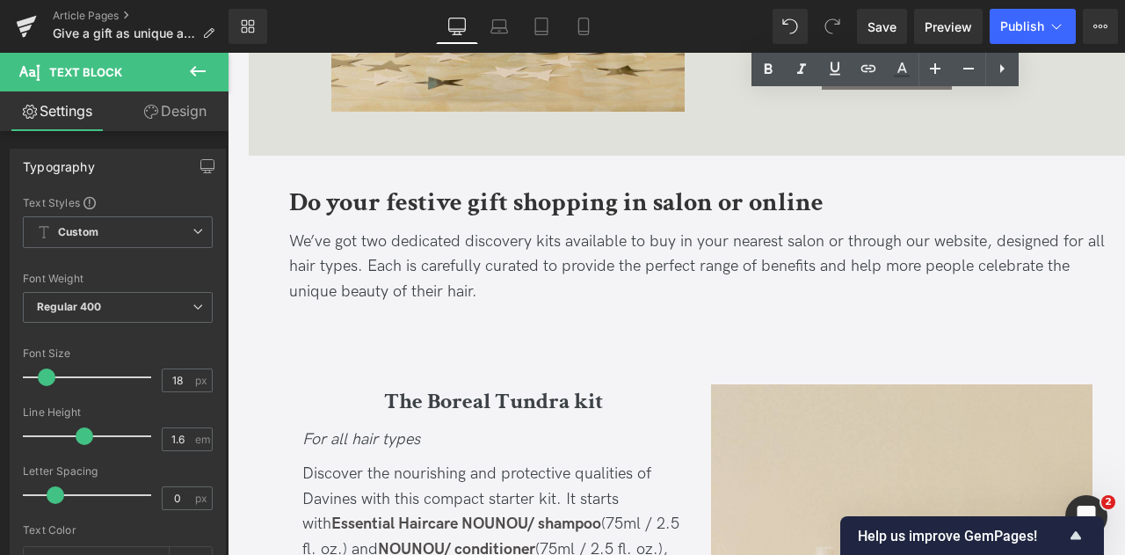
click at [228, 53] on div at bounding box center [228, 53] width 0 height 0
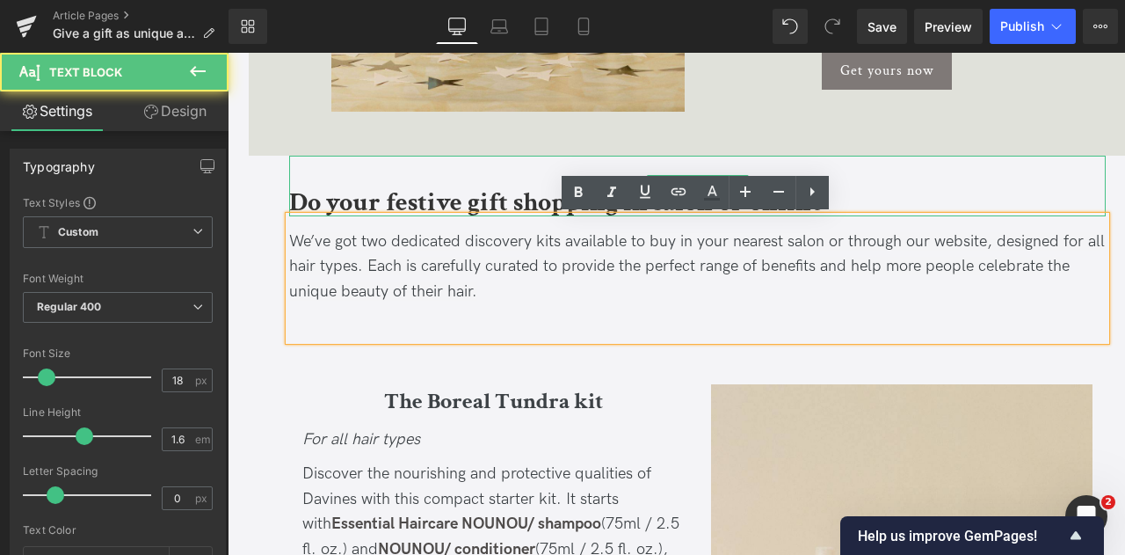
click at [408, 197] on b "Do your festive gift shopping in salon or online" at bounding box center [556, 203] width 535 height 34
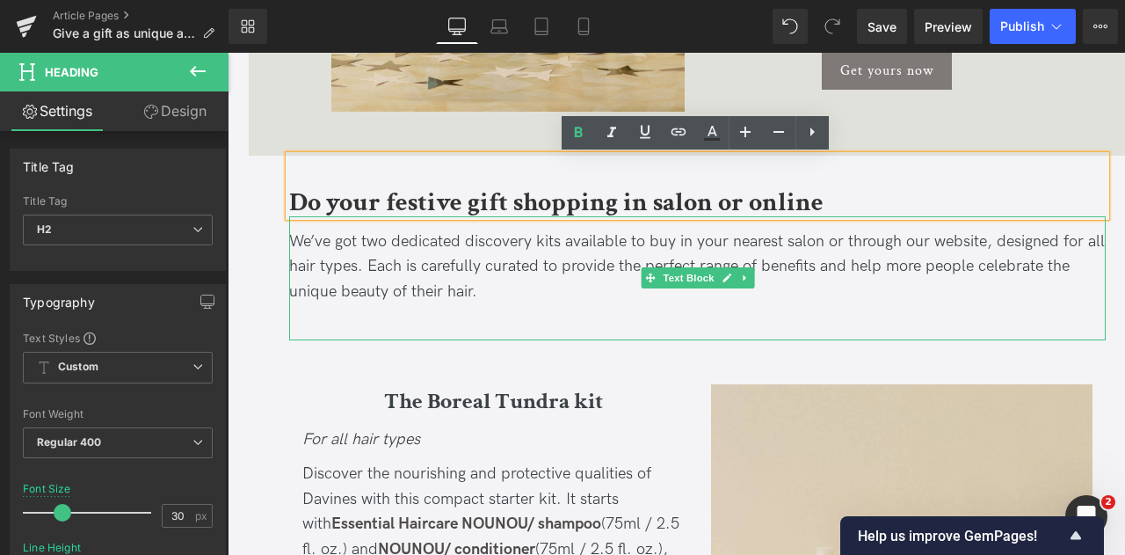
click at [526, 286] on p "We’ve got two dedicated discovery kits available to buy in your nearest salon o…" at bounding box center [697, 267] width 817 height 76
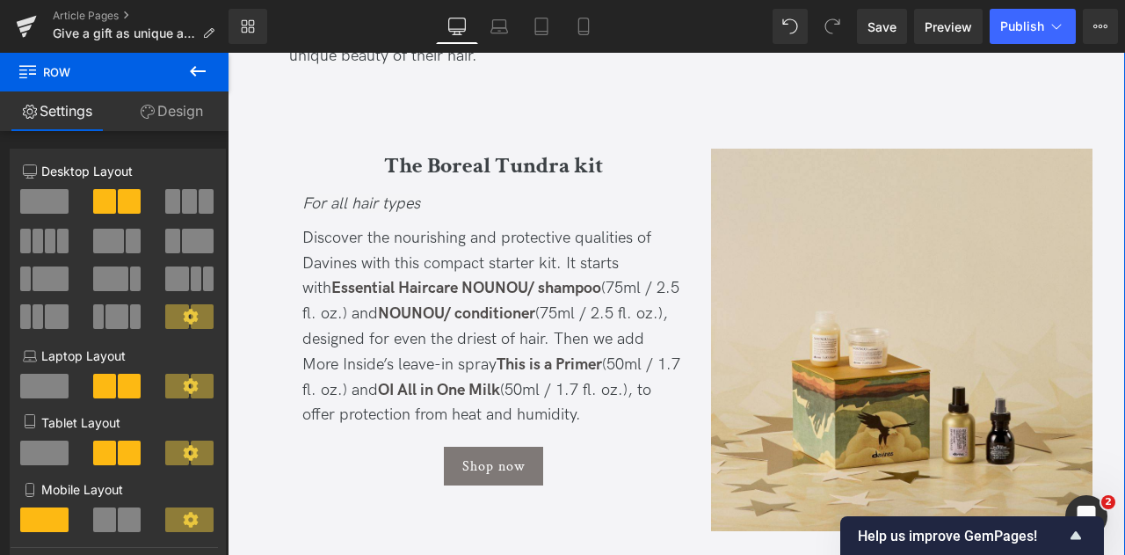
scroll to position [1758, 0]
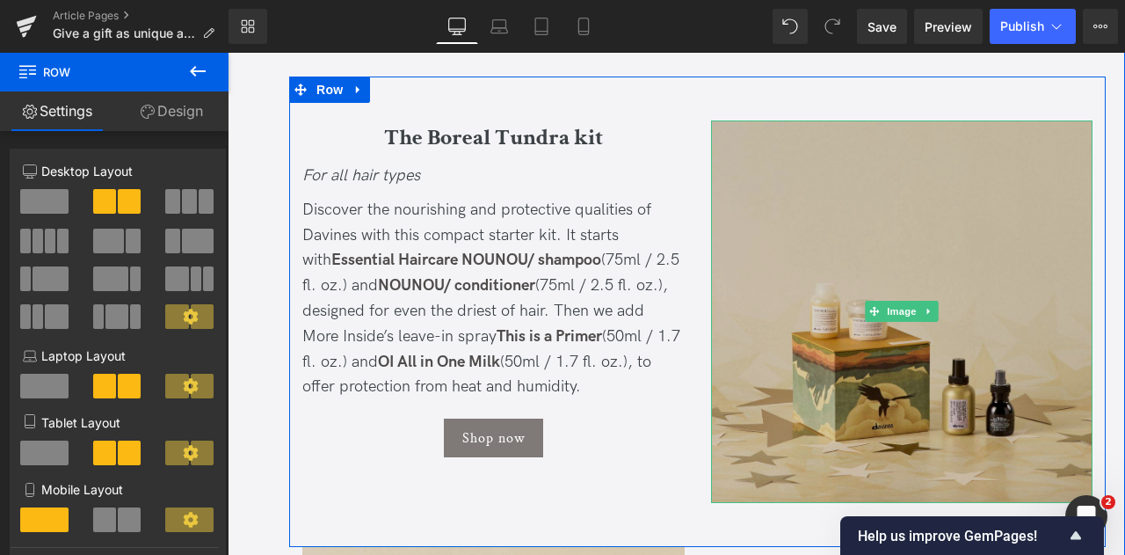
click at [898, 187] on img at bounding box center [902, 311] width 382 height 382
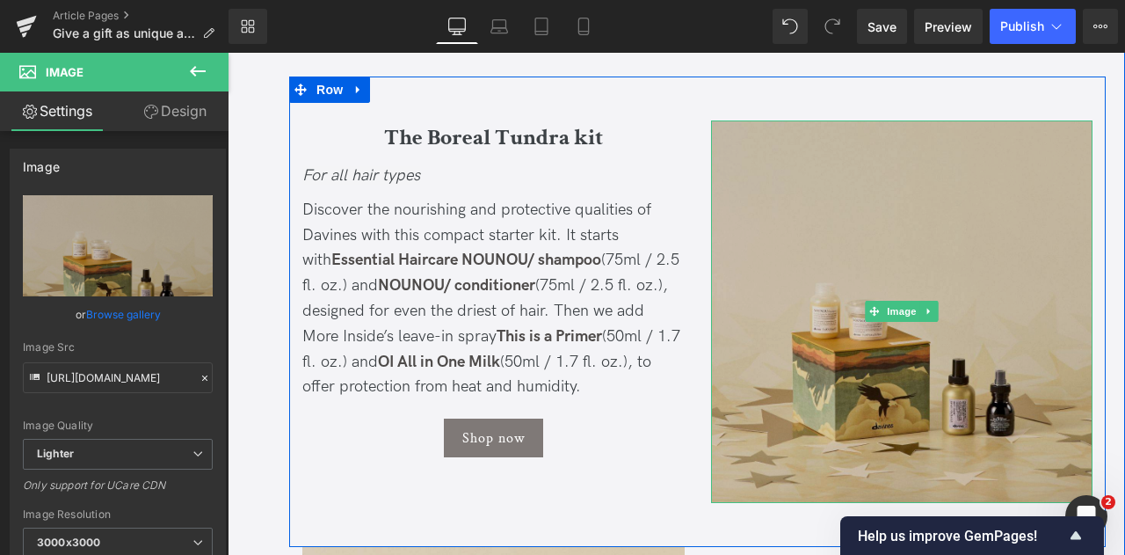
click at [828, 169] on img at bounding box center [902, 311] width 382 height 382
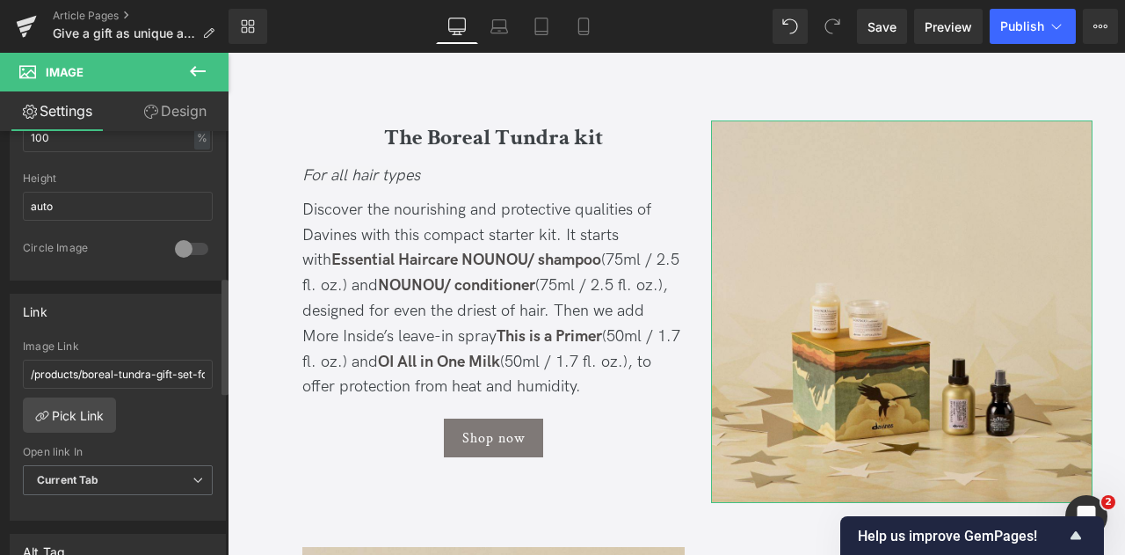
scroll to position [703, 0]
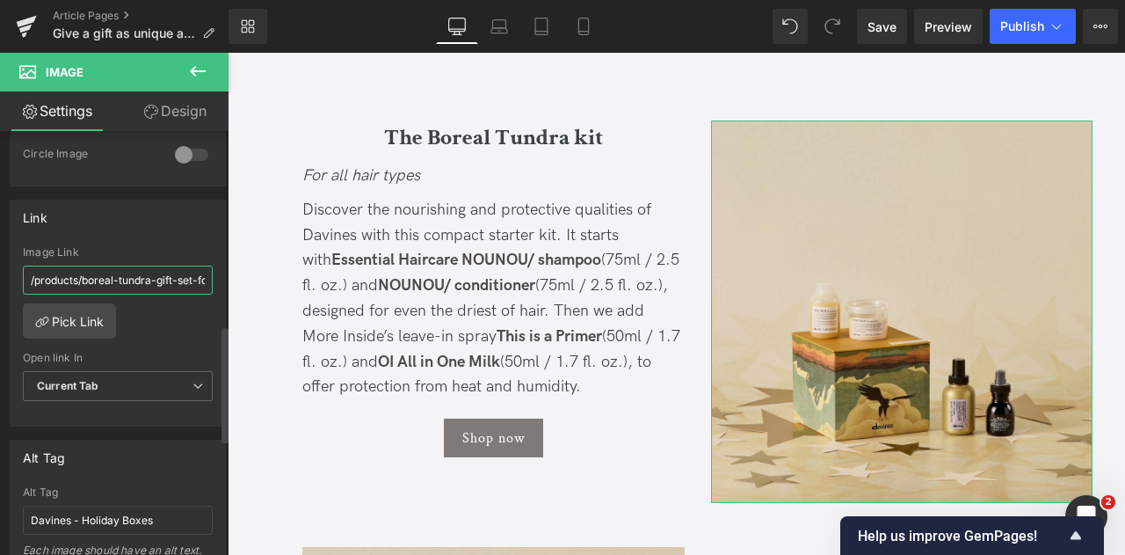
click at [148, 269] on input "/products/boreal-tundra-gift-set-for-all-hair-types" at bounding box center [118, 280] width 190 height 29
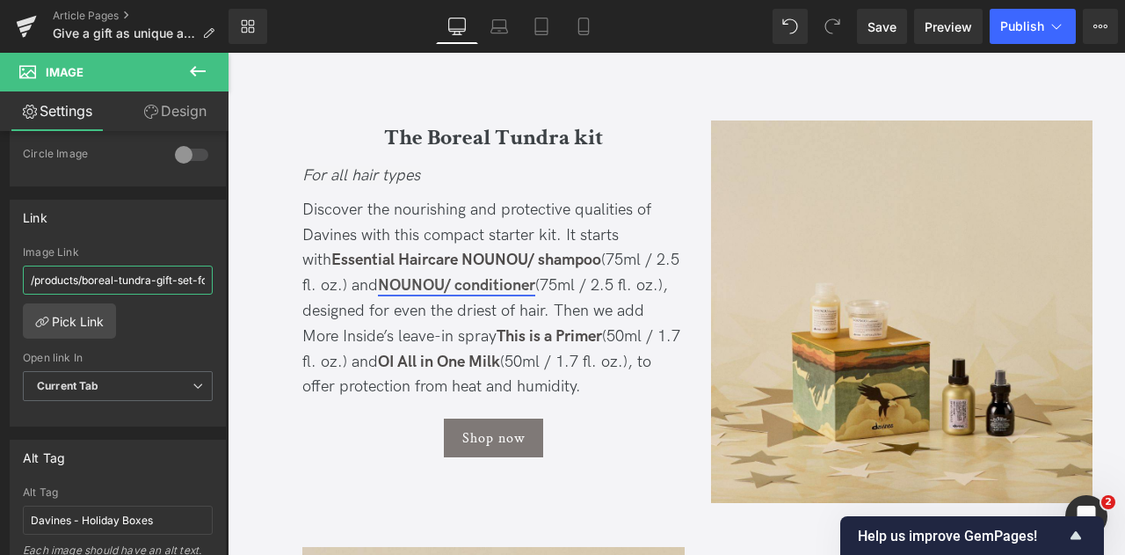
scroll to position [0, 84]
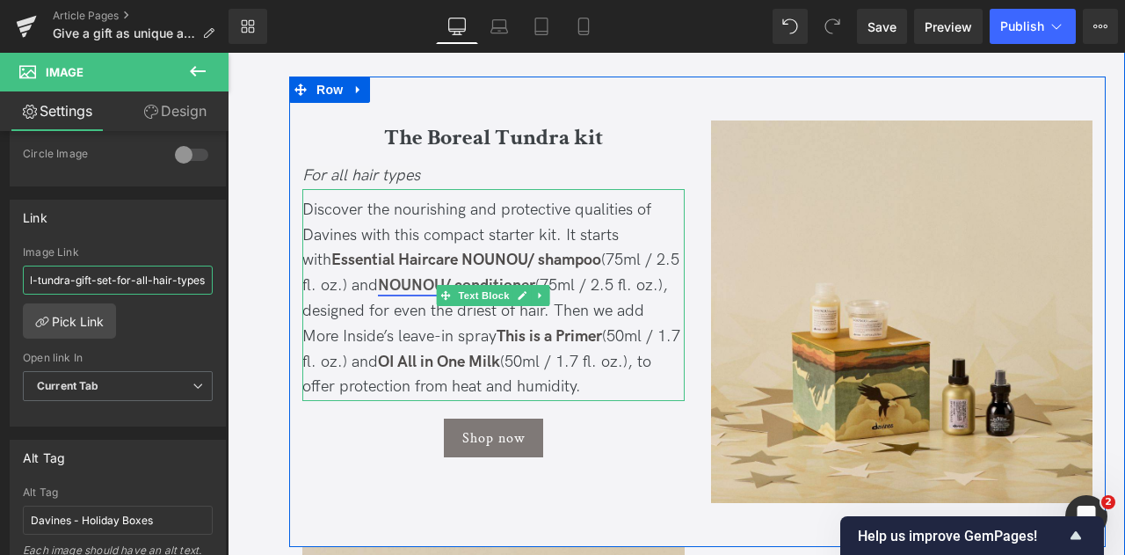
drag, startPoint x: 307, startPoint y: 324, endPoint x: 396, endPoint y: 275, distance: 102.3
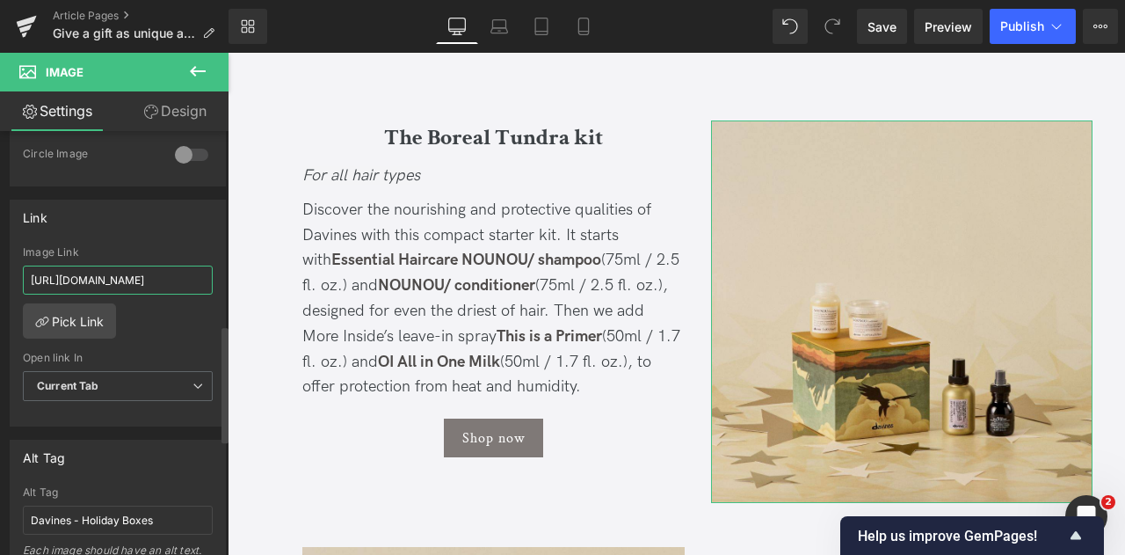
scroll to position [0, 0]
drag, startPoint x: 174, startPoint y: 271, endPoint x: 44, endPoint y: 263, distance: 130.4
click at [0, 264] on div "Link /products/boreal-tundra-gift-set-for-all-hair-types Image Link [URL][DOMAI…" at bounding box center [118, 306] width 236 height 241
click at [148, 275] on input "[URL][DOMAIN_NAME]" at bounding box center [118, 280] width 190 height 29
drag, startPoint x: 144, startPoint y: 272, endPoint x: 0, endPoint y: 251, distance: 145.7
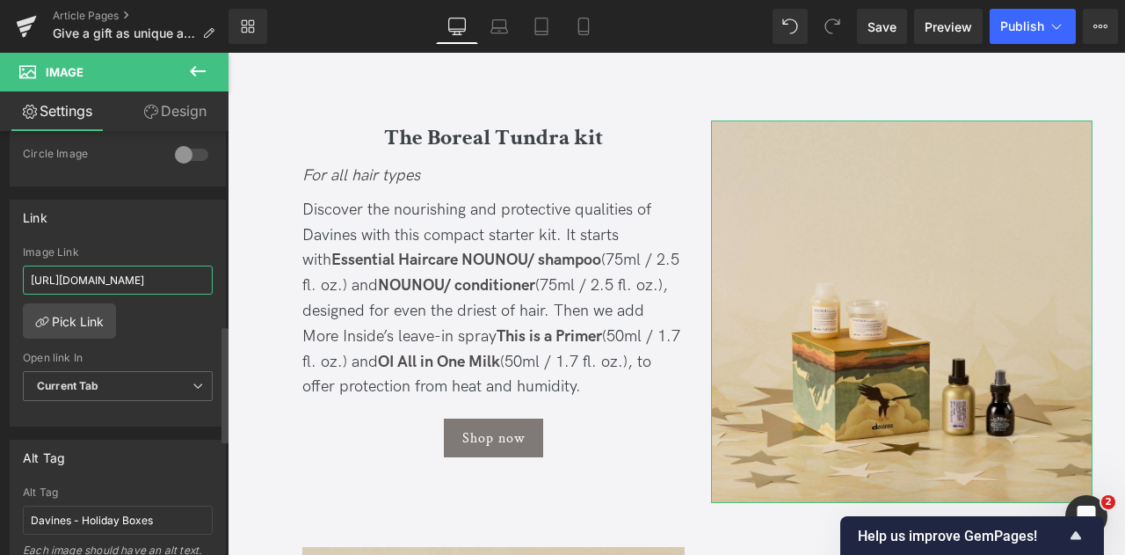
click at [0, 251] on div "Link /products/boreal-tundra-gift-set-for-all-hair-types Image Link [URL][DOMAI…" at bounding box center [118, 306] width 236 height 241
type input "/products/boreal-tundra-gift-set-for-all-hair-types"
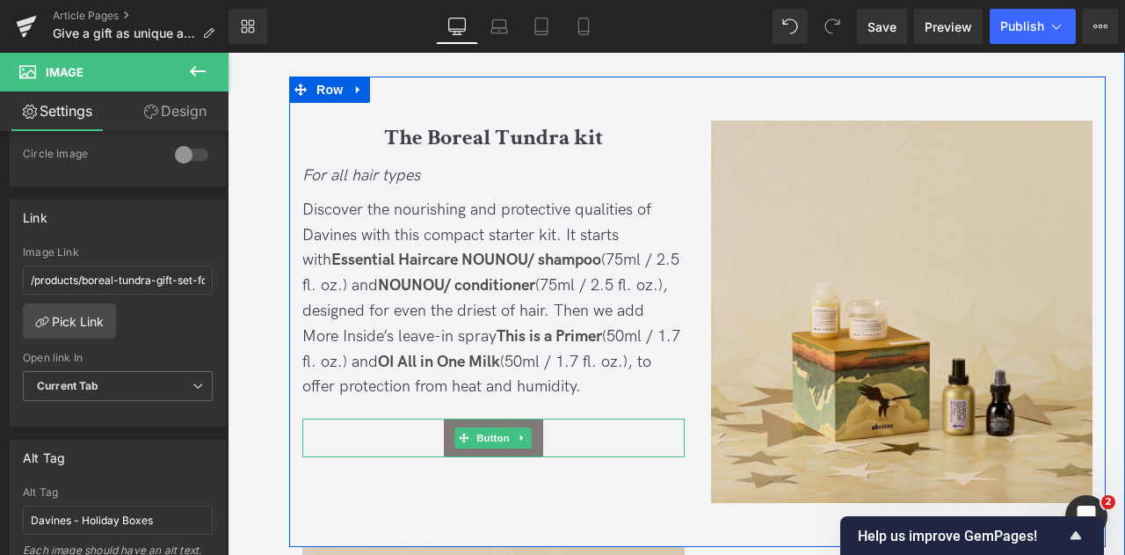
click at [436, 439] on div "Shop now" at bounding box center [493, 437] width 382 height 39
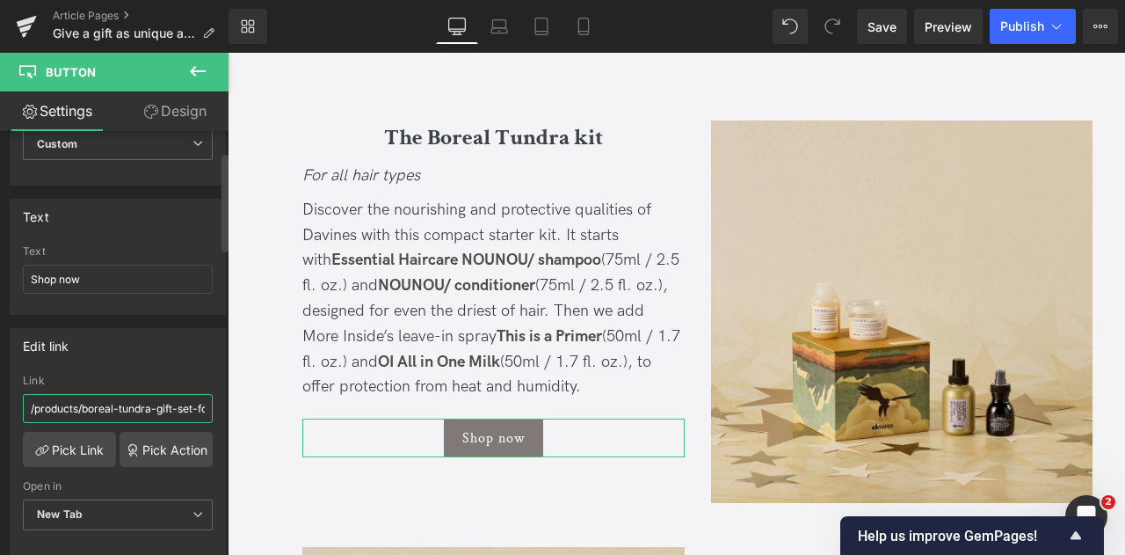
scroll to position [0, 84]
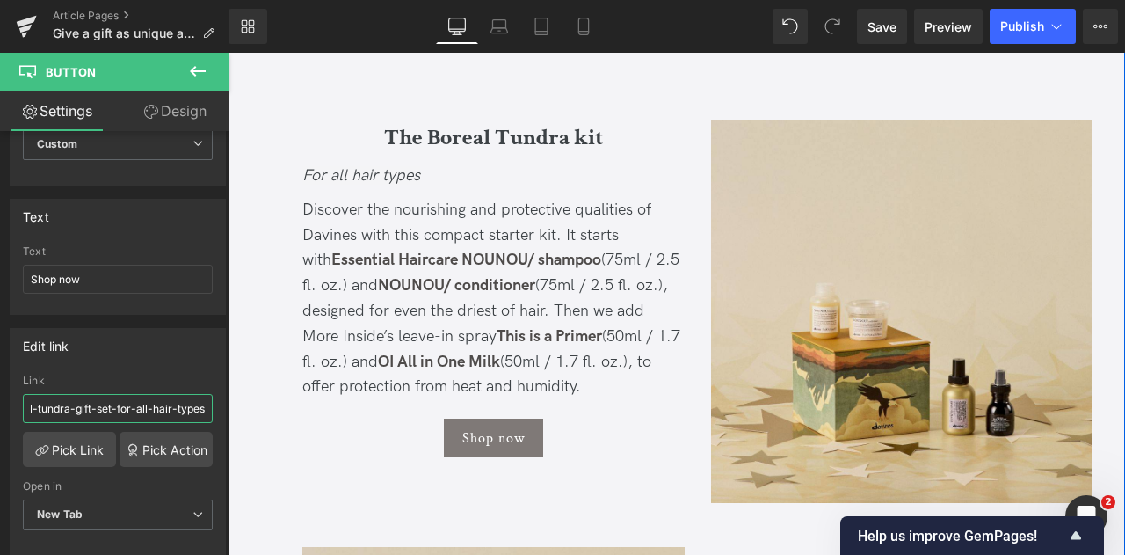
drag, startPoint x: 345, startPoint y: 456, endPoint x: 254, endPoint y: 402, distance: 105.7
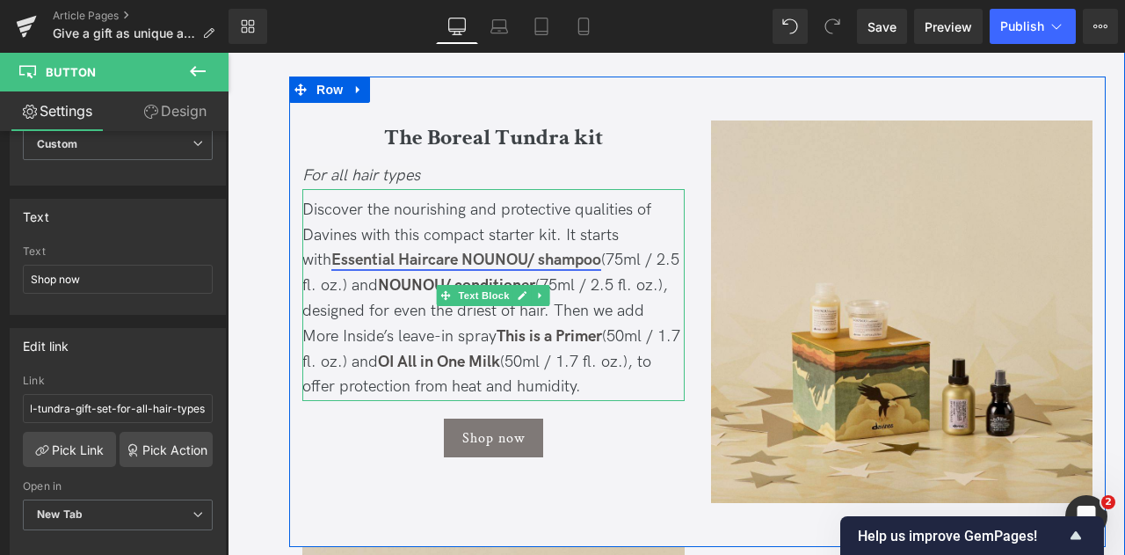
drag, startPoint x: 408, startPoint y: 264, endPoint x: 389, endPoint y: 263, distance: 19.4
click at [407, 264] on link "Essential Haircare NOUNOU/ shampoo" at bounding box center [466, 260] width 270 height 18
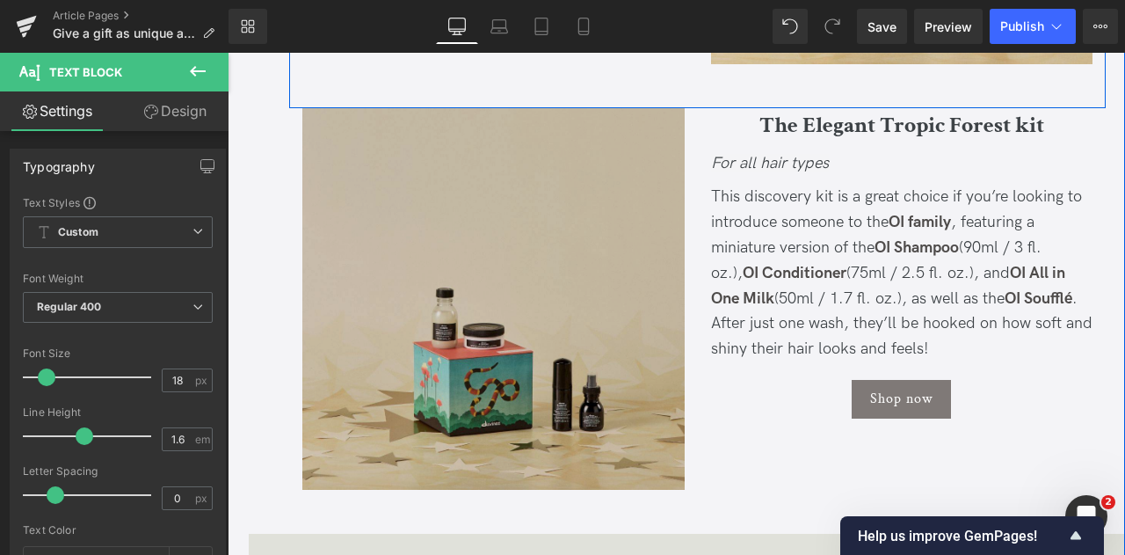
scroll to position [2198, 0]
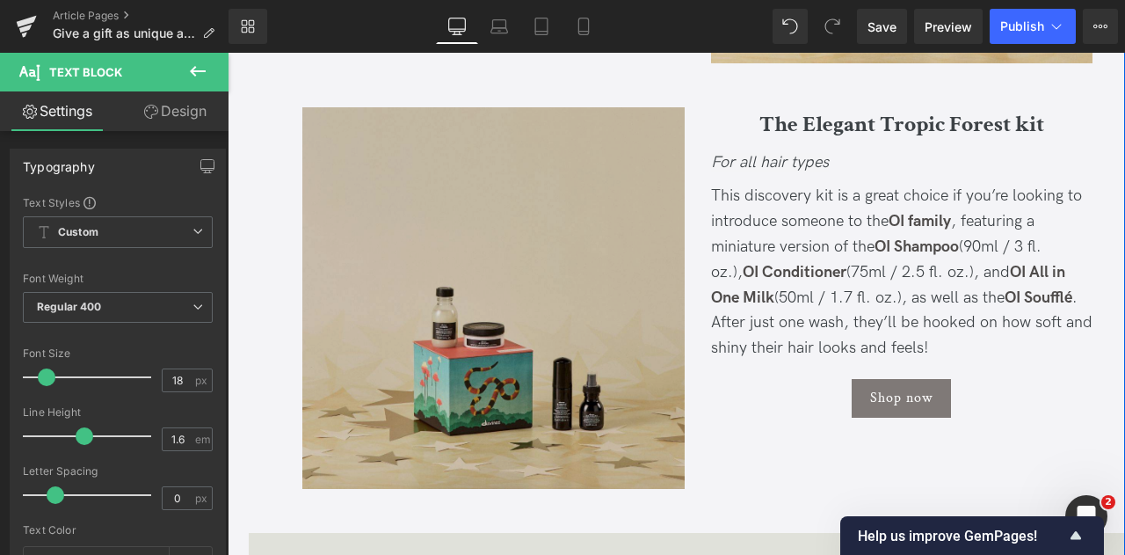
click at [553, 198] on img at bounding box center [493, 298] width 382 height 382
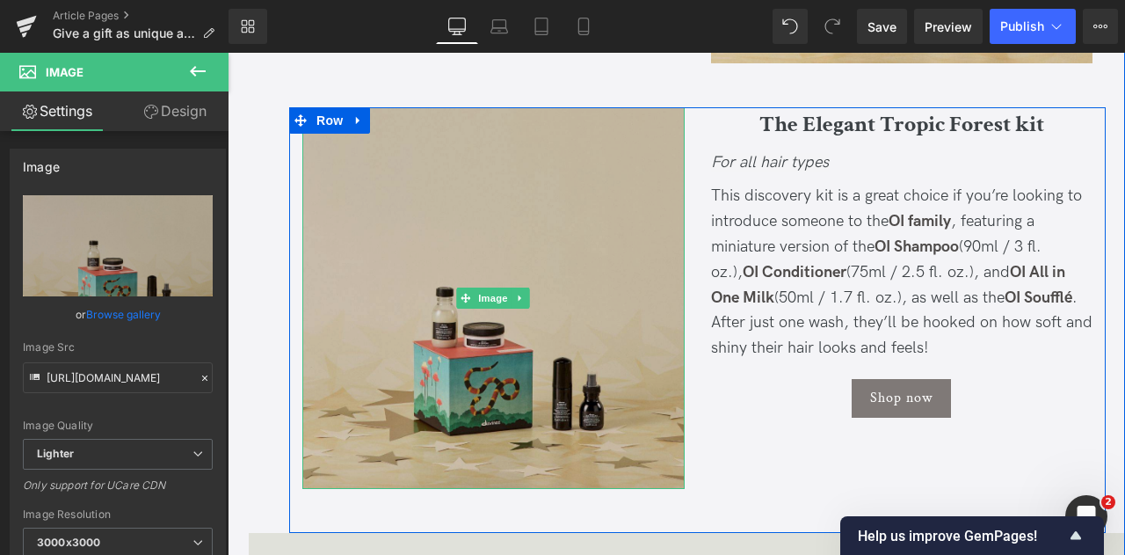
click at [600, 235] on img at bounding box center [493, 298] width 382 height 382
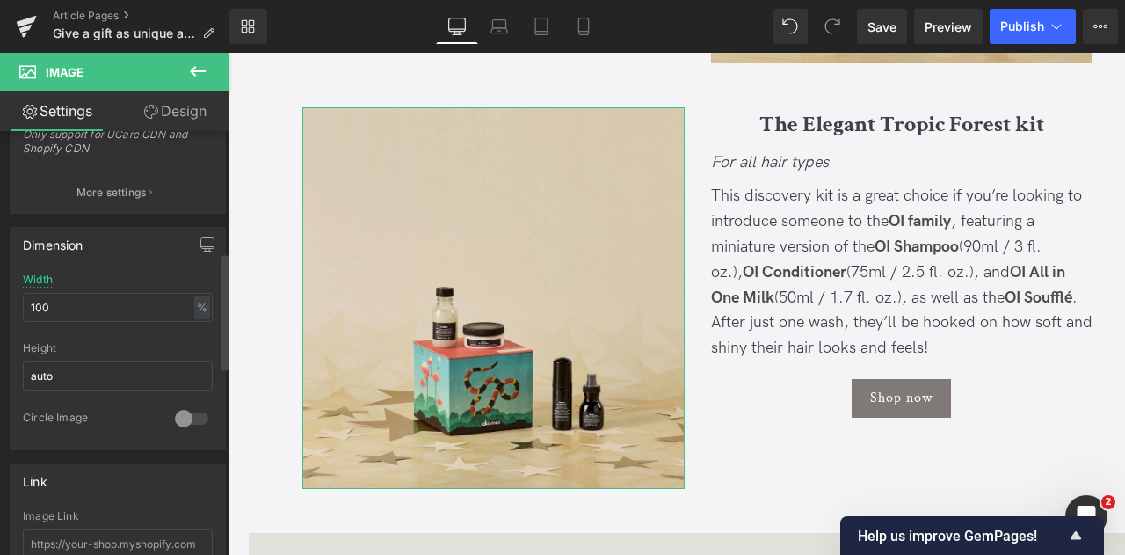
scroll to position [615, 0]
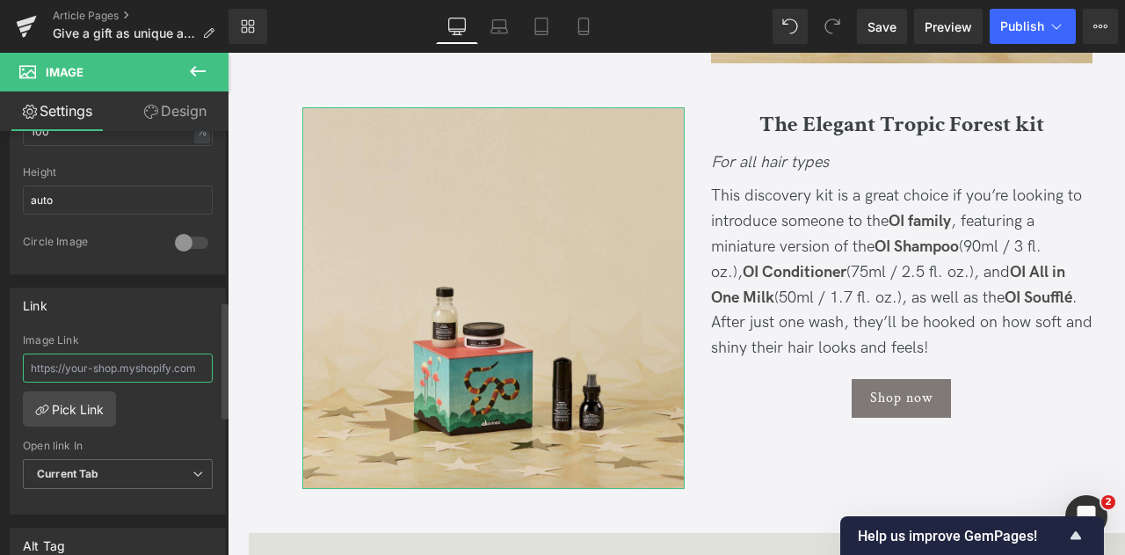
click at [90, 367] on input "text" at bounding box center [118, 367] width 190 height 29
click at [127, 356] on input "text" at bounding box center [118, 367] width 190 height 29
paste input "/products/elegant-tropic-forest-gift-set-for-all-hair-types"
drag, startPoint x: 142, startPoint y: 362, endPoint x: 4, endPoint y: 346, distance: 139.9
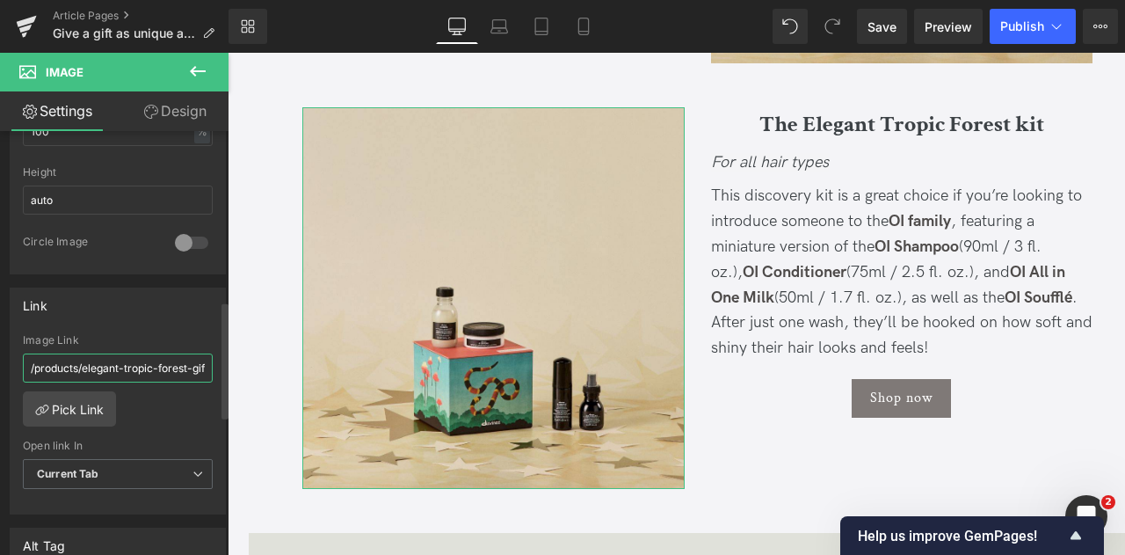
click at [2, 347] on div "Link Image Link /products/elegant-tropic-forest-gift-set-for-all-hair-types Pic…" at bounding box center [118, 394] width 236 height 241
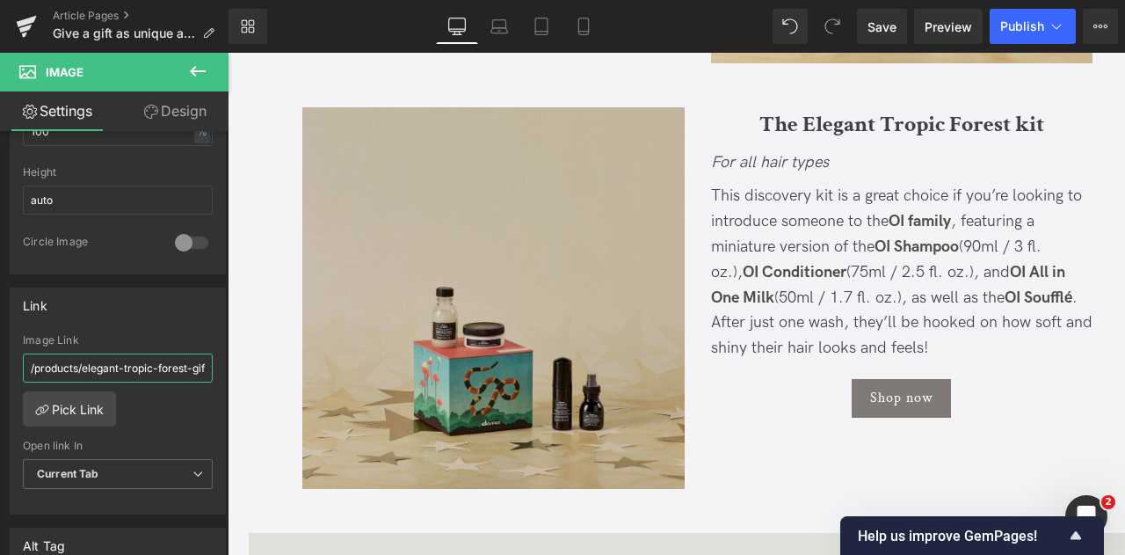
type input "/products/elegant-tropic-forest-gift-set-for-all-hair-types"
click at [461, 166] on img at bounding box center [493, 298] width 382 height 382
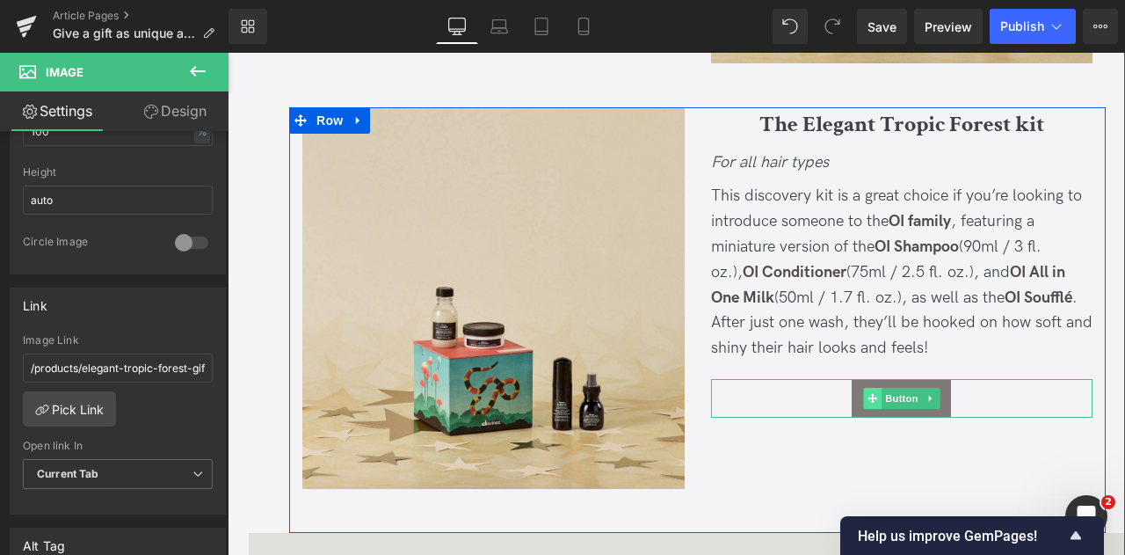
click at [867, 391] on span at bounding box center [872, 398] width 18 height 21
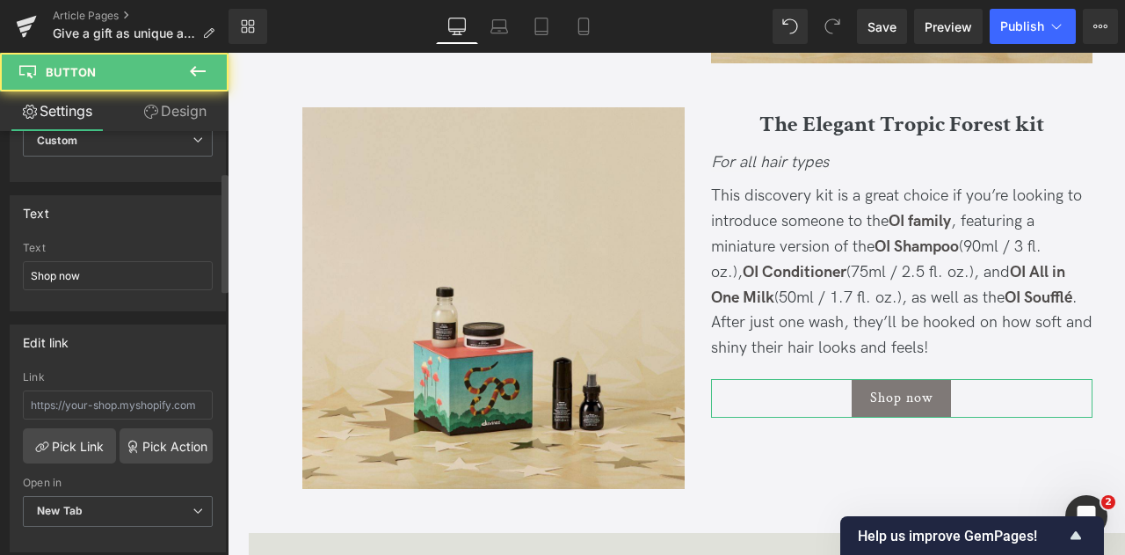
scroll to position [176, 0]
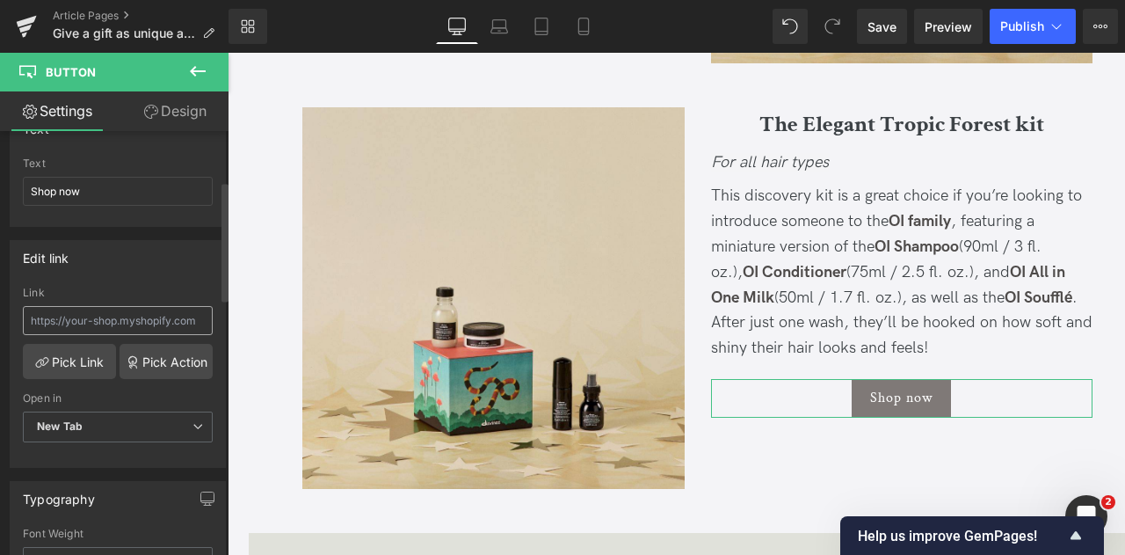
click at [121, 317] on input "text" at bounding box center [118, 320] width 190 height 29
type input "/products/elegant-tropic-forest-gift-set-for-all-hair-types"
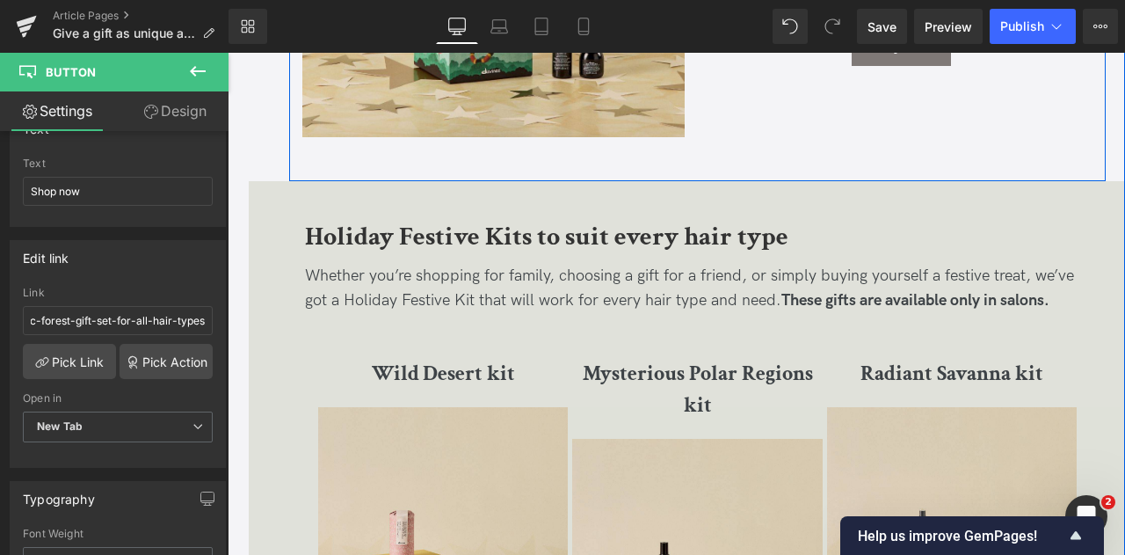
scroll to position [2637, 0]
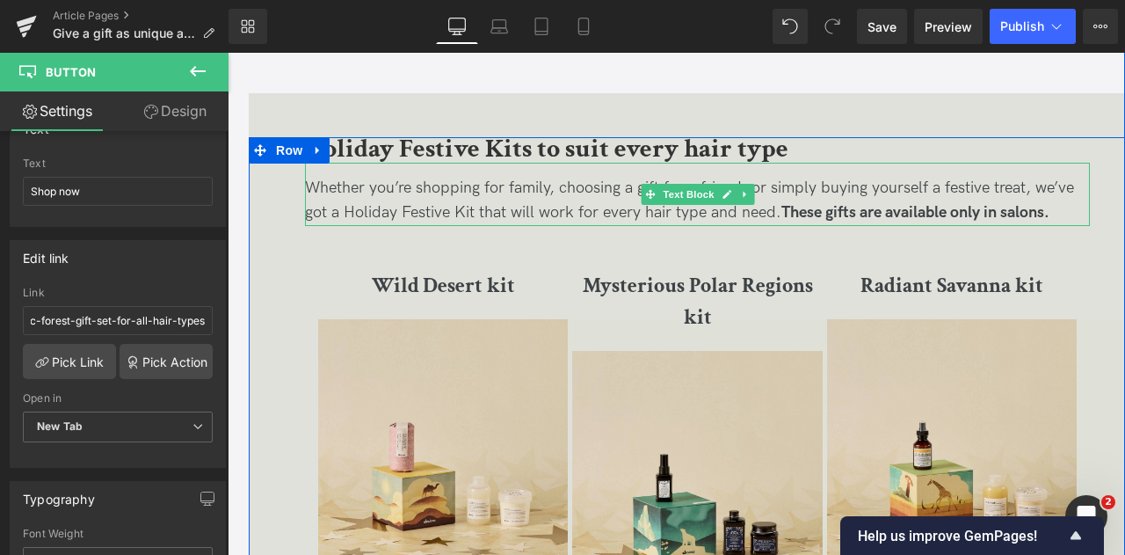
click at [900, 219] on strong "These gifts are available only in salons." at bounding box center [916, 212] width 268 height 18
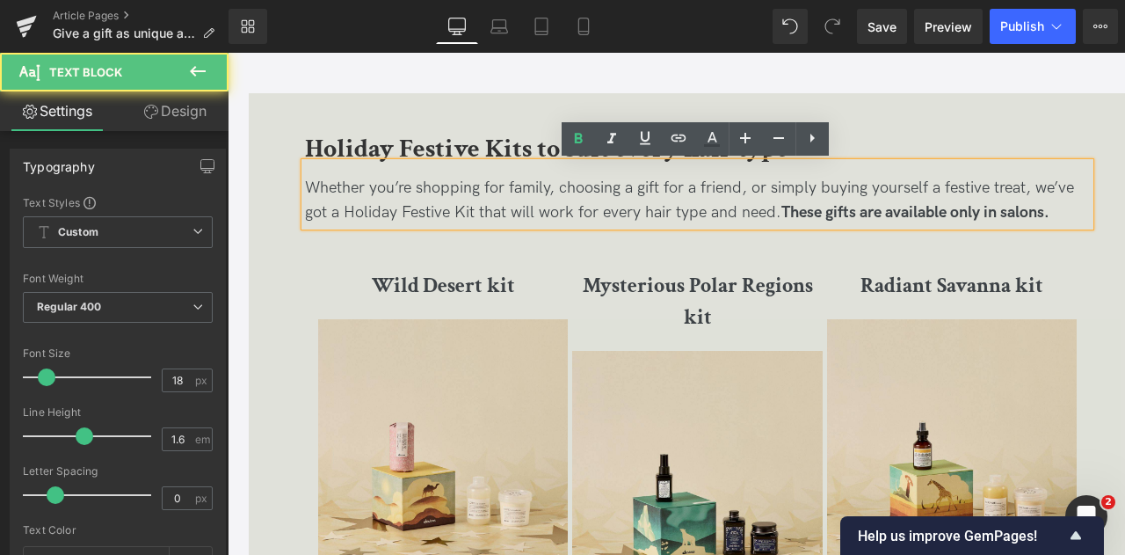
click at [964, 212] on strong "These gifts are available only in salons." at bounding box center [916, 212] width 268 height 18
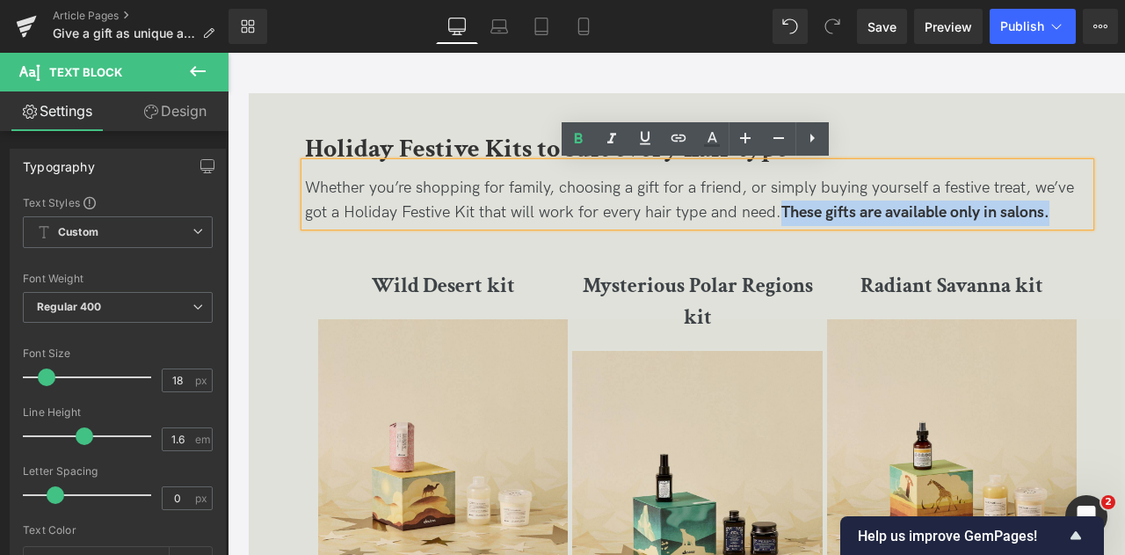
drag, startPoint x: 1057, startPoint y: 214, endPoint x: 783, endPoint y: 217, distance: 273.4
click at [783, 217] on p "Whether you’re shopping for family, choosing a gift for a friend, or simply buy…" at bounding box center [697, 201] width 785 height 51
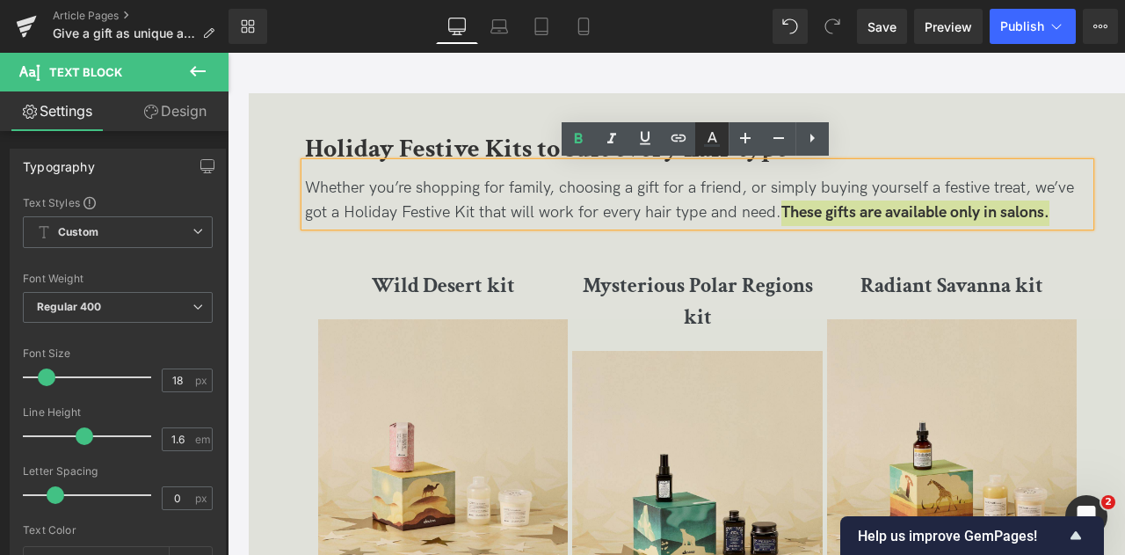
drag, startPoint x: 680, startPoint y: 147, endPoint x: 707, endPoint y: 142, distance: 26.7
click at [681, 147] on icon at bounding box center [678, 137] width 21 height 21
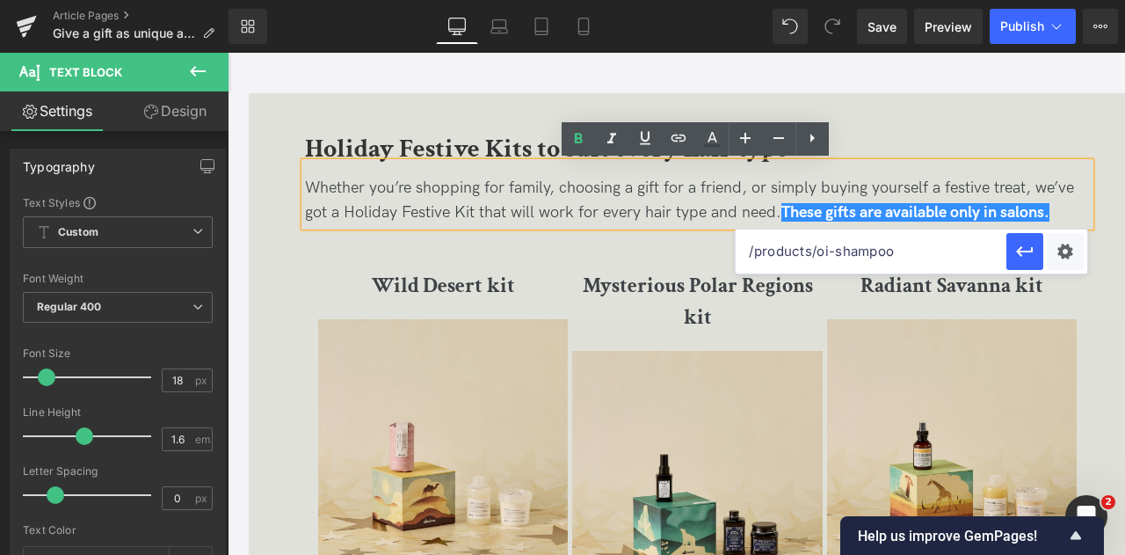
click at [909, 244] on input "/products/oi-shampoo" at bounding box center [871, 251] width 271 height 44
paste input "/pages/salon-locator"
type input "/pages/salon-locator"
click at [1031, 252] on icon "button" at bounding box center [1025, 252] width 17 height 11
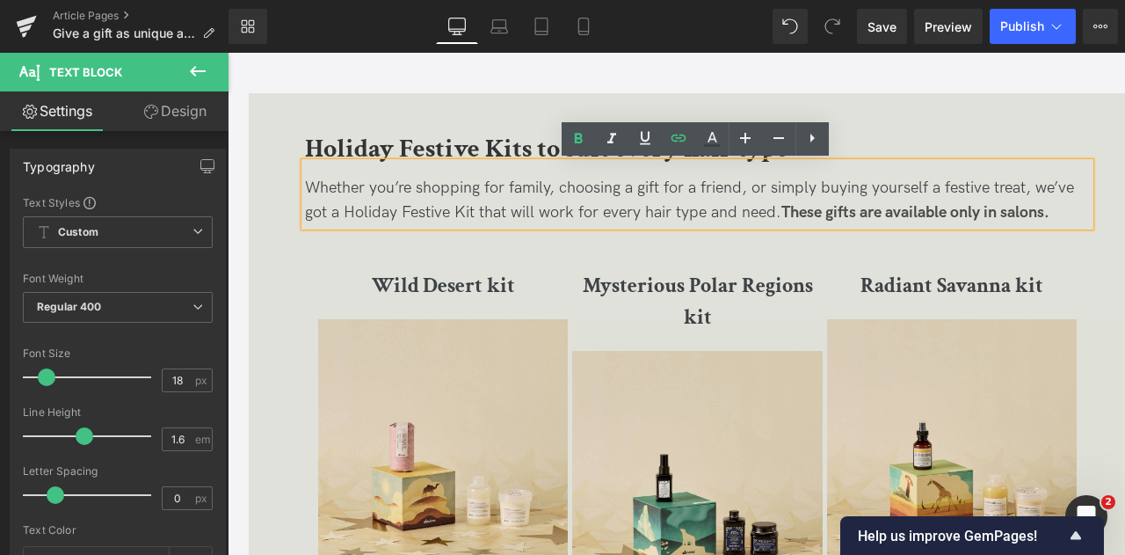
click at [1028, 156] on h2 "Holiday Festive Kits to suit every hair type" at bounding box center [697, 149] width 785 height 25
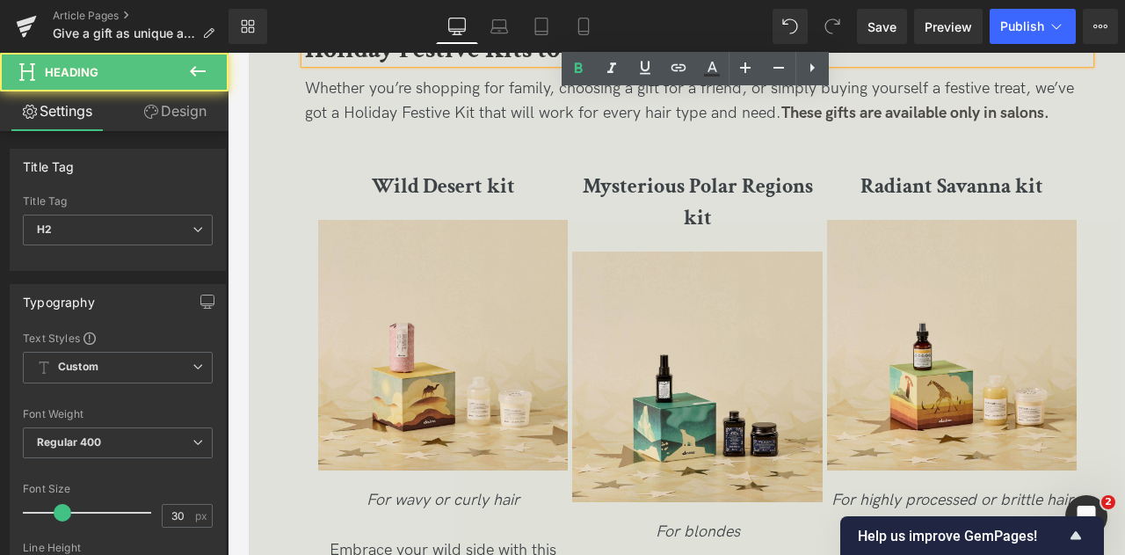
scroll to position [2813, 0]
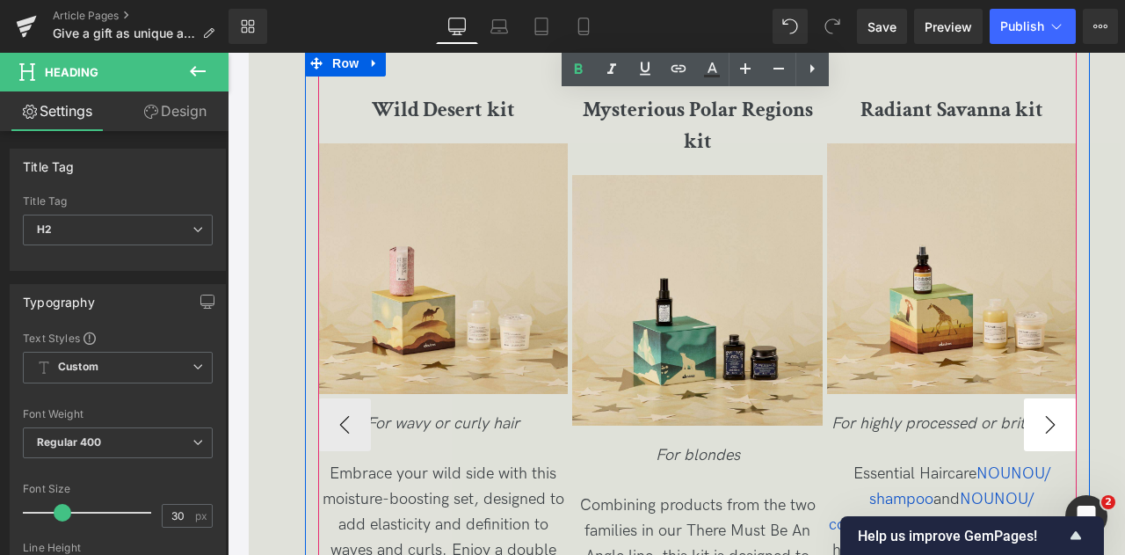
click at [1047, 404] on button "›" at bounding box center [1050, 424] width 53 height 53
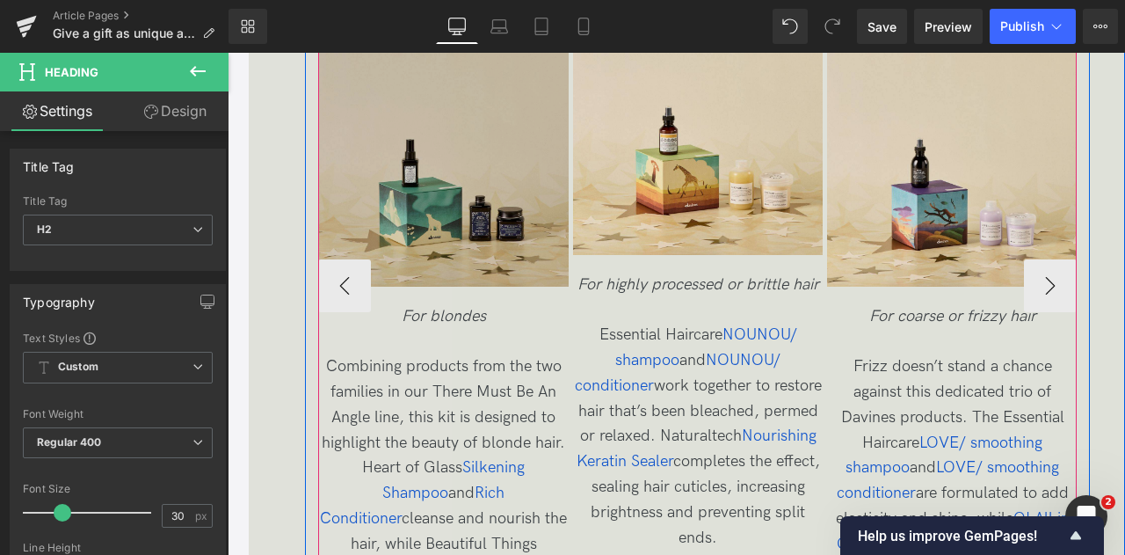
scroll to position [2989, 0]
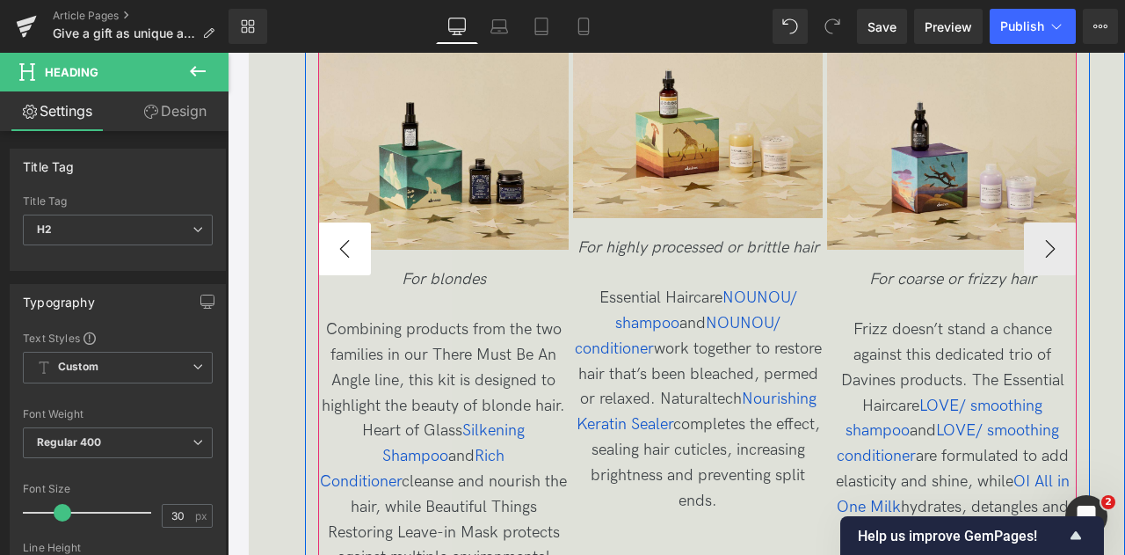
click at [329, 235] on button "‹" at bounding box center [344, 248] width 53 height 53
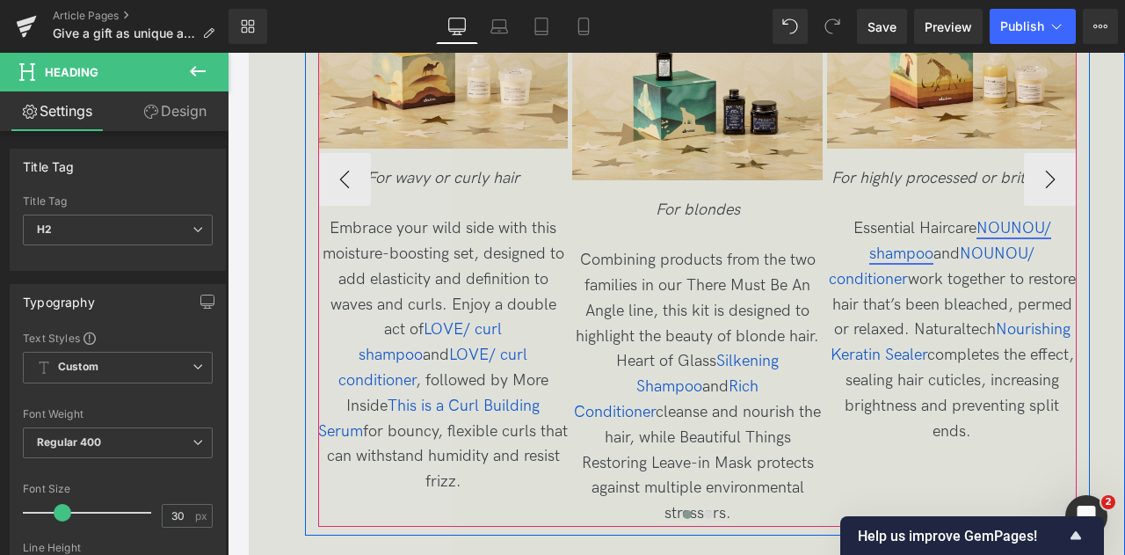
scroll to position [3077, 0]
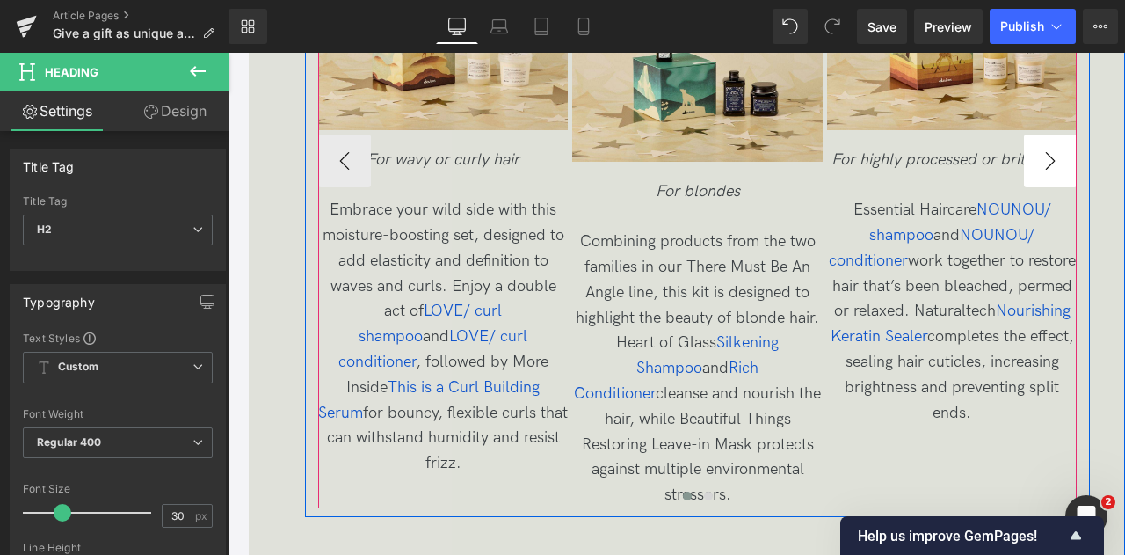
click at [1044, 157] on button "›" at bounding box center [1050, 161] width 53 height 53
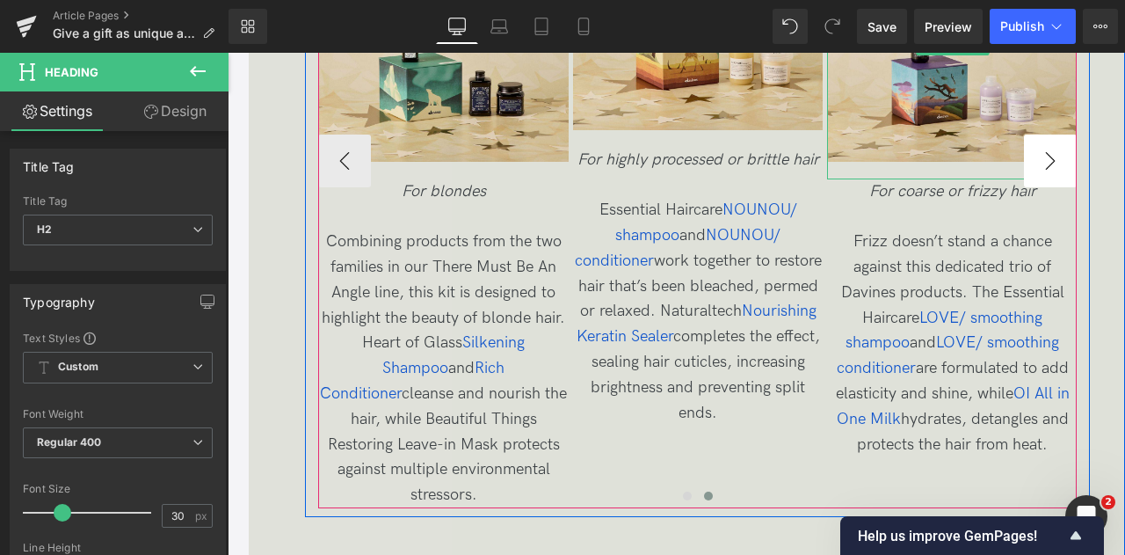
click at [1044, 157] on img at bounding box center [952, 44] width 250 height 267
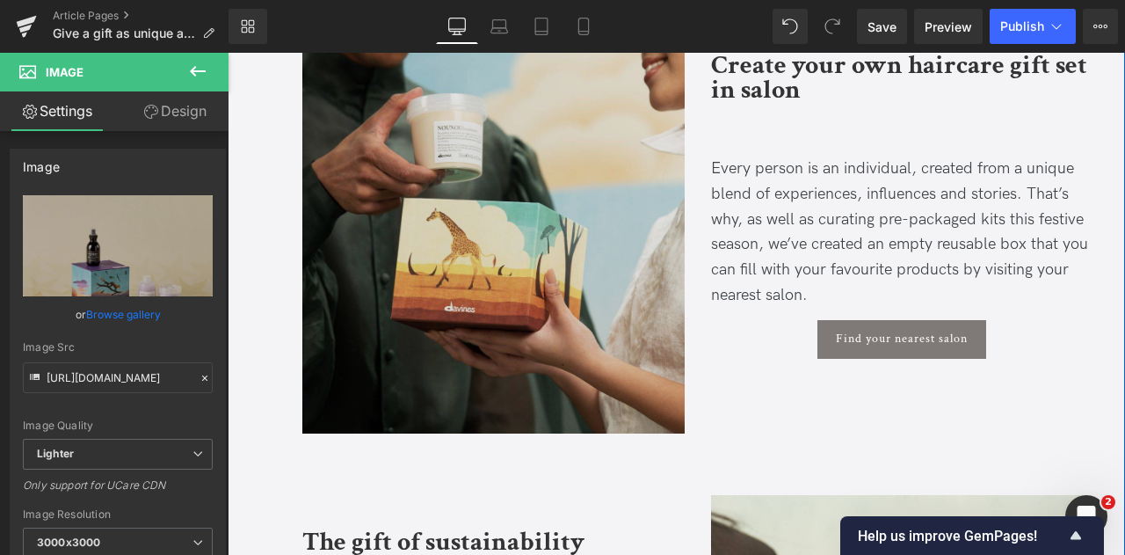
scroll to position [4308, 0]
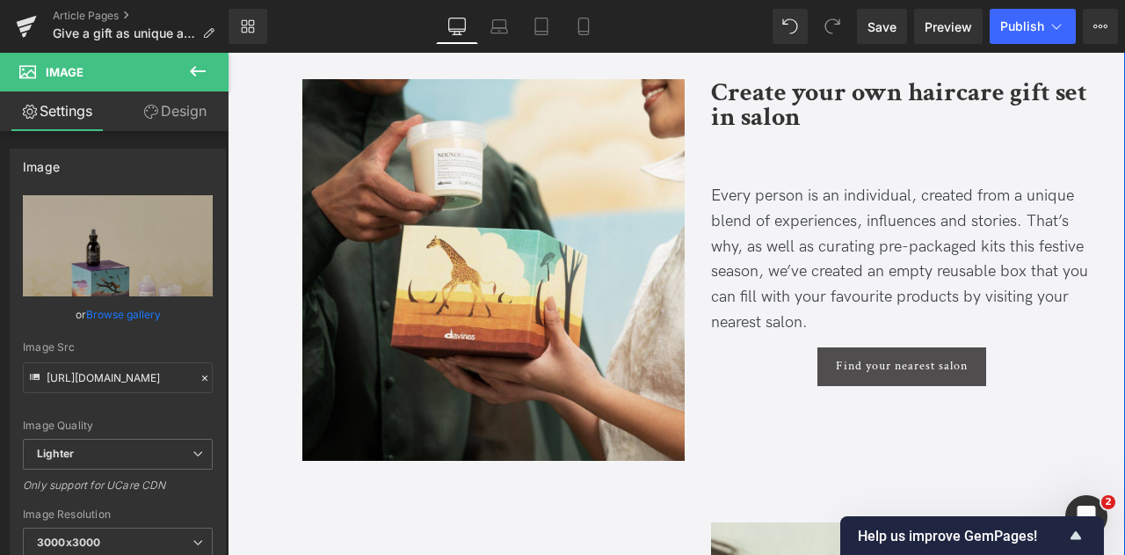
click at [851, 359] on span "Find your nearest salon" at bounding box center [902, 366] width 132 height 15
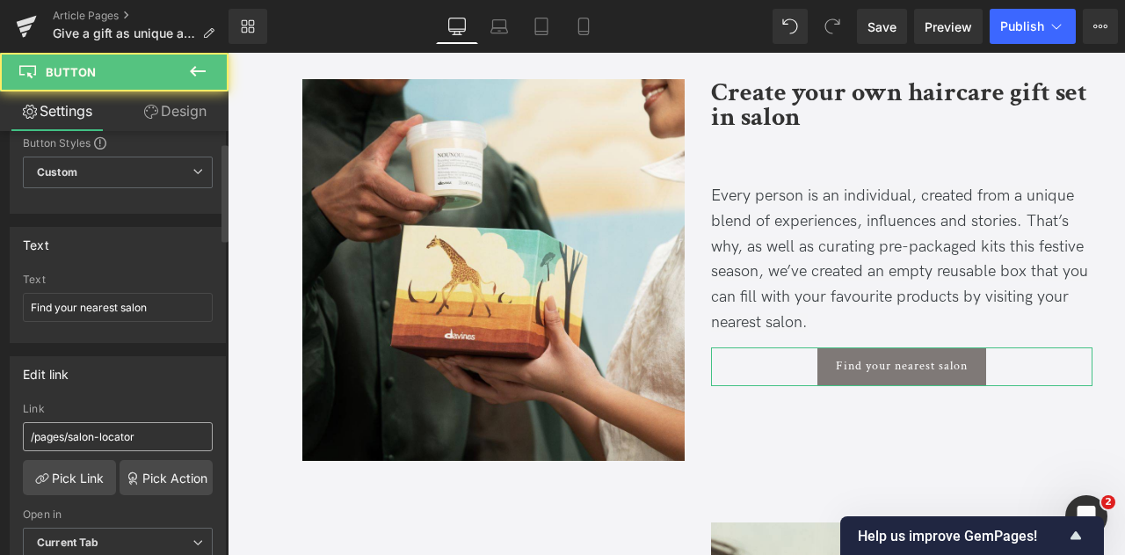
scroll to position [88, 0]
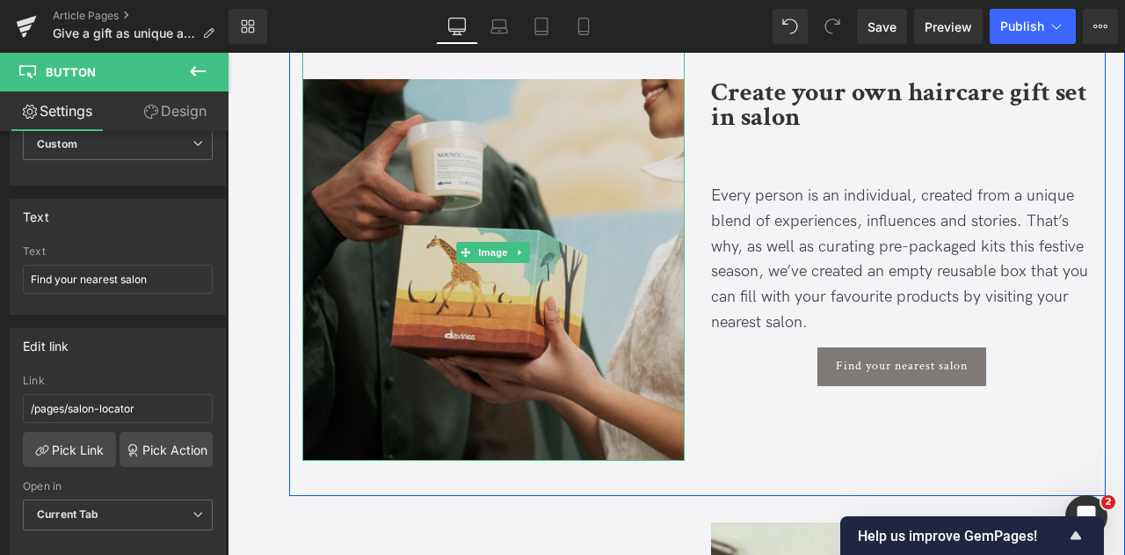
click at [390, 304] on img at bounding box center [493, 253] width 382 height 418
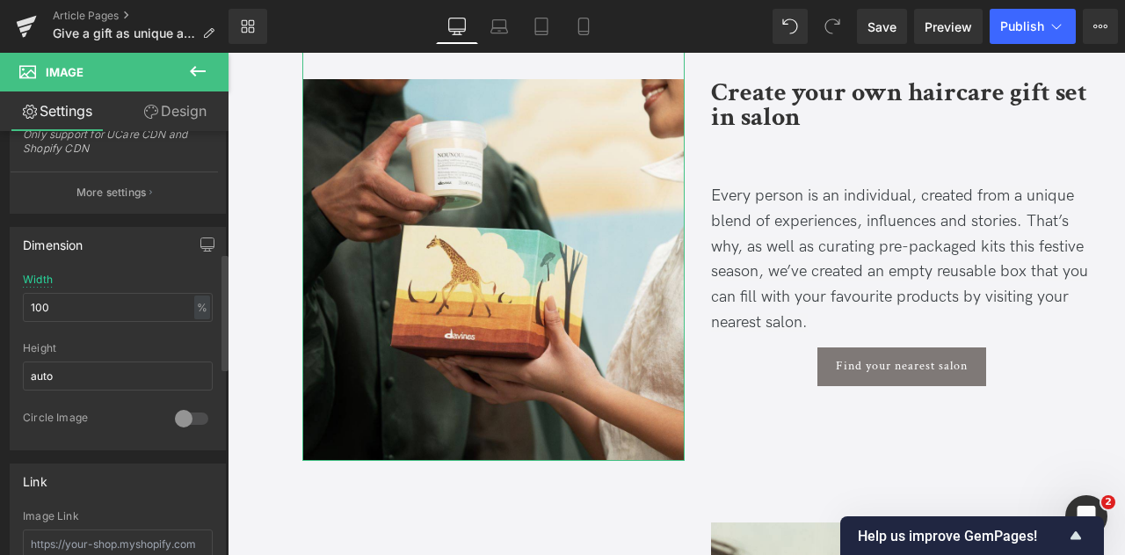
scroll to position [615, 0]
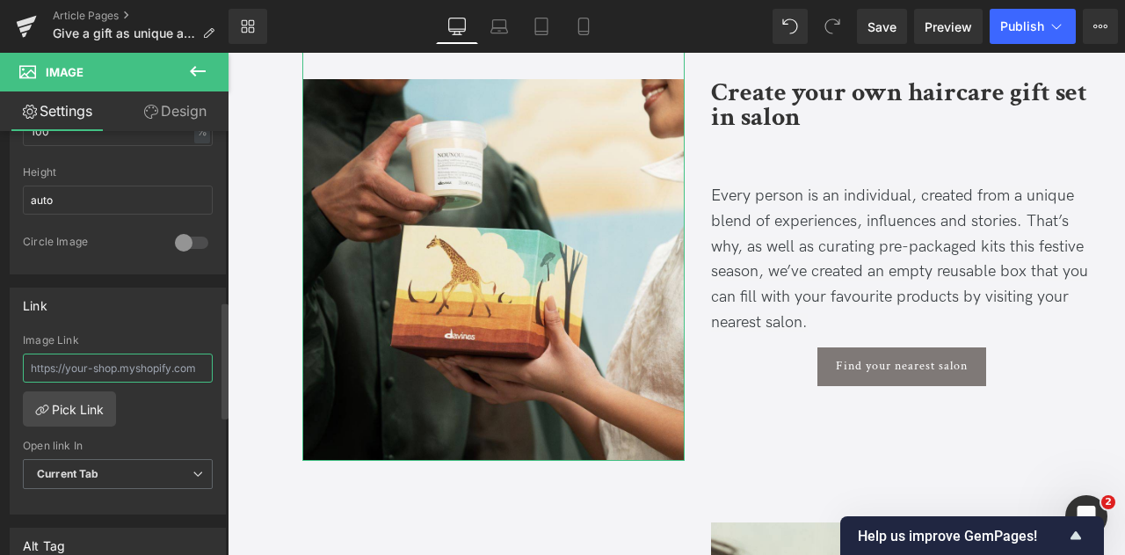
click at [114, 355] on input "text" at bounding box center [118, 367] width 190 height 29
paste input "/pages/salon-locator"
type input "/pages/salon-locator"
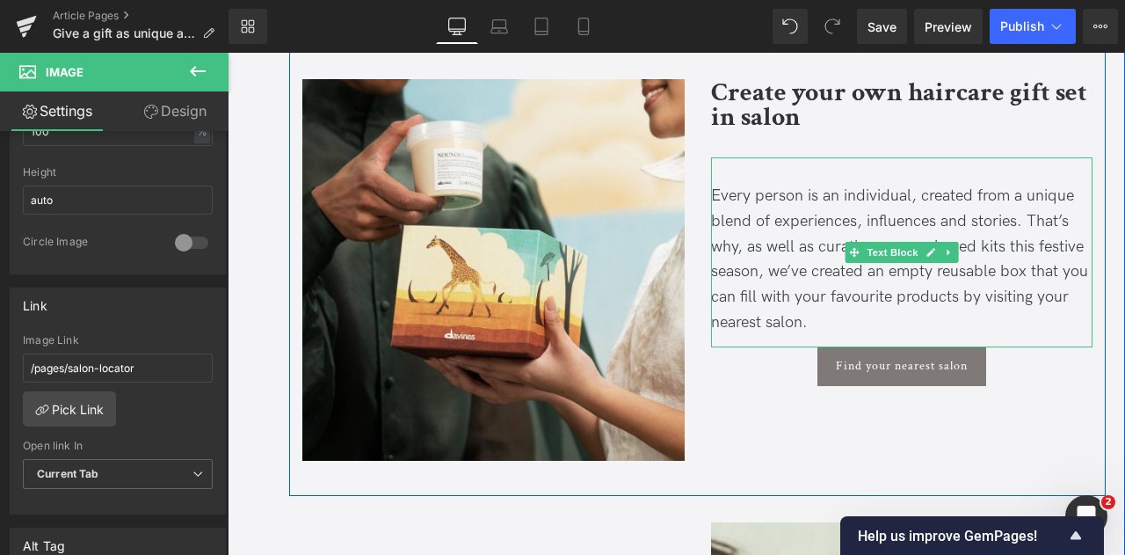
click at [824, 186] on span "Every person is an individual, created from a unique blend of experiences, infl…" at bounding box center [899, 258] width 377 height 145
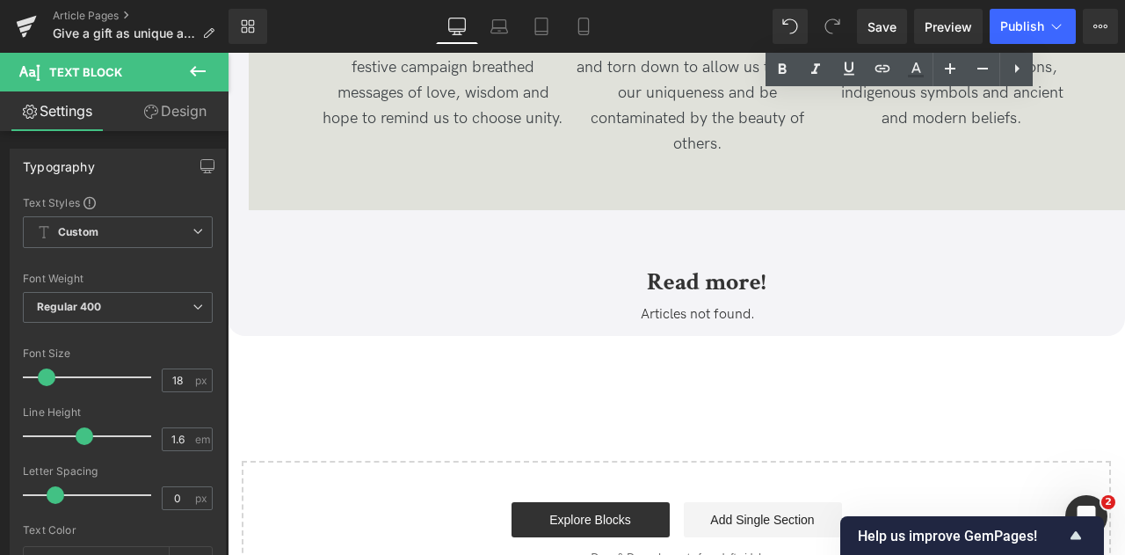
scroll to position [6066, 0]
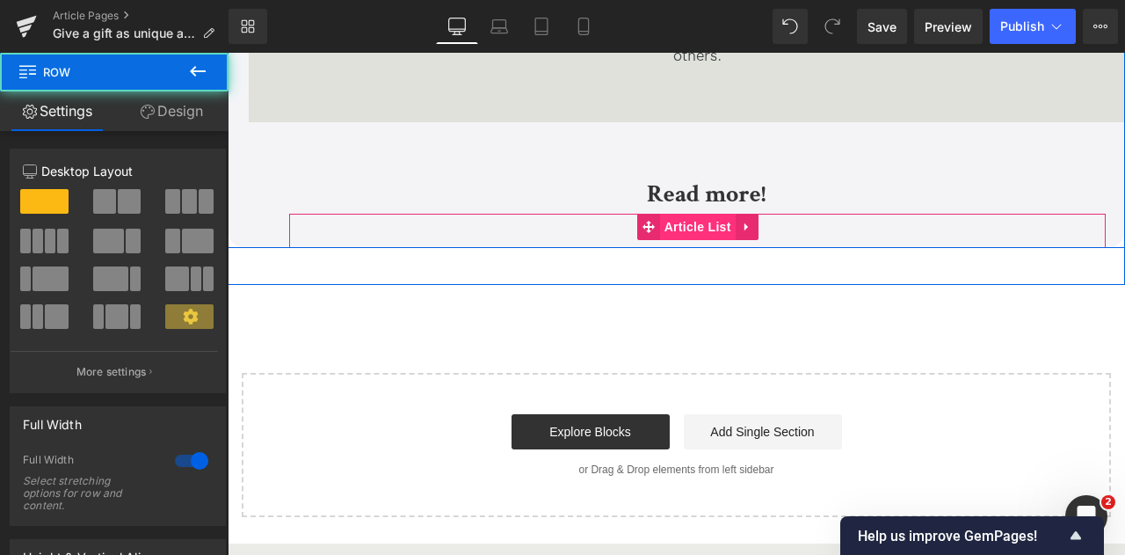
click at [695, 214] on span "Article List" at bounding box center [698, 227] width 76 height 26
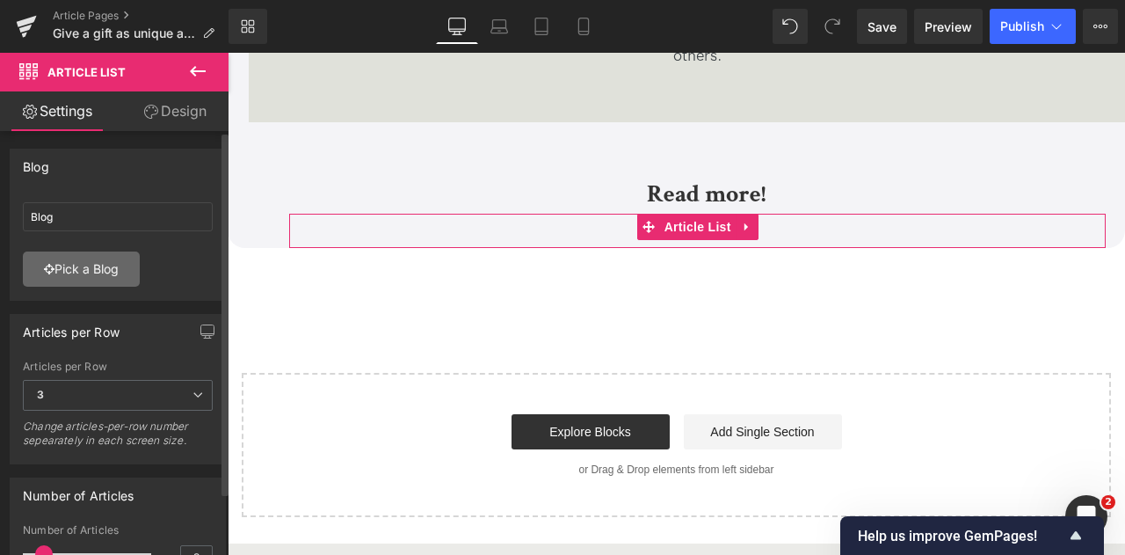
click at [125, 261] on link "Pick a Blog" at bounding box center [81, 268] width 117 height 35
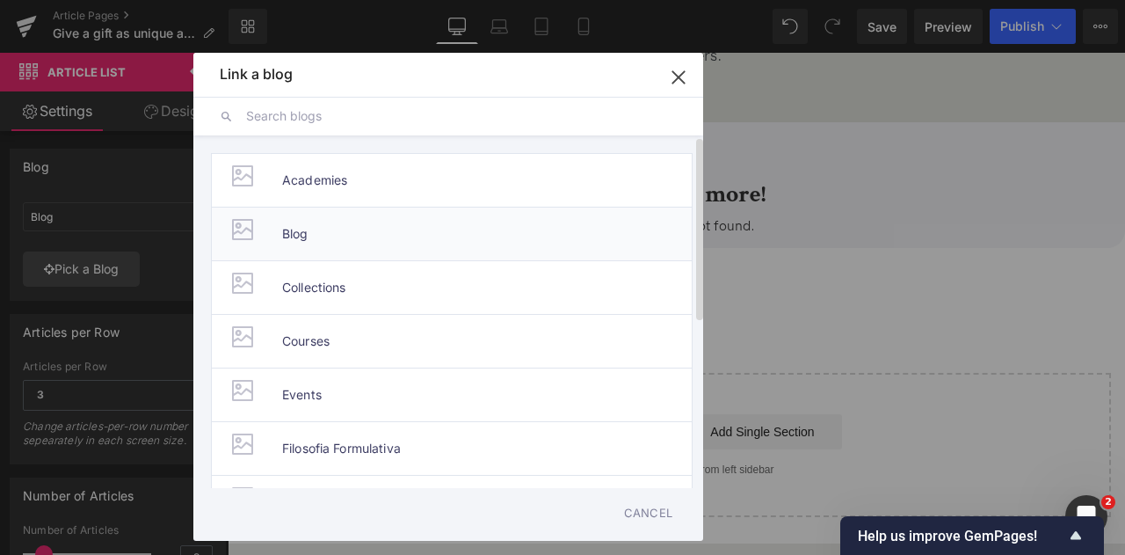
click at [360, 251] on li "Blog" at bounding box center [452, 234] width 482 height 54
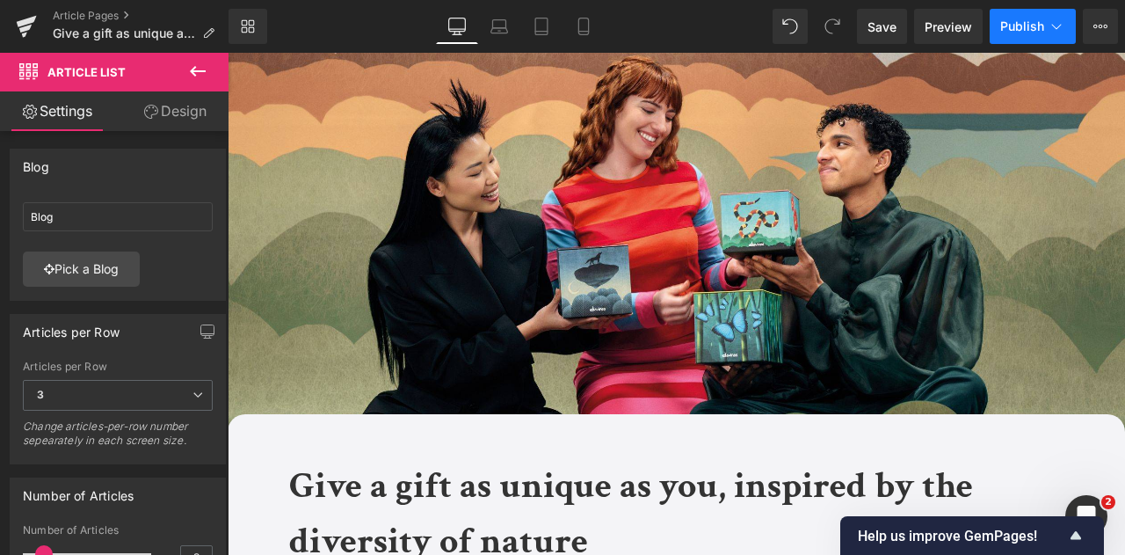
click at [1038, 36] on button "Publish" at bounding box center [1033, 26] width 86 height 35
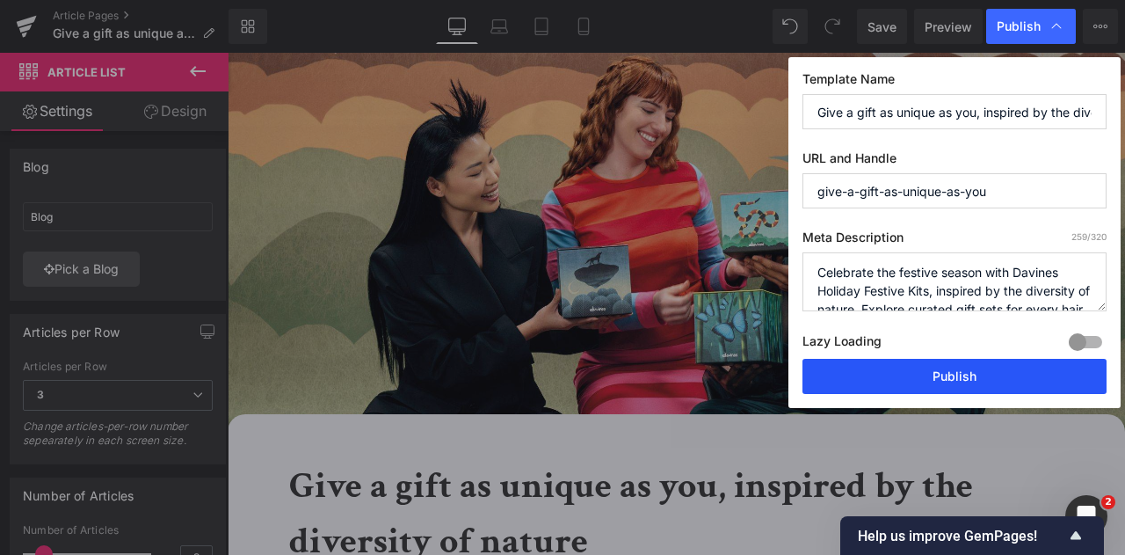
click at [981, 367] on button "Publish" at bounding box center [955, 376] width 304 height 35
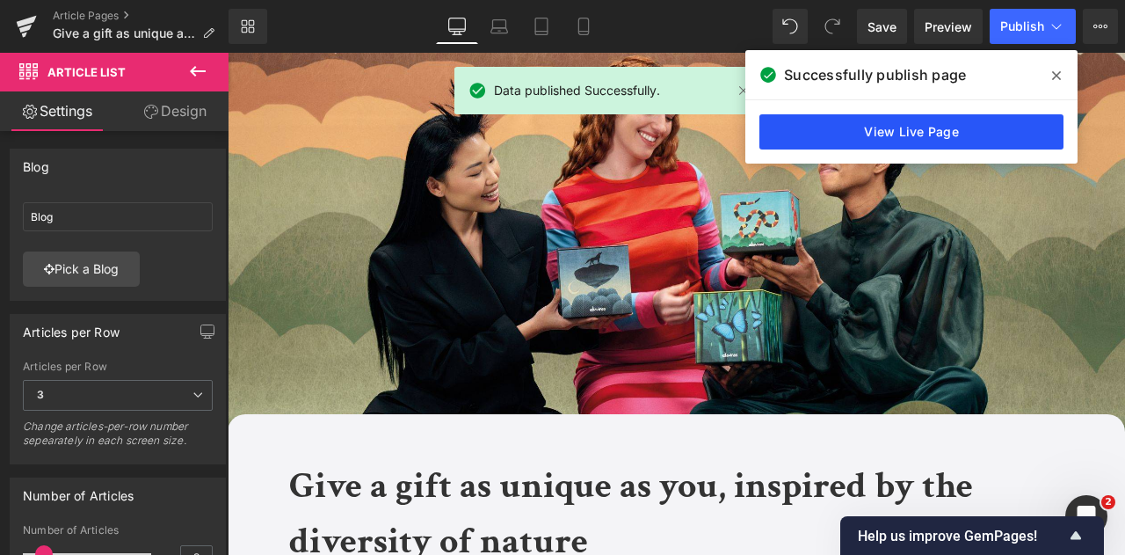
click at [883, 120] on link "View Live Page" at bounding box center [912, 131] width 304 height 35
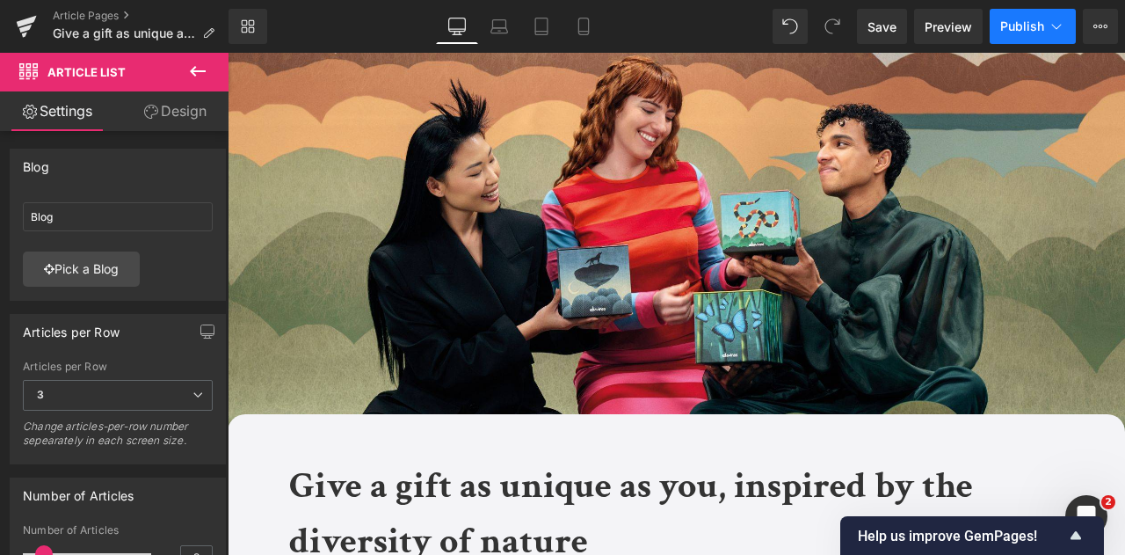
click at [1048, 22] on icon at bounding box center [1057, 27] width 18 height 18
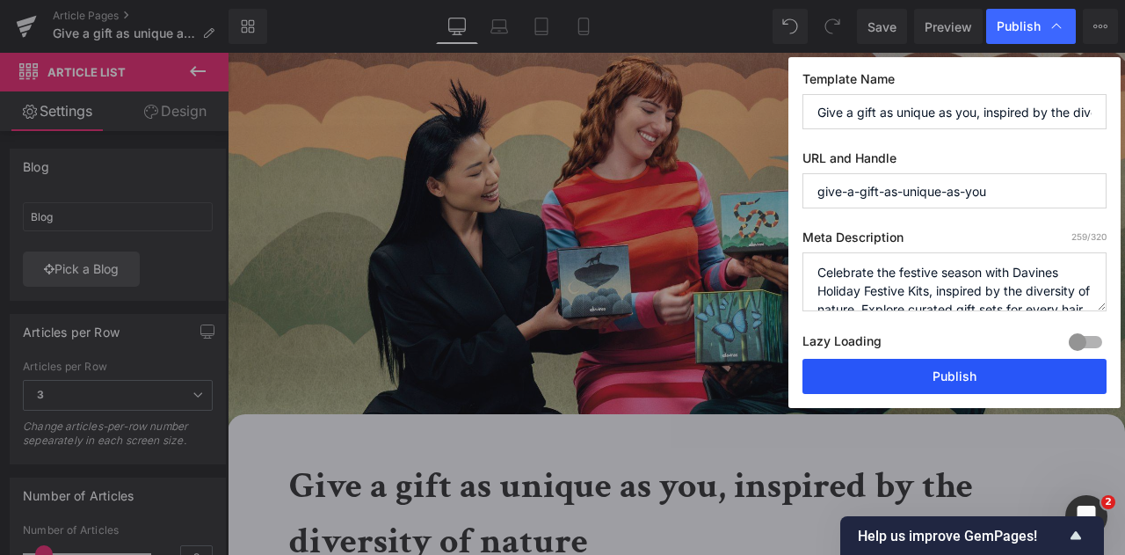
click at [1003, 367] on button "Publish" at bounding box center [955, 376] width 304 height 35
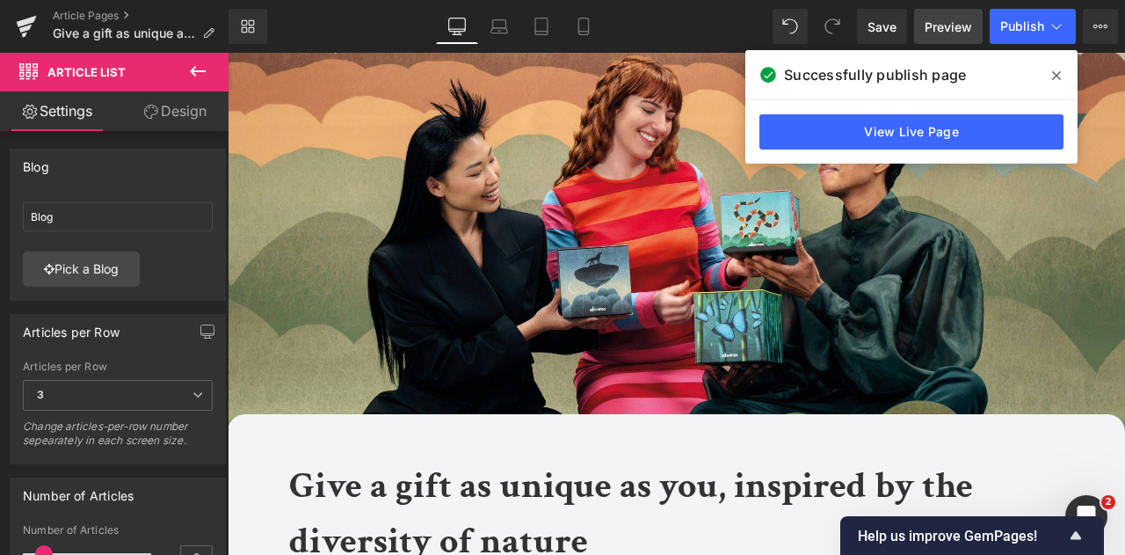
click at [928, 24] on span "Preview" at bounding box center [948, 27] width 47 height 18
click at [1057, 71] on icon at bounding box center [1056, 76] width 9 height 14
